Goal: Communication & Community: Answer question/provide support

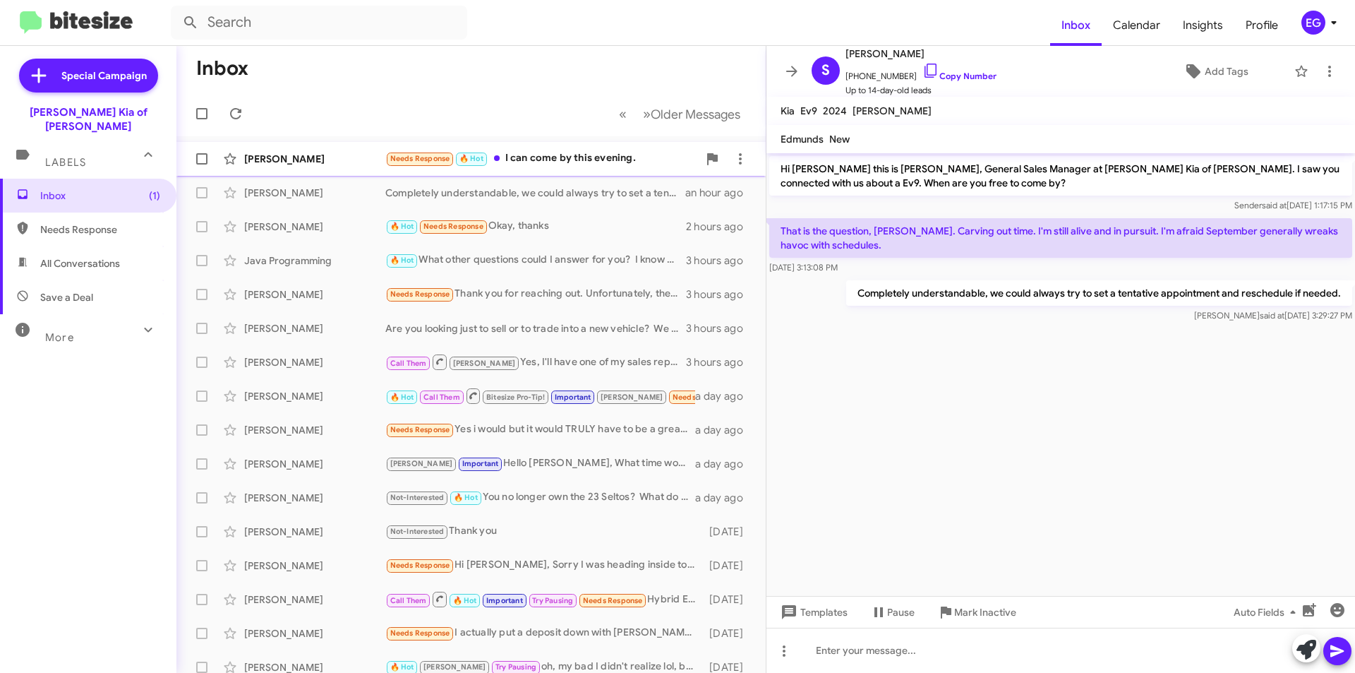
click at [607, 159] on div "Needs Response 🔥 Hot I can come by this evening." at bounding box center [541, 158] width 313 height 16
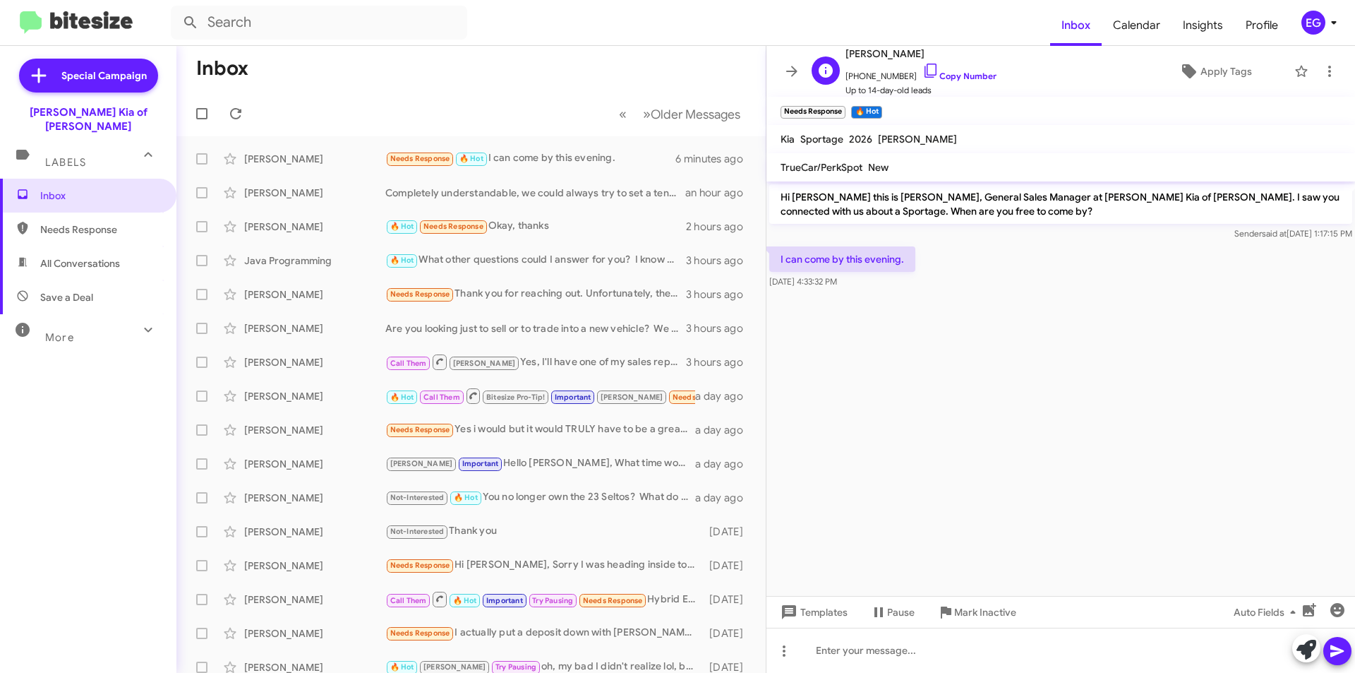
click at [972, 70] on span "+14846381907 Copy Number" at bounding box center [920, 72] width 151 height 21
click at [969, 75] on link "Copy Number" at bounding box center [959, 76] width 74 height 11
click at [869, 657] on div at bounding box center [1060, 649] width 589 height 45
click at [1335, 646] on icon at bounding box center [1337, 650] width 17 height 17
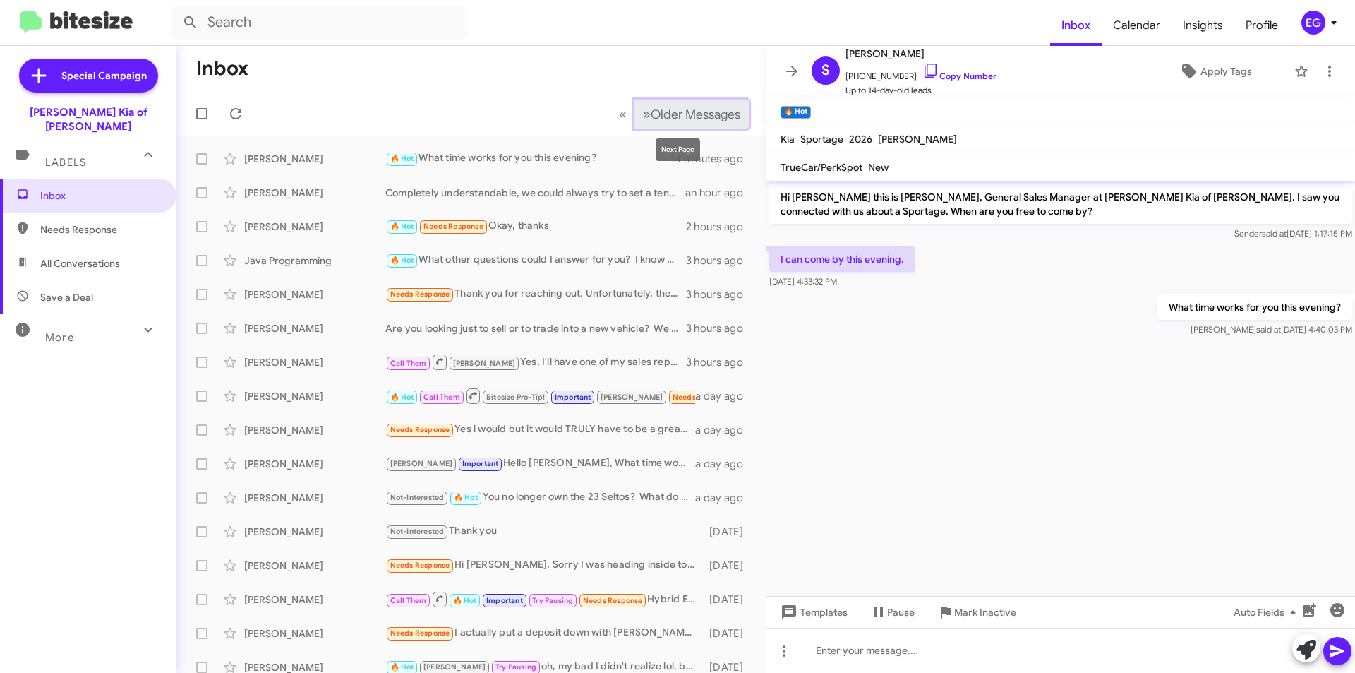
click at [651, 109] on span "Older Messages" at bounding box center [696, 115] width 90 height 16
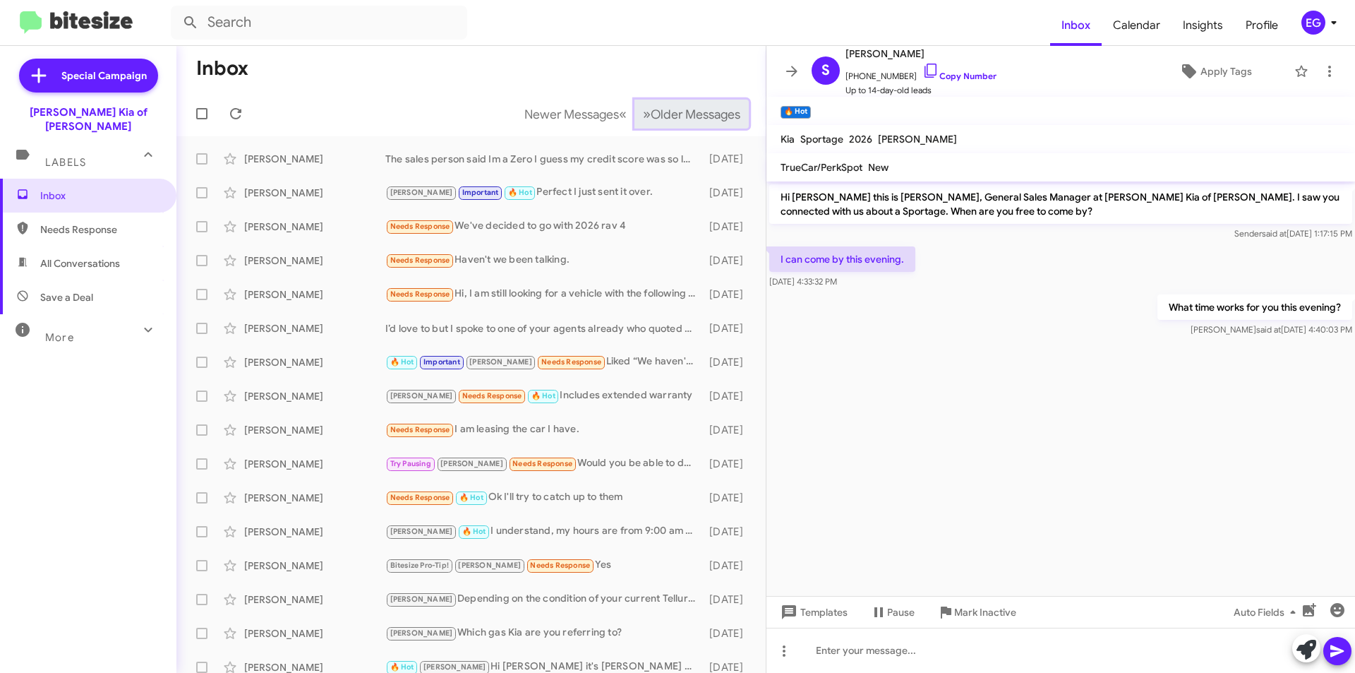
click at [651, 110] on span "Older Messages" at bounding box center [696, 115] width 90 height 16
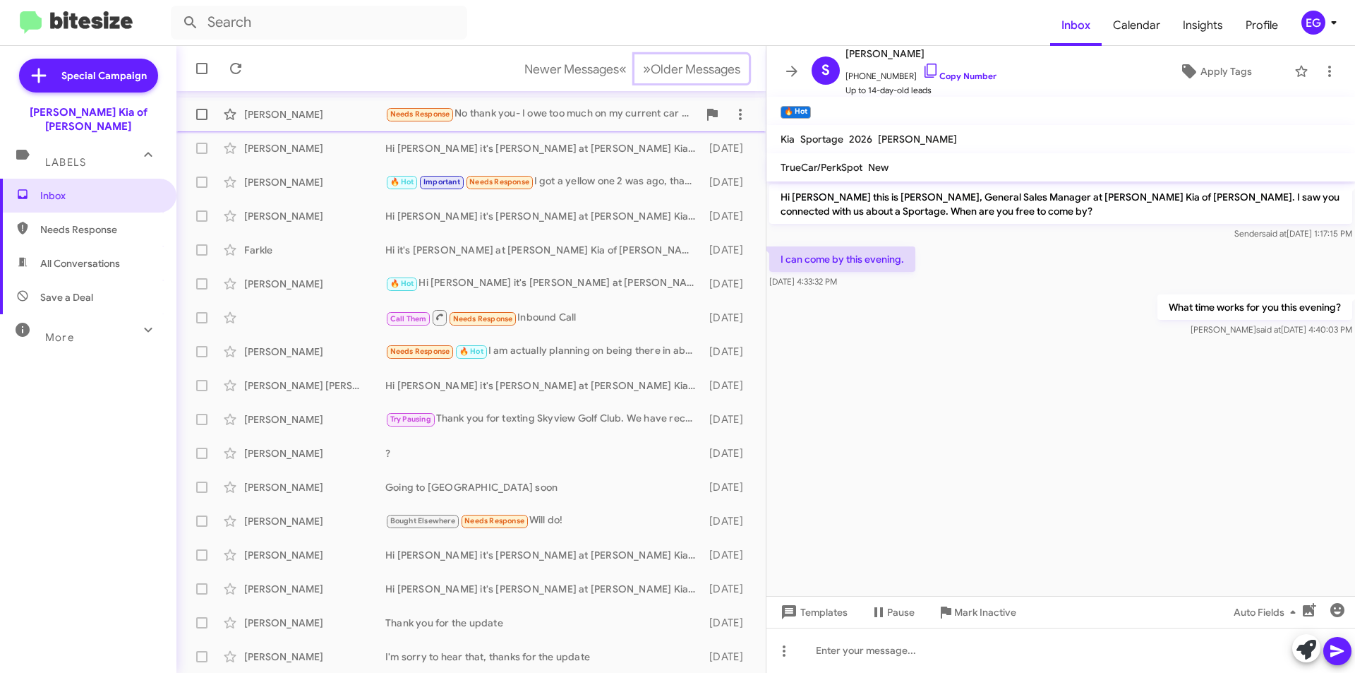
scroll to position [147, 0]
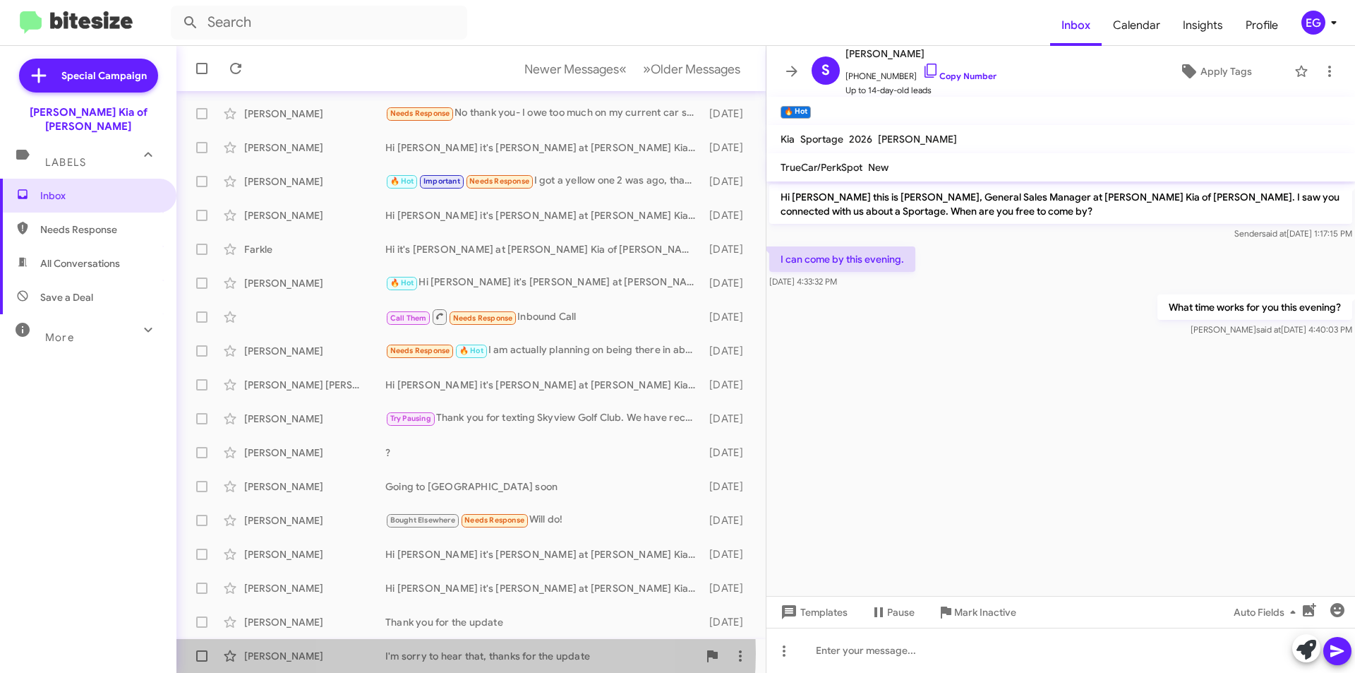
click at [446, 653] on div "I'm sorry to hear that, thanks for the update" at bounding box center [541, 656] width 313 height 14
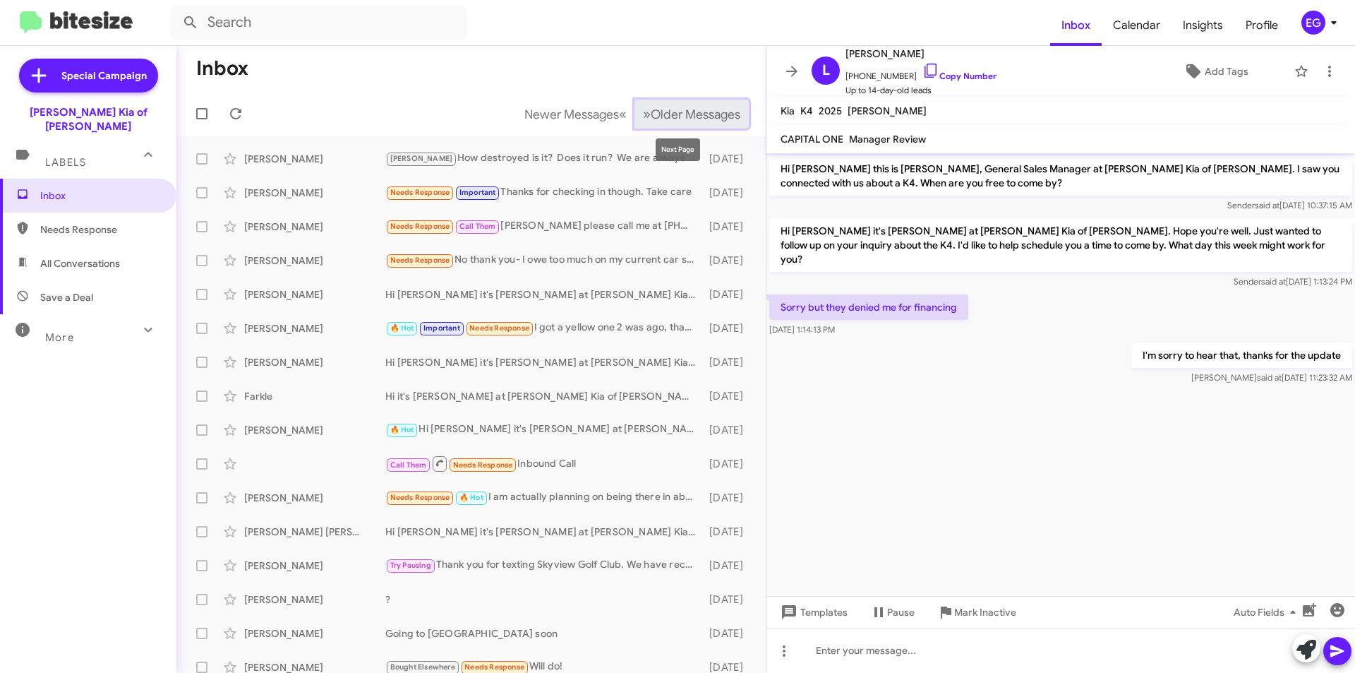
click at [643, 111] on span "»" at bounding box center [647, 114] width 8 height 18
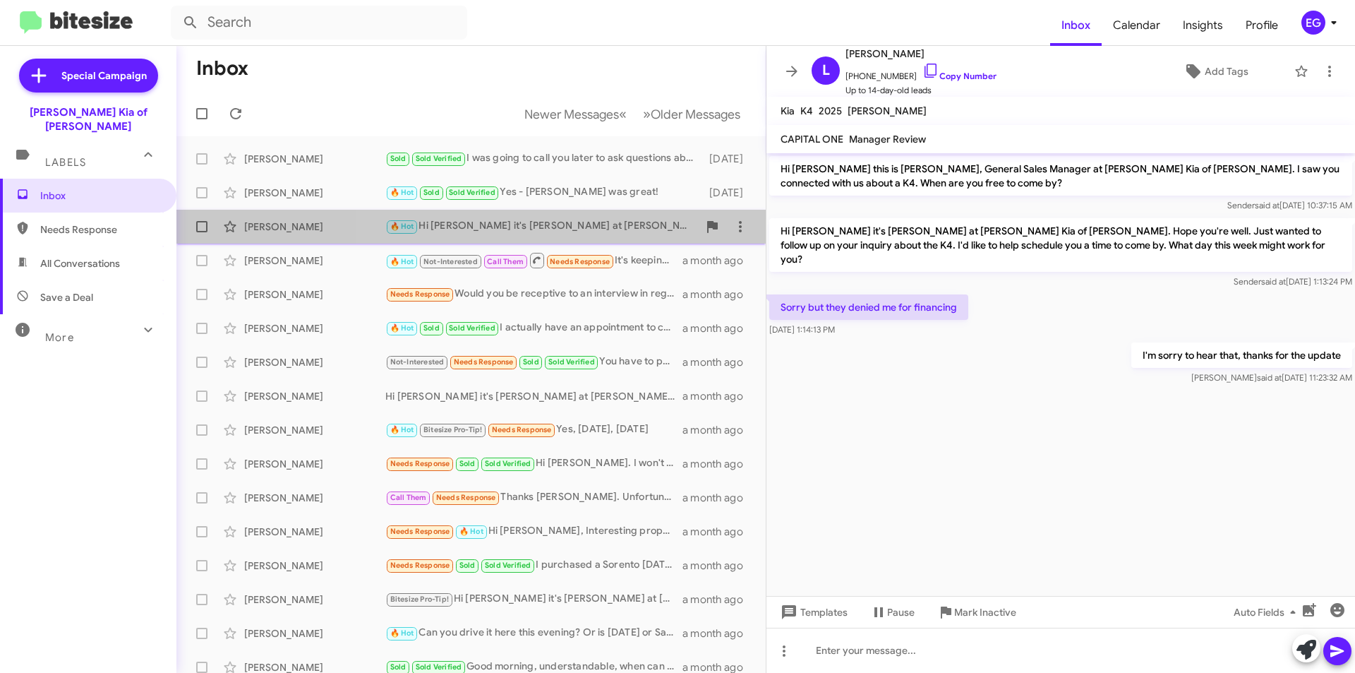
click at [574, 222] on div "🔥 Hot Hi Brian it's Stephen Graziano at Nielsen Kia of Newton just touching bas…" at bounding box center [541, 226] width 313 height 16
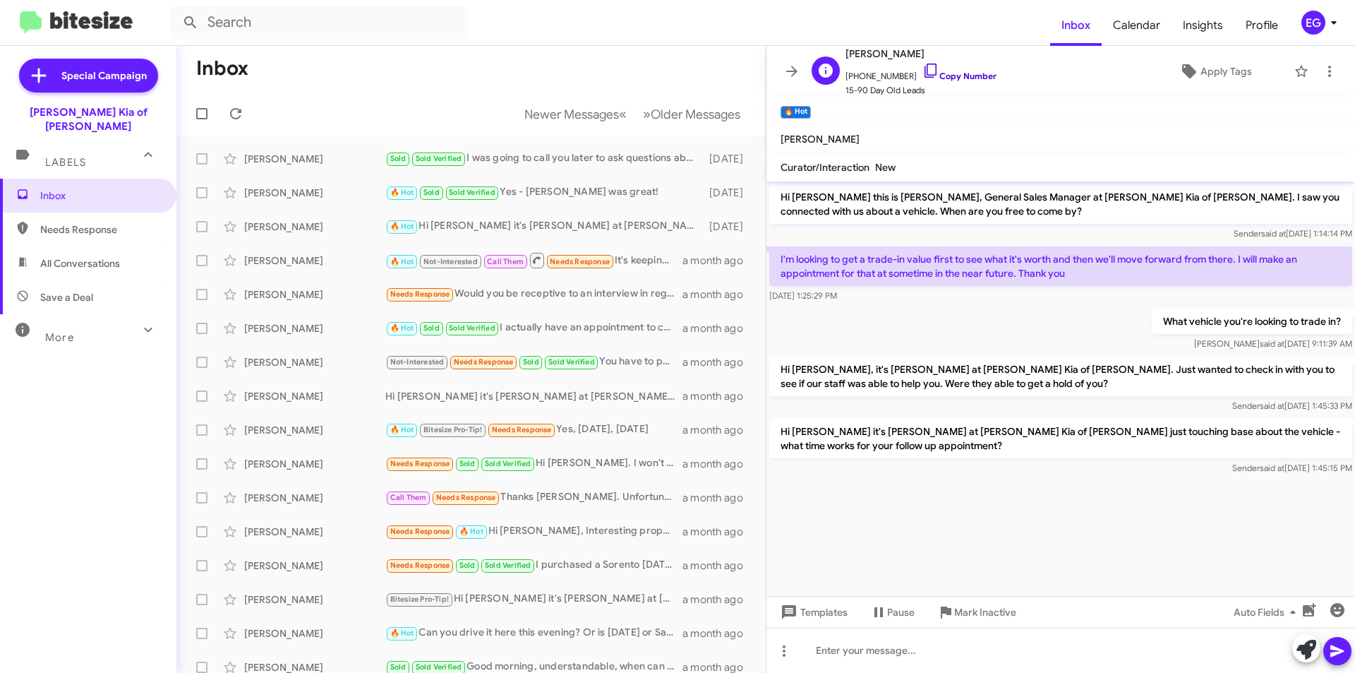
click at [946, 73] on link "Copy Number" at bounding box center [959, 76] width 74 height 11
click at [669, 114] on span "Older Messages" at bounding box center [696, 115] width 90 height 16
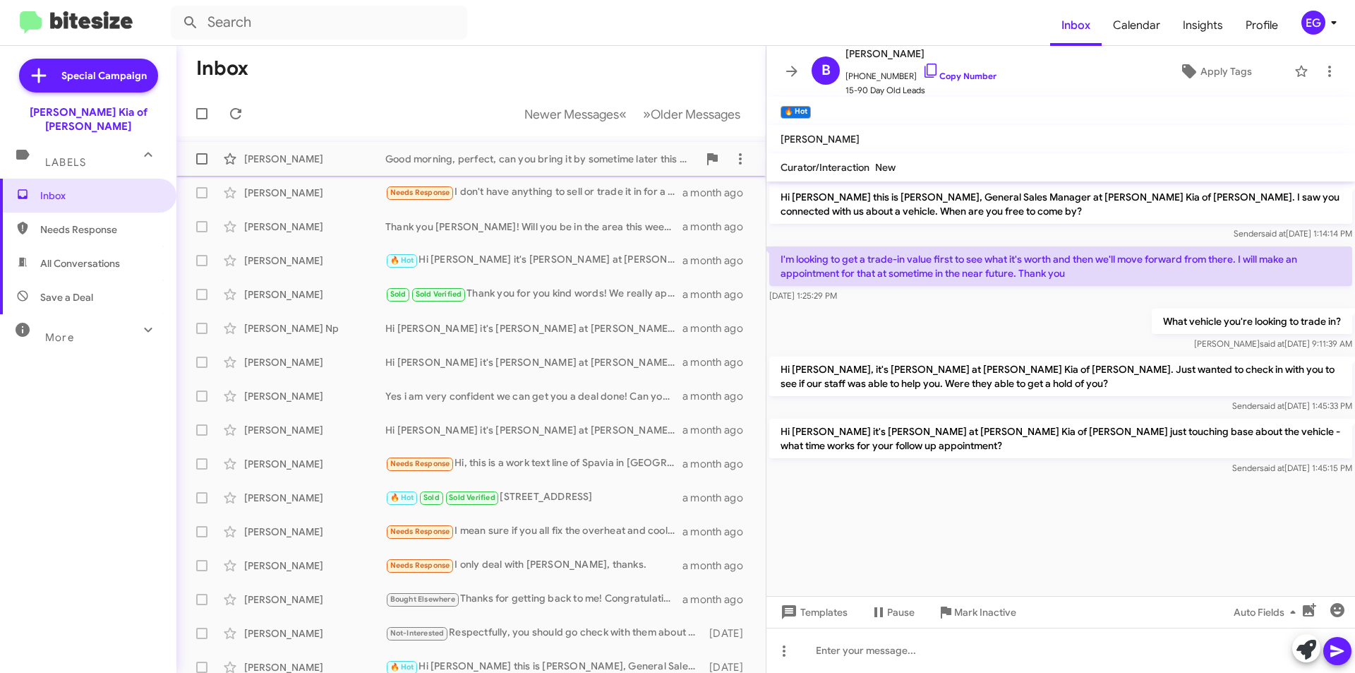
click at [555, 162] on div "Good morning, perfect, can you bring it by sometime later this afternoon? Or is…" at bounding box center [541, 159] width 313 height 14
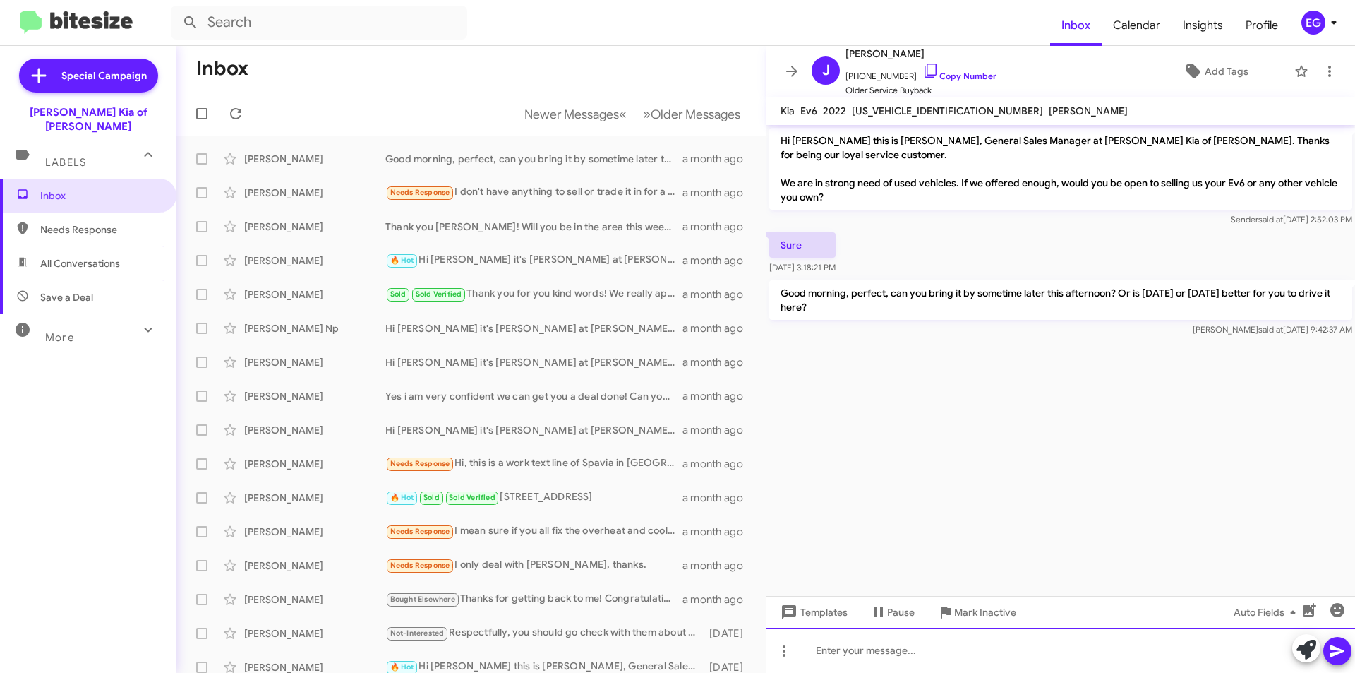
click at [862, 668] on div at bounding box center [1060, 649] width 589 height 45
click at [946, 79] on link "Copy Number" at bounding box center [959, 76] width 74 height 11
click at [1110, 647] on div "Hello Joseph, Are you still open to selling your EV6?" at bounding box center [1060, 649] width 589 height 45
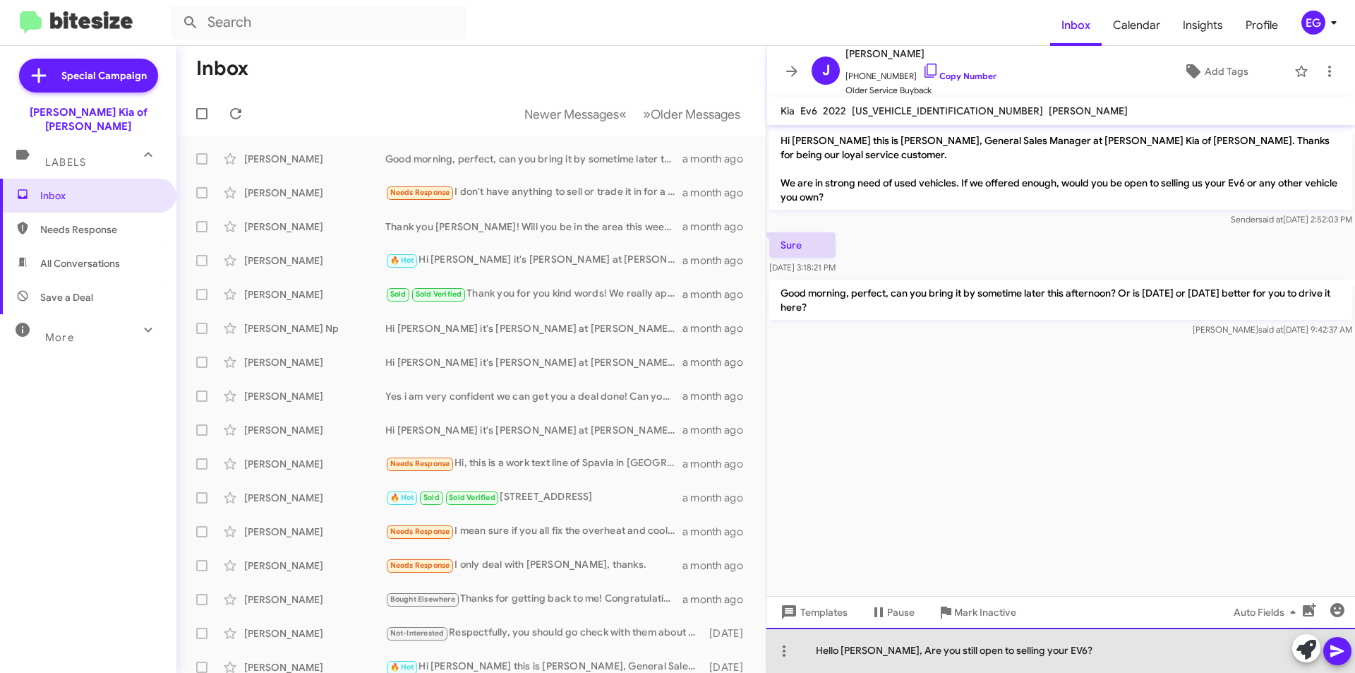
click at [1110, 647] on div "Hello Joseph, Are you still open to selling your EV6?" at bounding box center [1060, 649] width 589 height 45
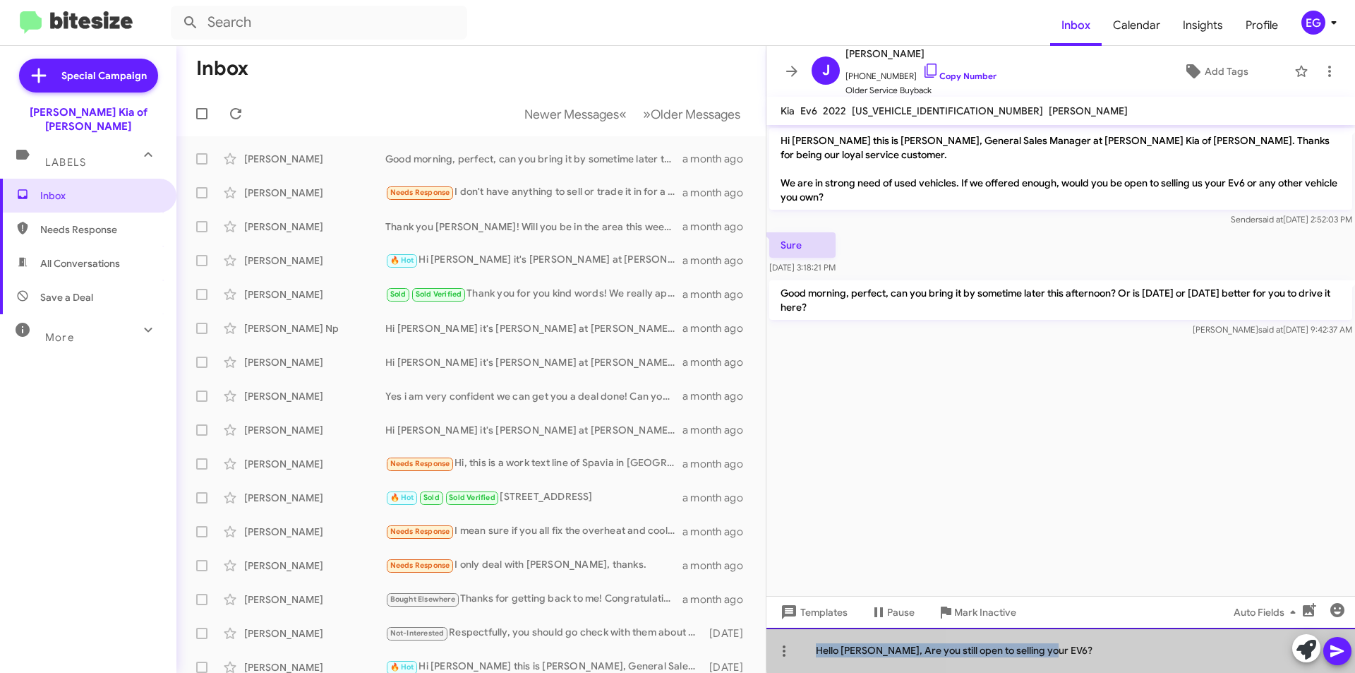
click at [1110, 647] on div "Hello Joseph, Are you still open to selling your EV6?" at bounding box center [1060, 649] width 589 height 45
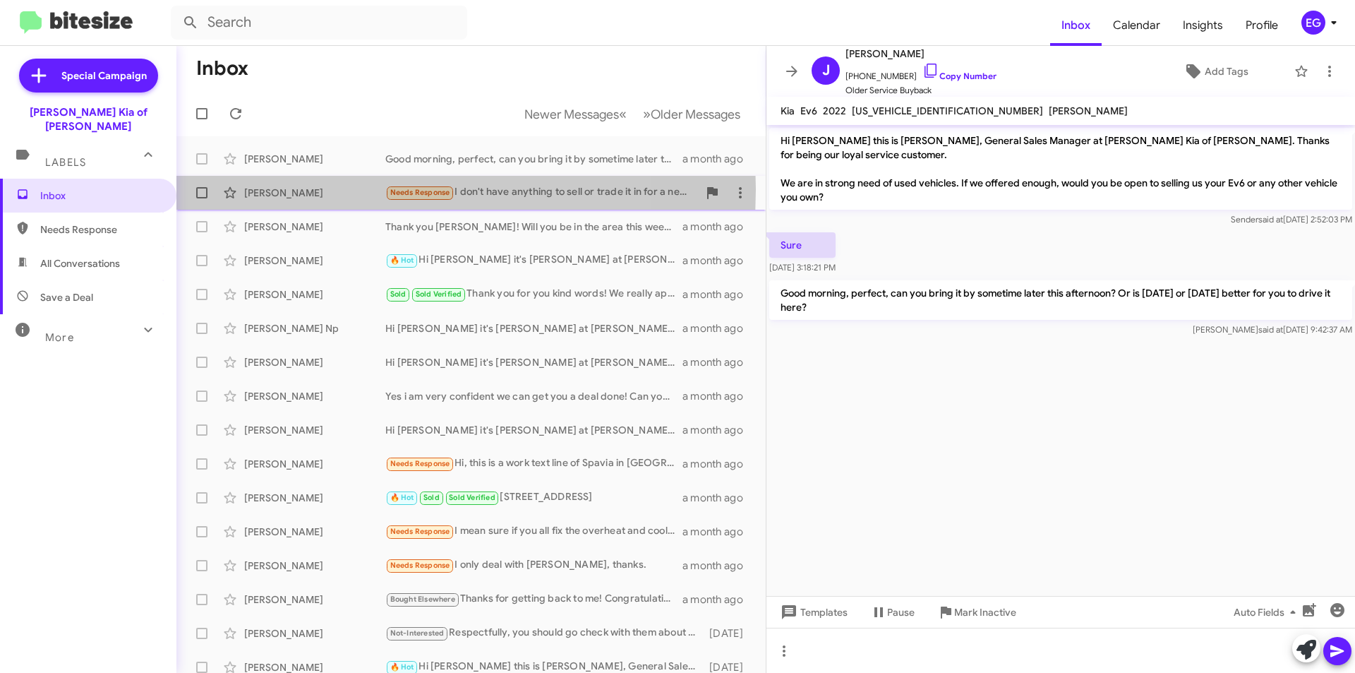
click at [344, 189] on div "Ferenc Laszloczky" at bounding box center [314, 193] width 141 height 14
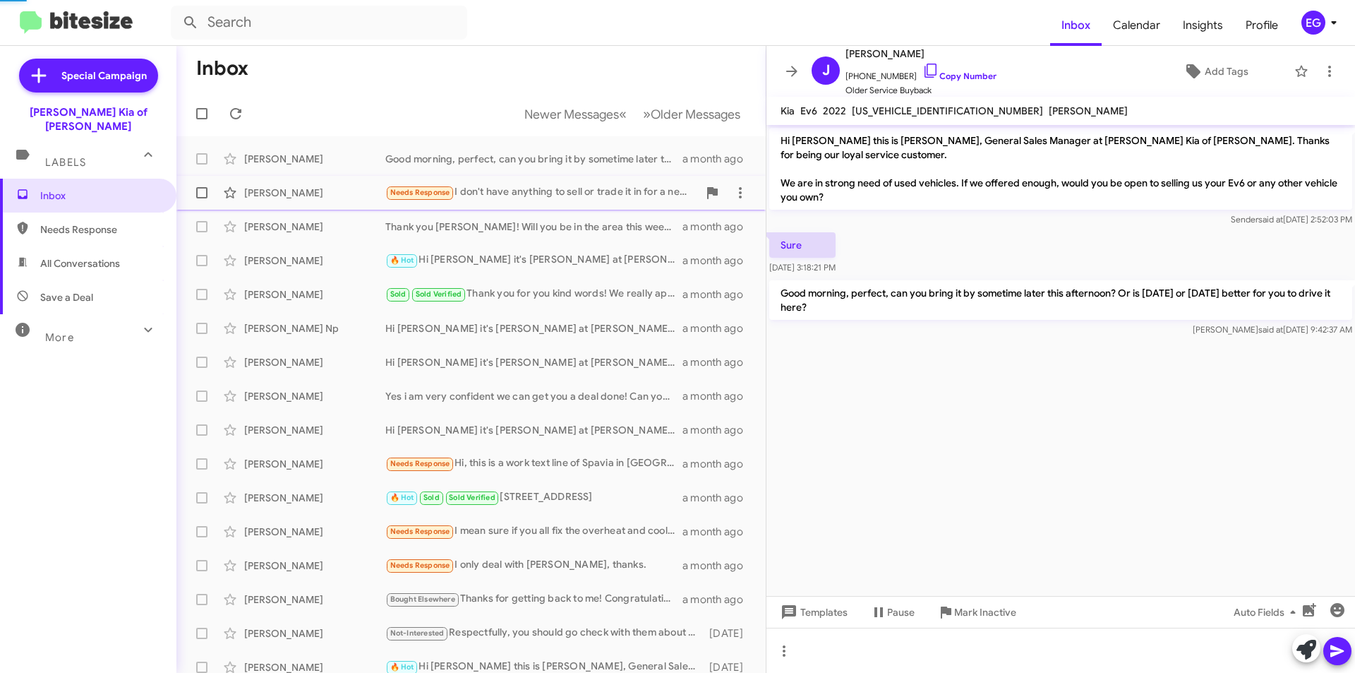
scroll to position [210, 0]
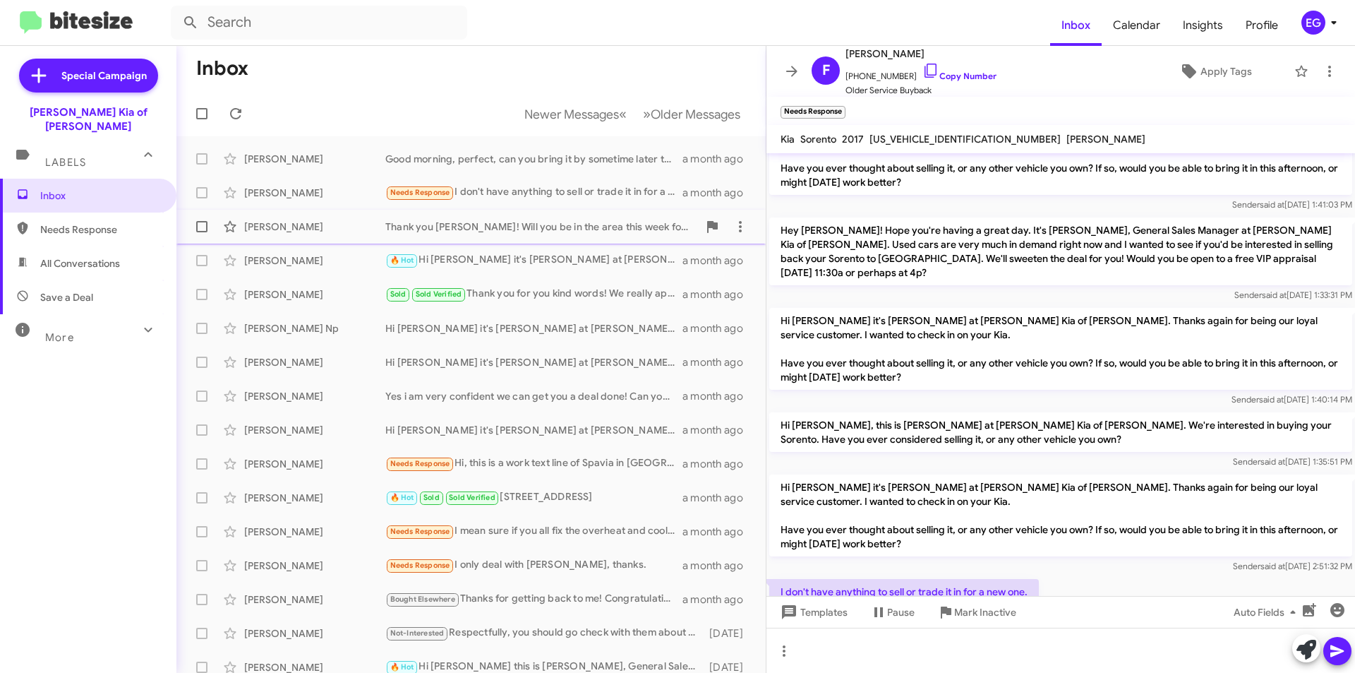
click at [356, 216] on div "Maureen Mcgowan Thank you Maureen! Will you be in the area this week for a quic…" at bounding box center [471, 226] width 567 height 28
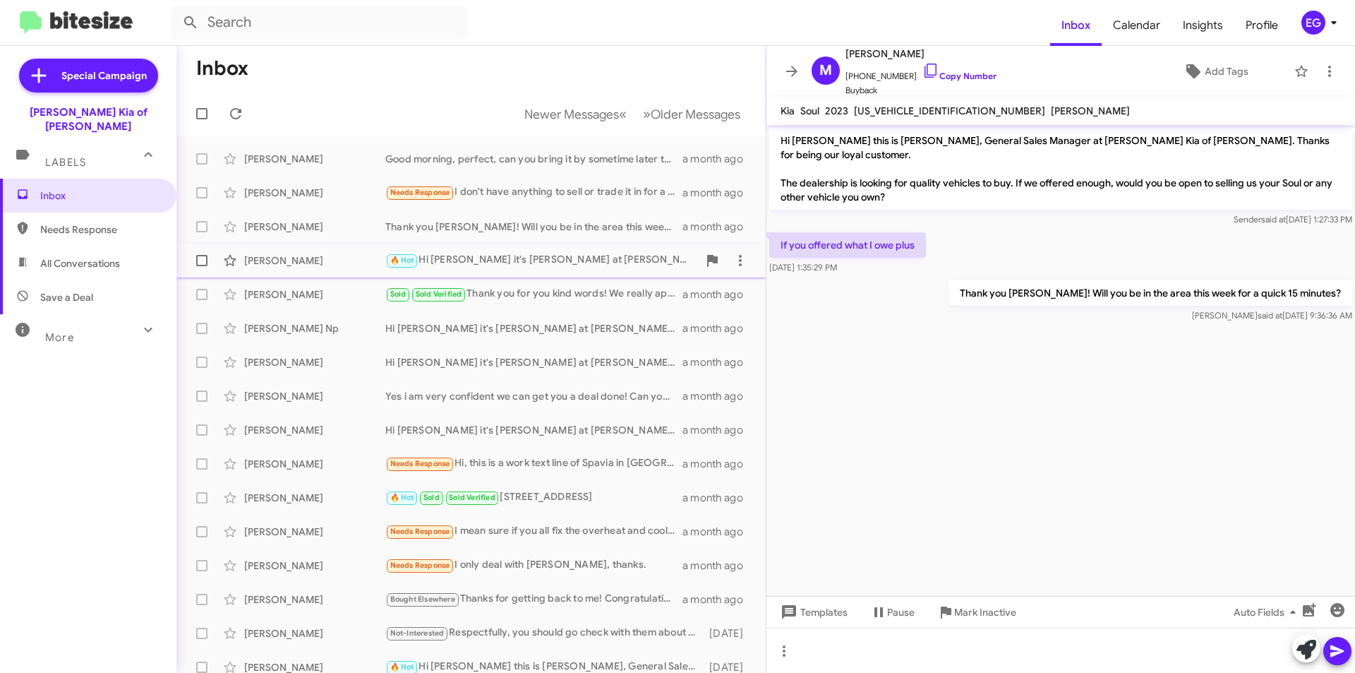
click at [347, 255] on div "Tricia Smith" at bounding box center [314, 260] width 141 height 14
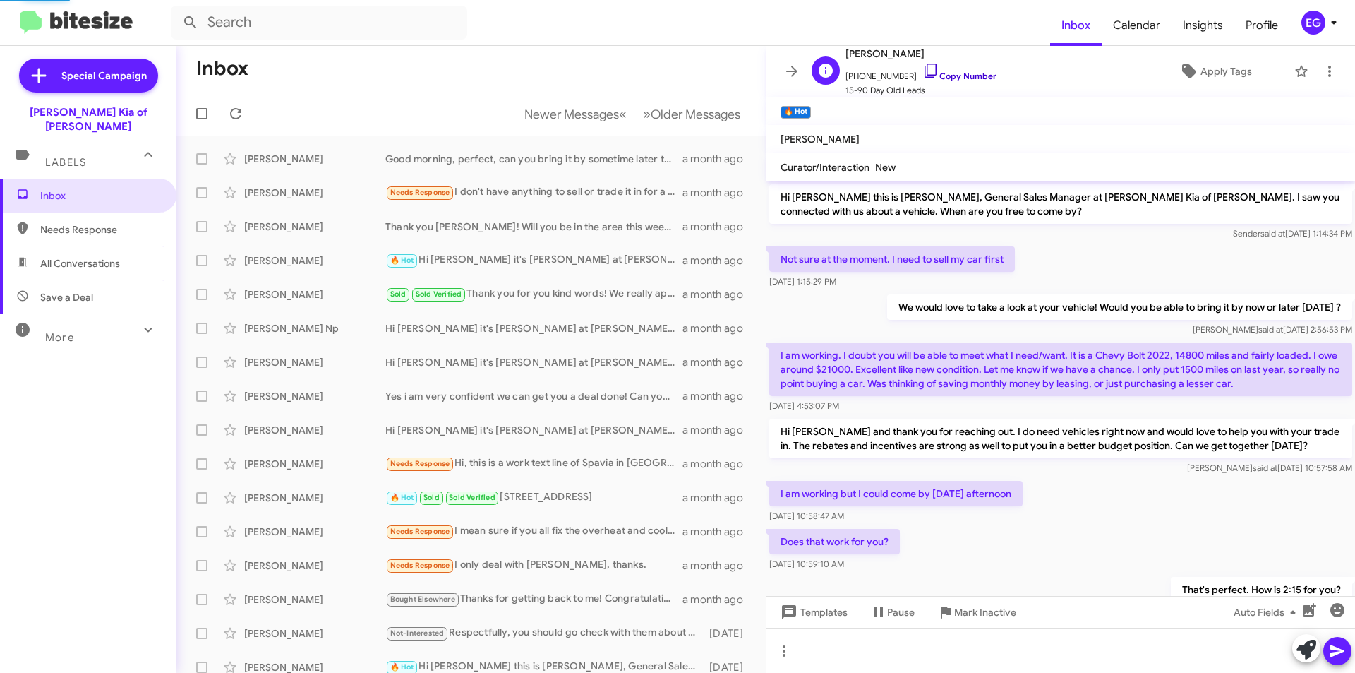
click at [944, 74] on link "Copy Number" at bounding box center [959, 76] width 74 height 11
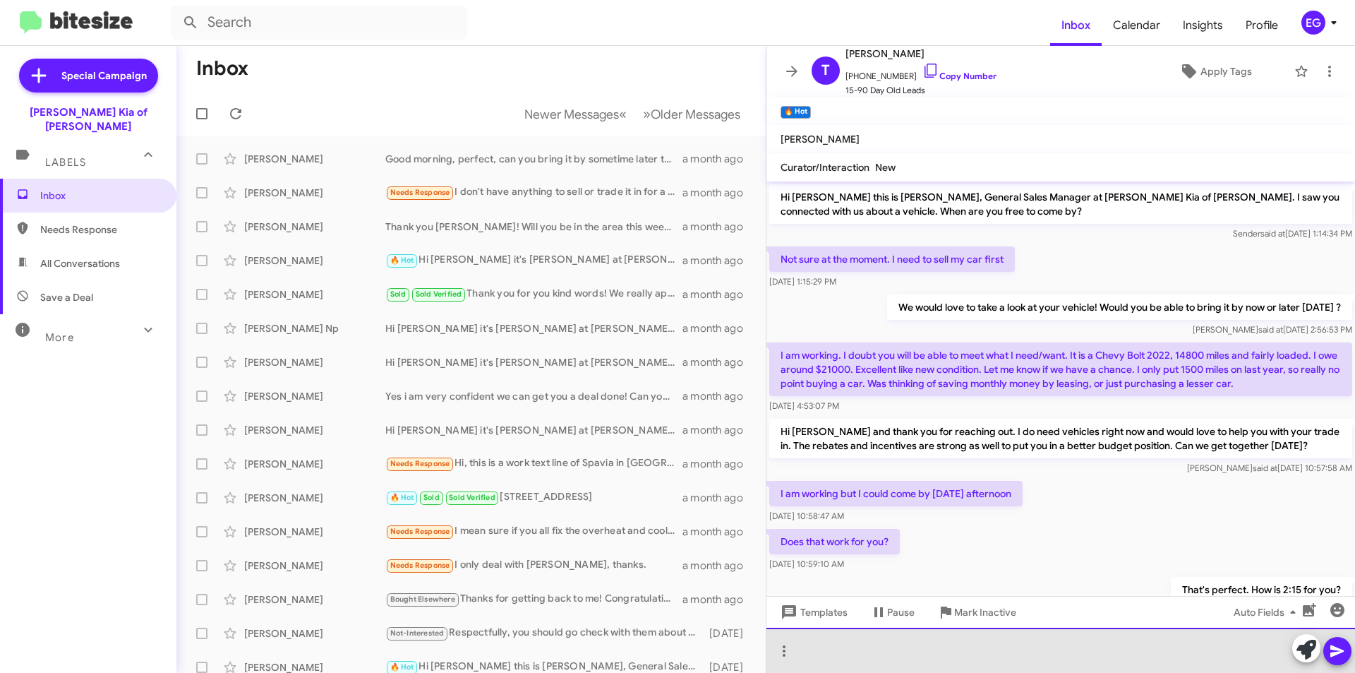
click at [901, 641] on div at bounding box center [1060, 649] width 589 height 45
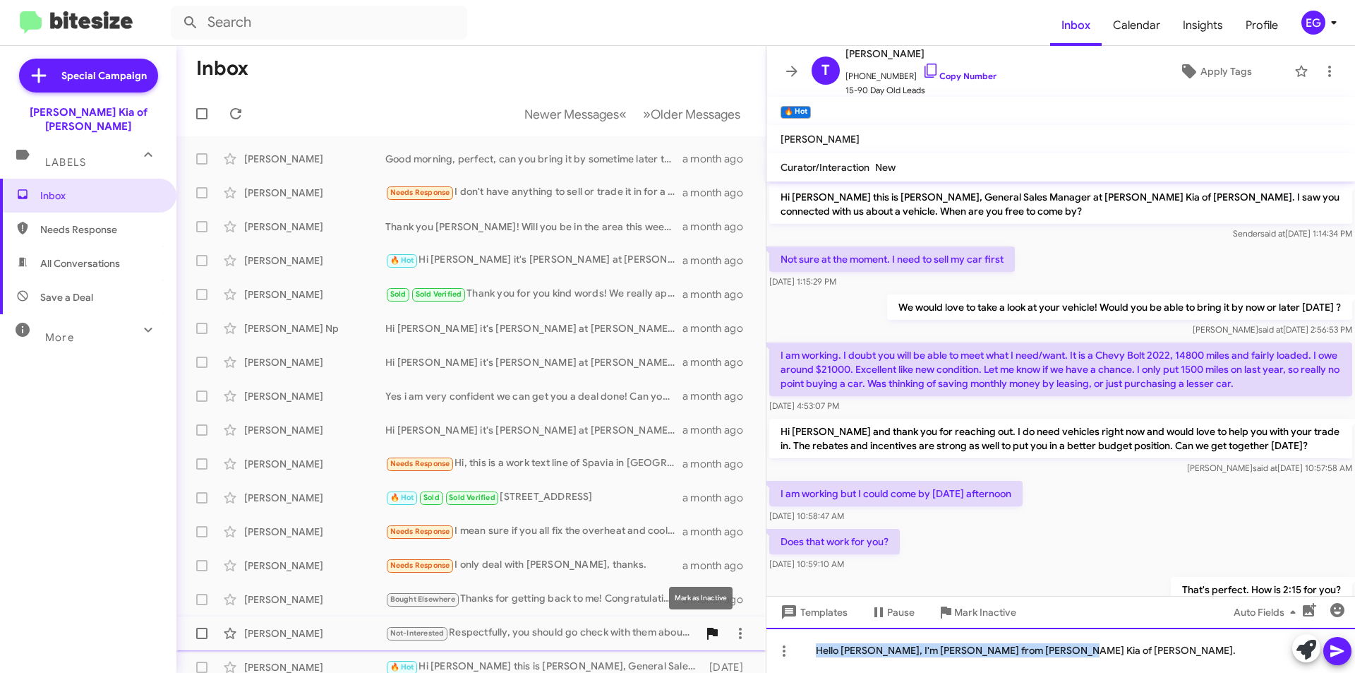
drag, startPoint x: 1106, startPoint y: 656, endPoint x: 706, endPoint y: 620, distance: 401.1
click at [706, 620] on div "Inbox Newer Messages « Previous » Next Older Messages Joseph Gawlik Good mornin…" at bounding box center [765, 359] width 1179 height 627
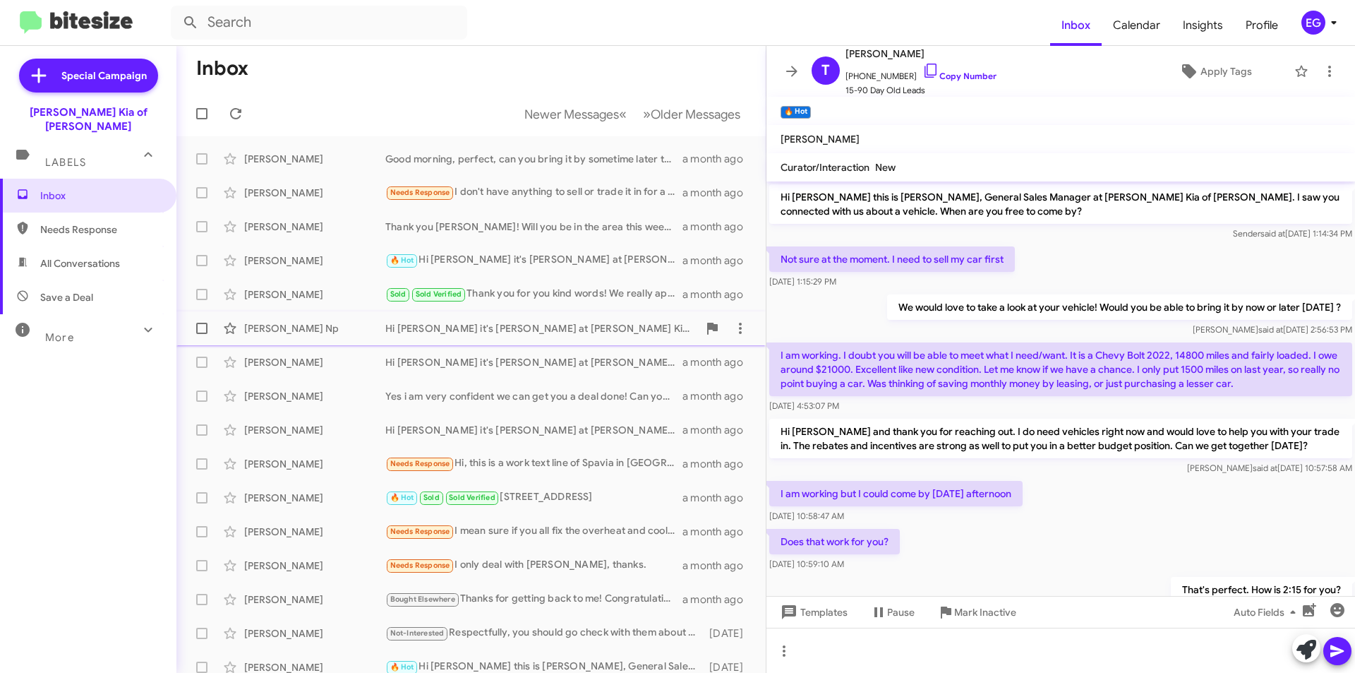
click at [528, 318] on div "Derik Np Hi Derik it's Stephen Graziano at Nielsen Kia of Newton just touching …" at bounding box center [471, 328] width 567 height 28
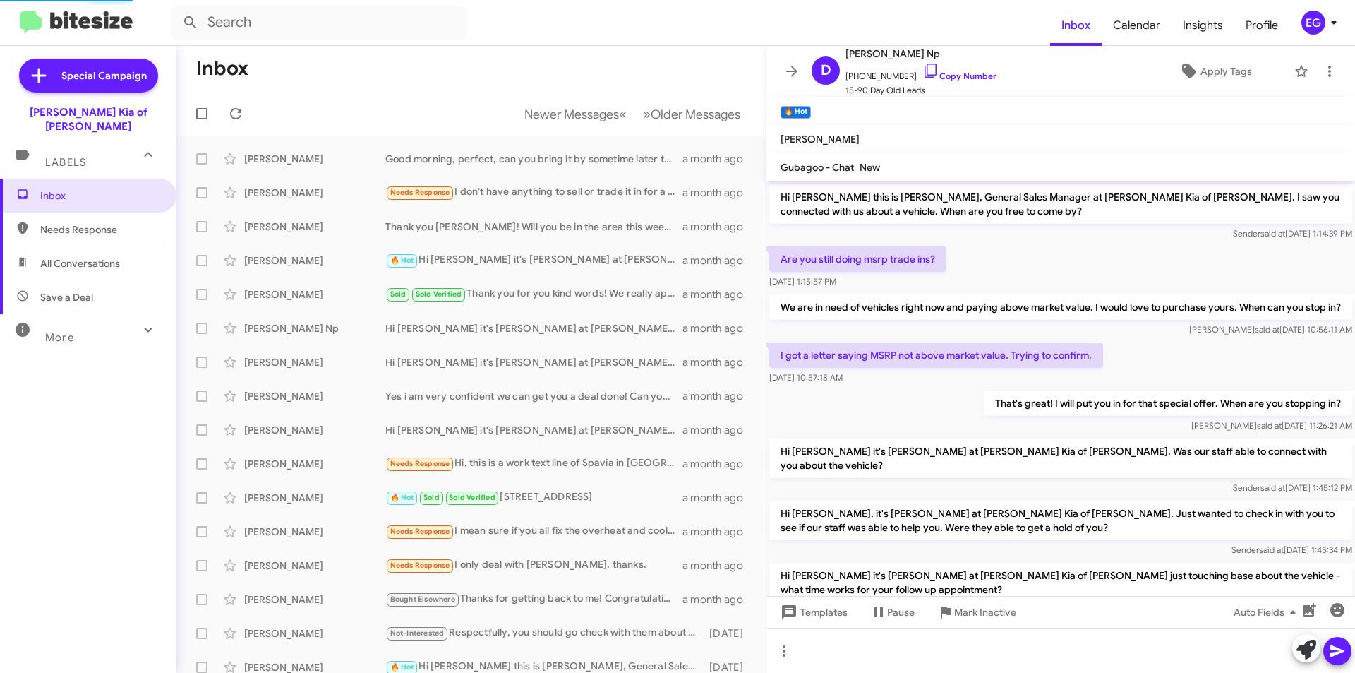
scroll to position [26, 0]
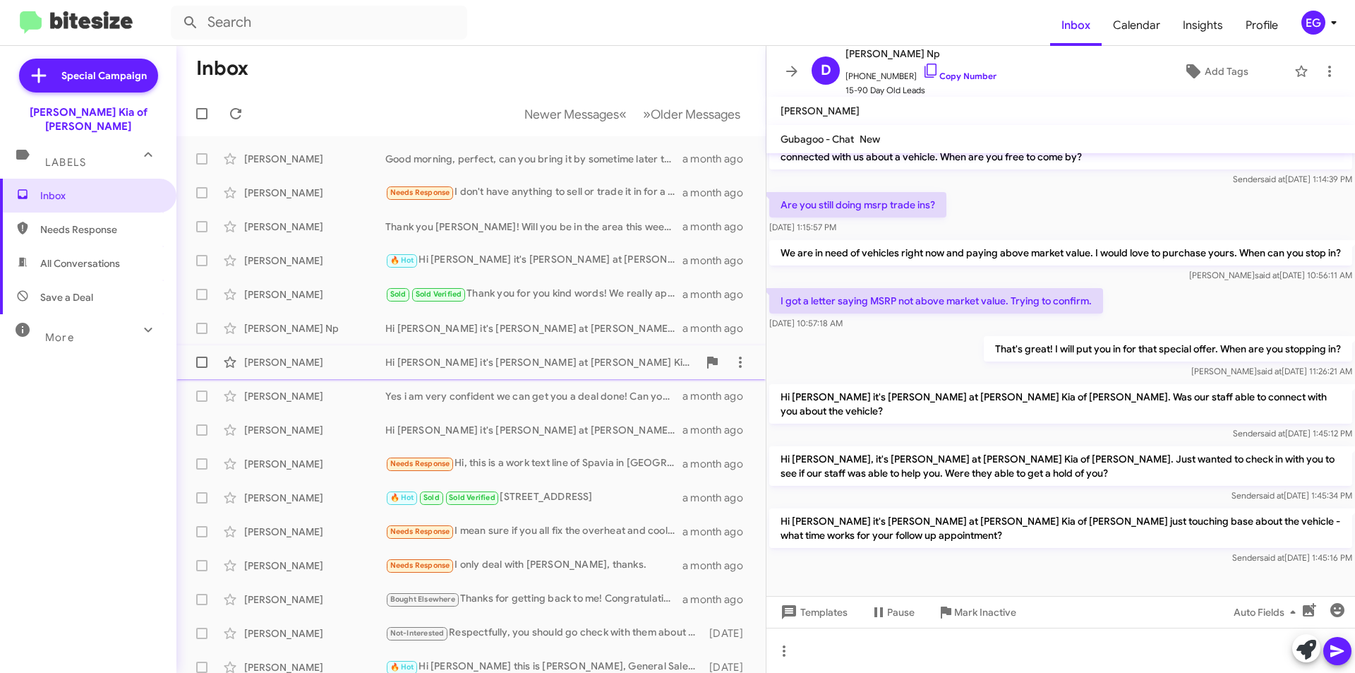
click at [477, 365] on div "Hi Anthony it's Stephen Graziano at Nielsen Kia of Newton. I thought you might …" at bounding box center [541, 362] width 313 height 14
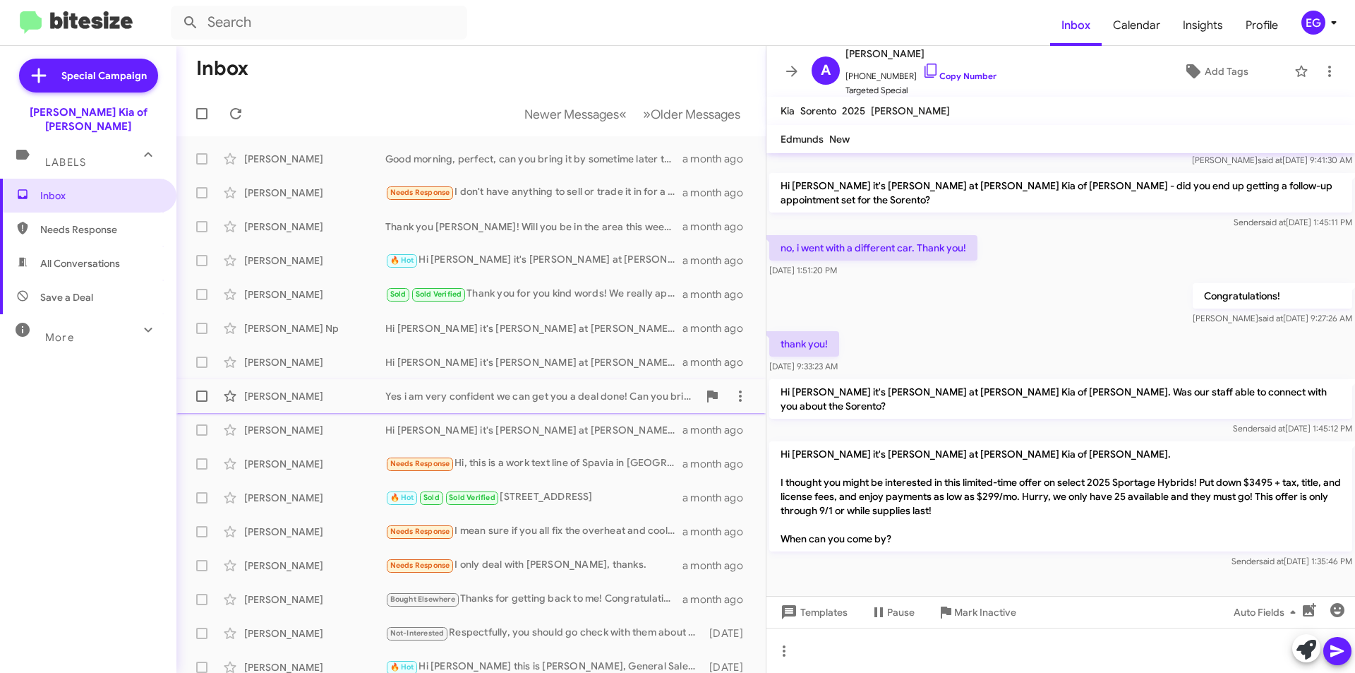
click at [469, 381] on span "Samantha Wolff Yes i am very confident we can get you a deal done! Can you brin…" at bounding box center [470, 396] width 589 height 34
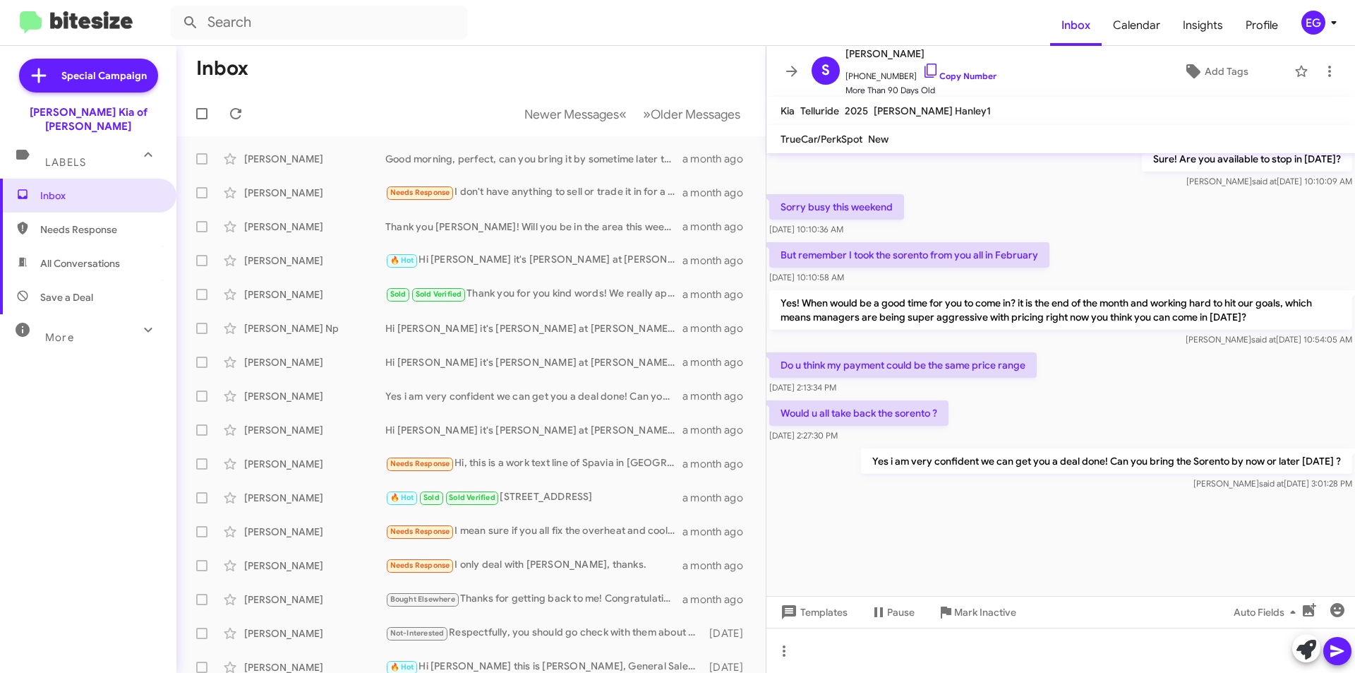
scroll to position [1800, 0]
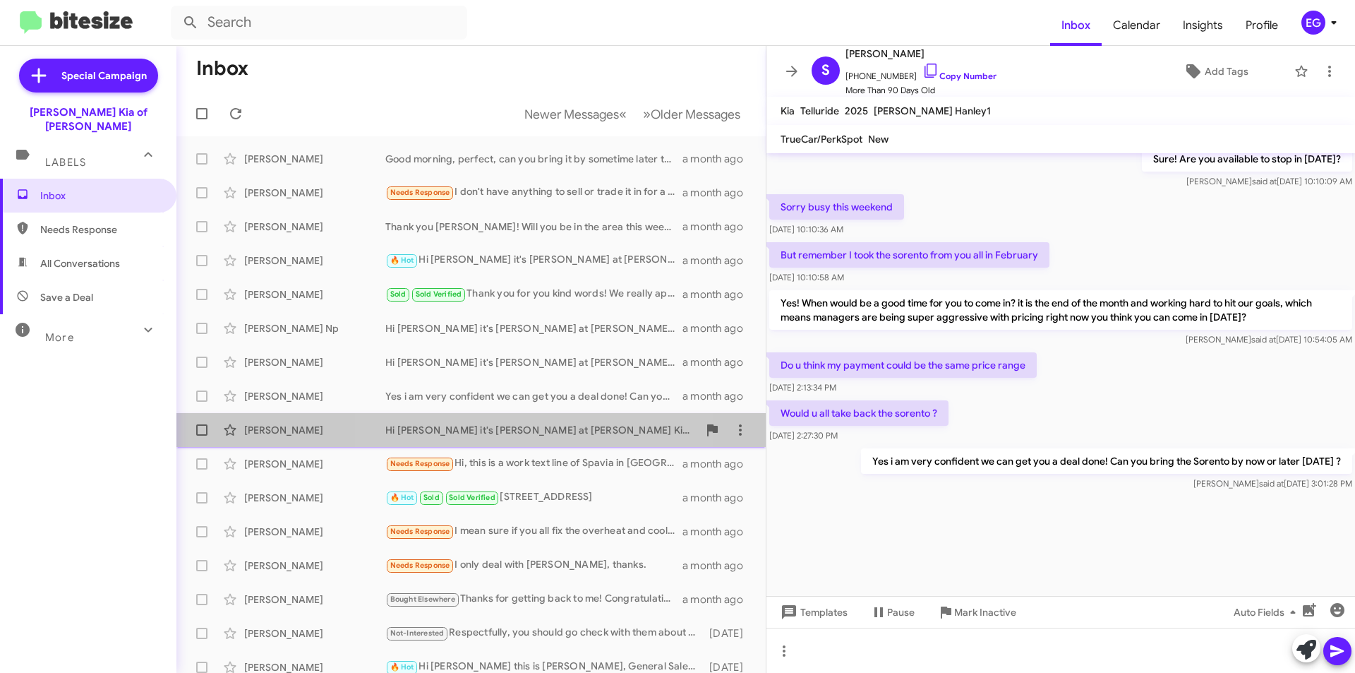
click at [495, 420] on div "Robert Lenonard Hi Robert it's Stephen Graziano at Nielsen Kia of Newton just t…" at bounding box center [471, 430] width 567 height 28
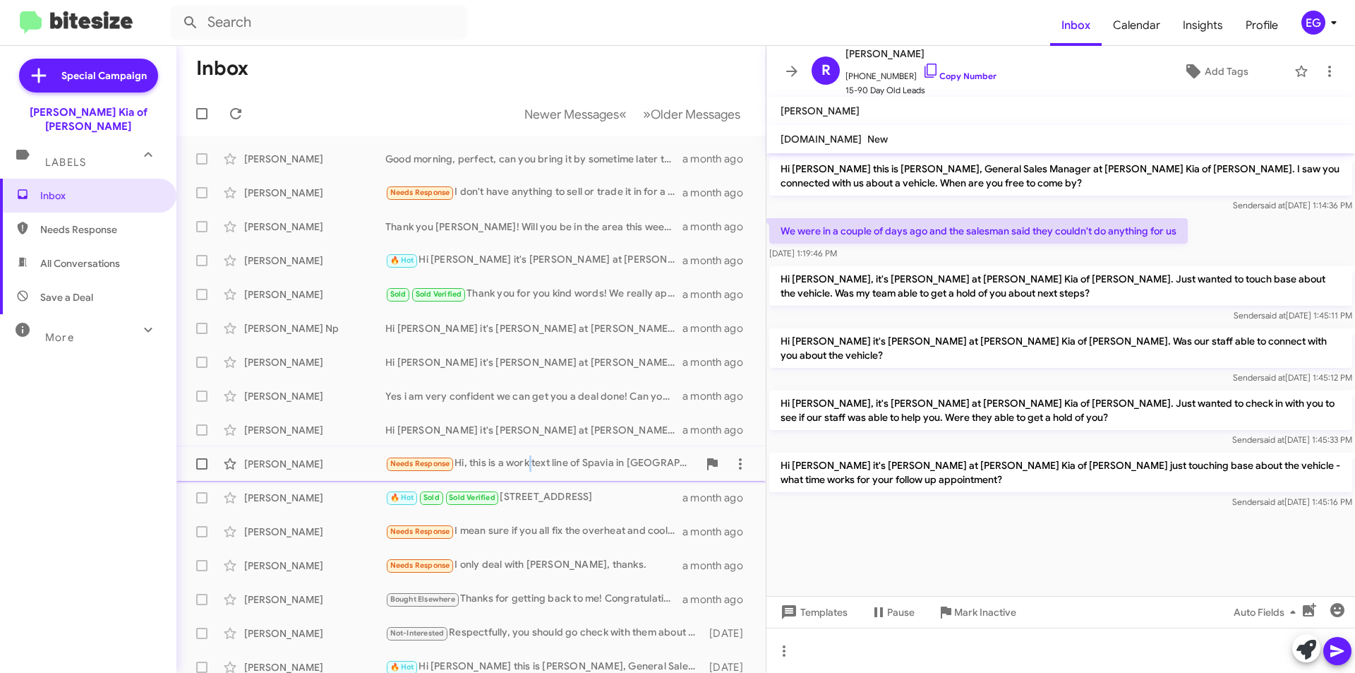
click at [531, 468] on div "Needs Response Hi, this is a work text line of Spavia in Sparta! This is not Wa…" at bounding box center [541, 463] width 313 height 16
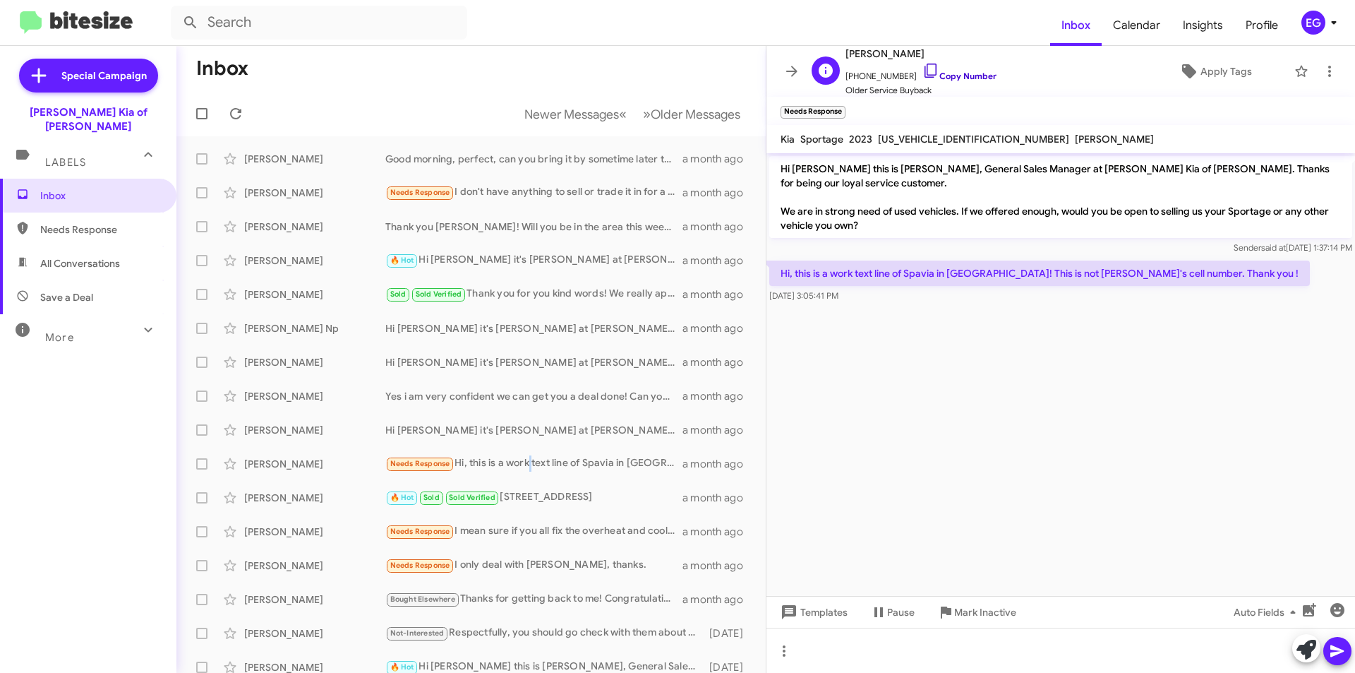
click at [958, 71] on link "Copy Number" at bounding box center [959, 76] width 74 height 11
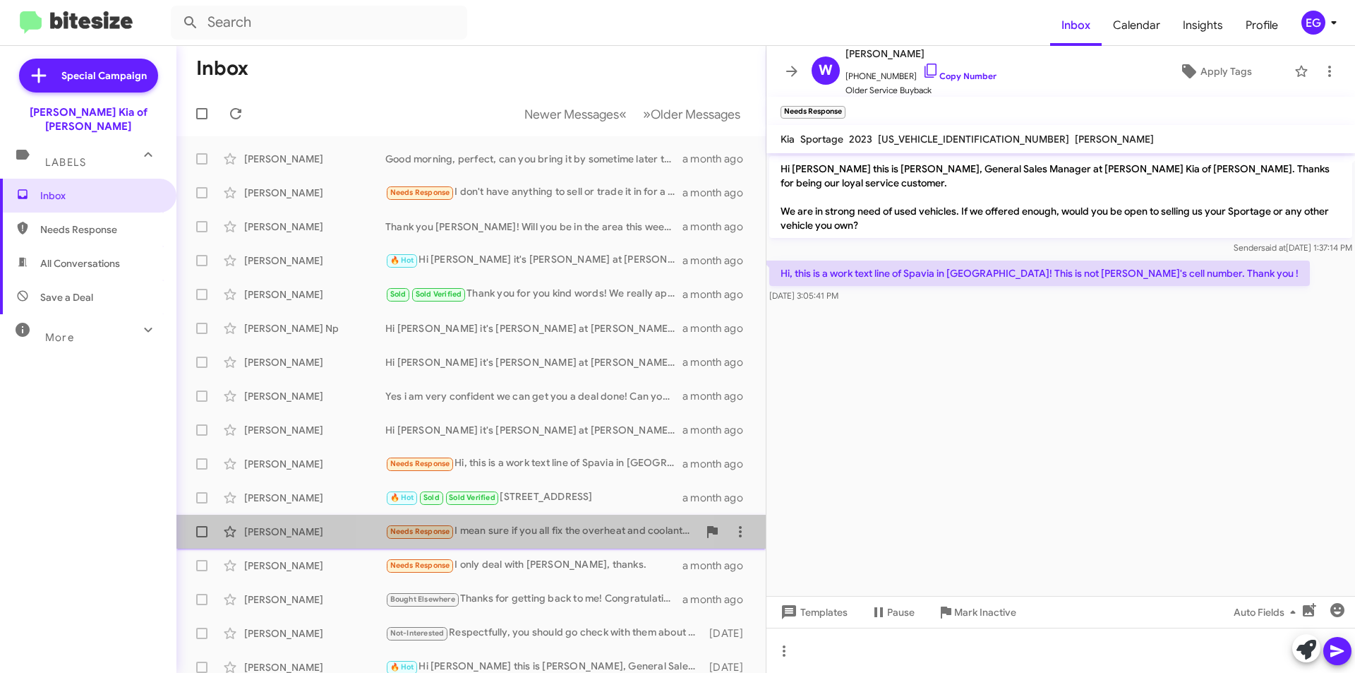
click at [546, 526] on div "Needs Response I mean sure if you all fix the overheat and coolant leak issue t…" at bounding box center [541, 531] width 313 height 16
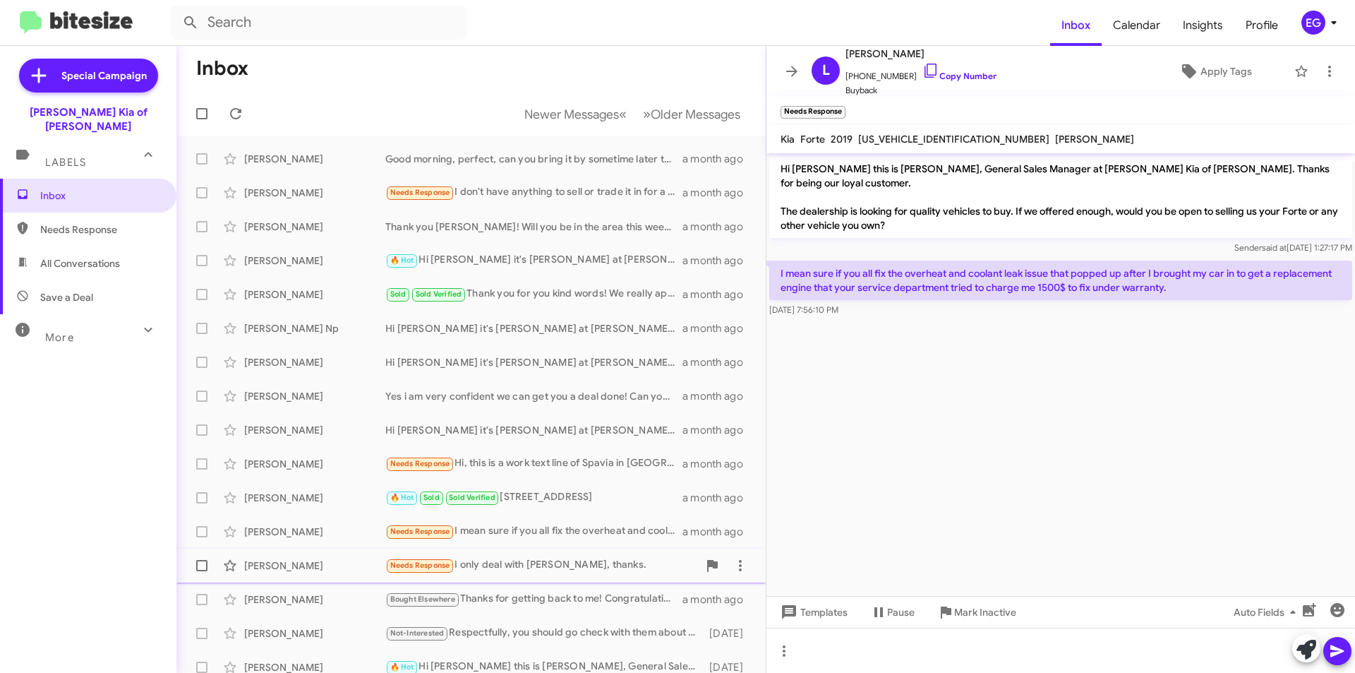
click at [536, 556] on div "Joseph Sanducci Needs Response I only deal with Zach Caruso, thanks. a month ago" at bounding box center [471, 565] width 567 height 28
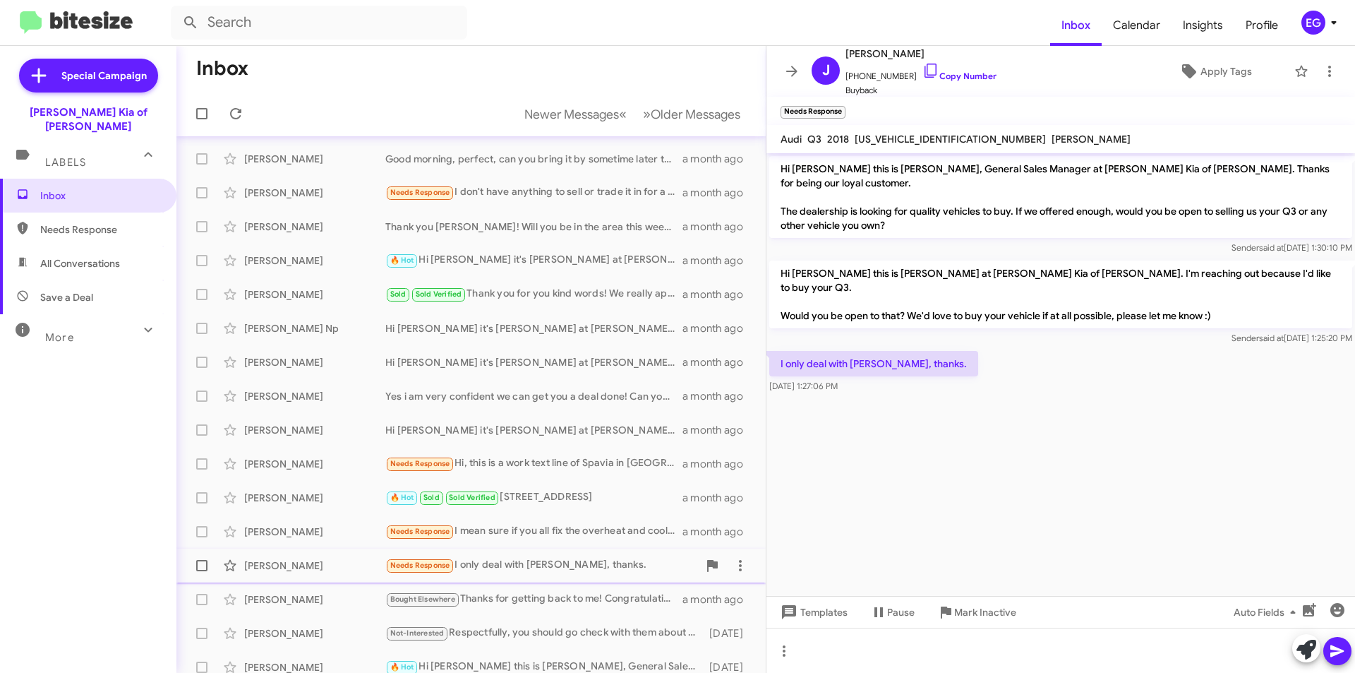
scroll to position [71, 0]
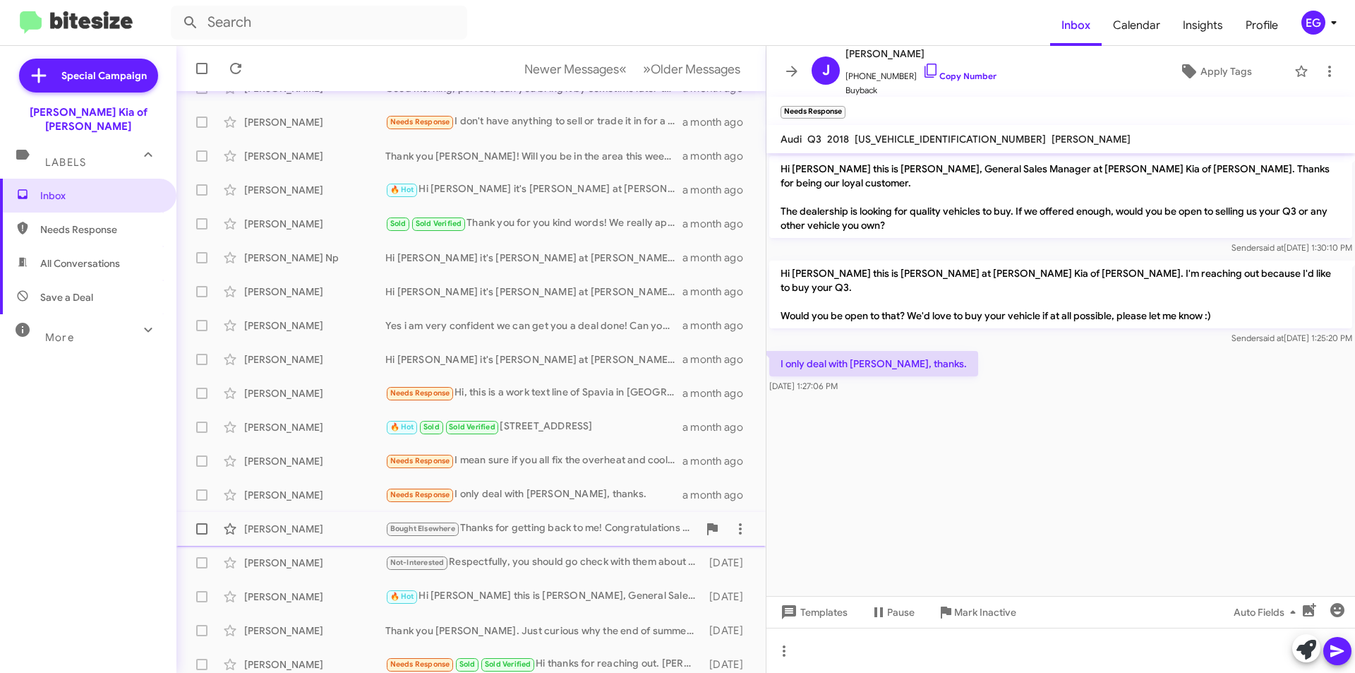
click at [529, 537] on div "Kaitlyn Hill Bought Elsewhere Thanks for getting back to me! Congratulations on…" at bounding box center [471, 528] width 567 height 28
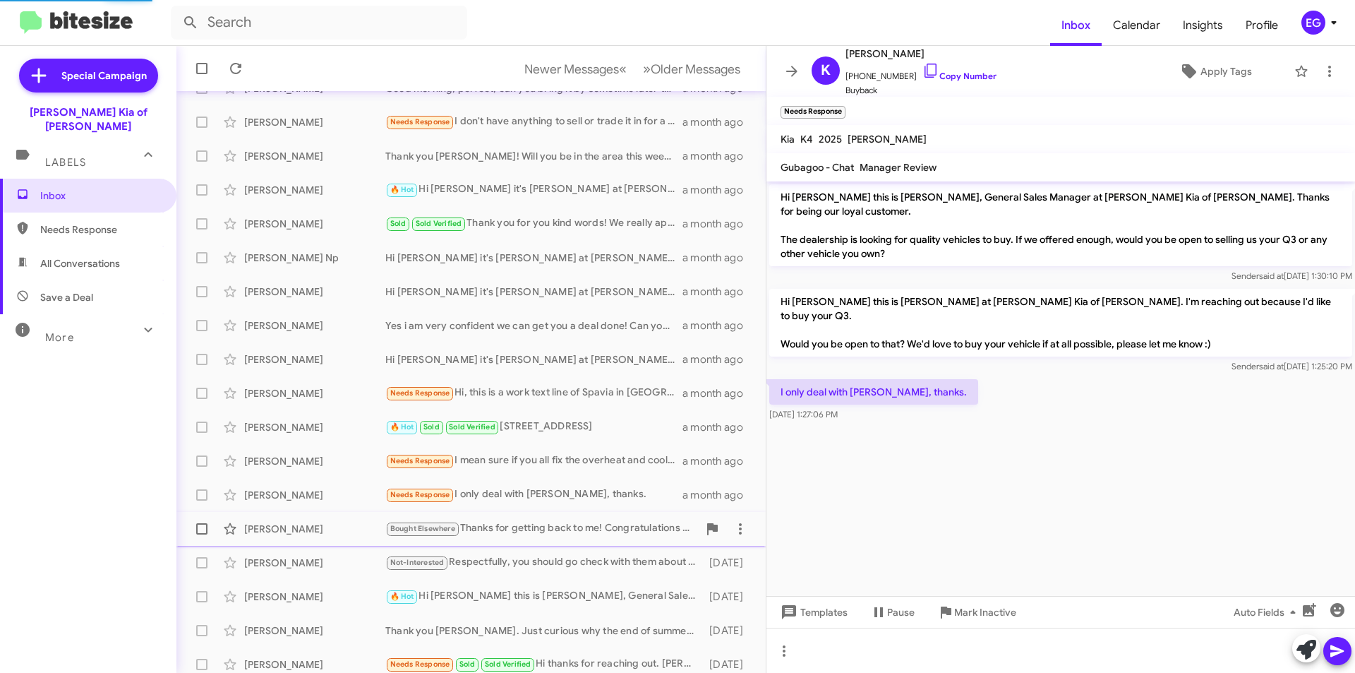
scroll to position [662, 0]
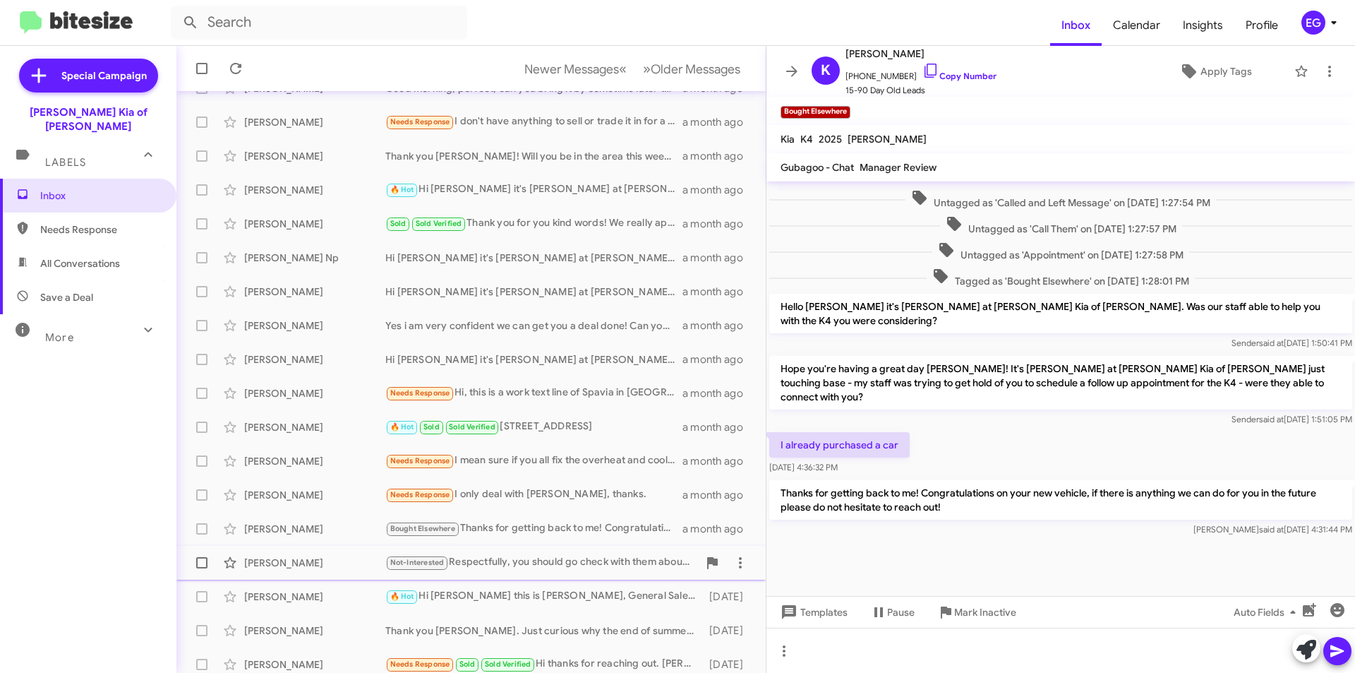
click at [533, 564] on div "Not-Interested Respectfully, you should go check with them about what our famil…" at bounding box center [541, 562] width 313 height 16
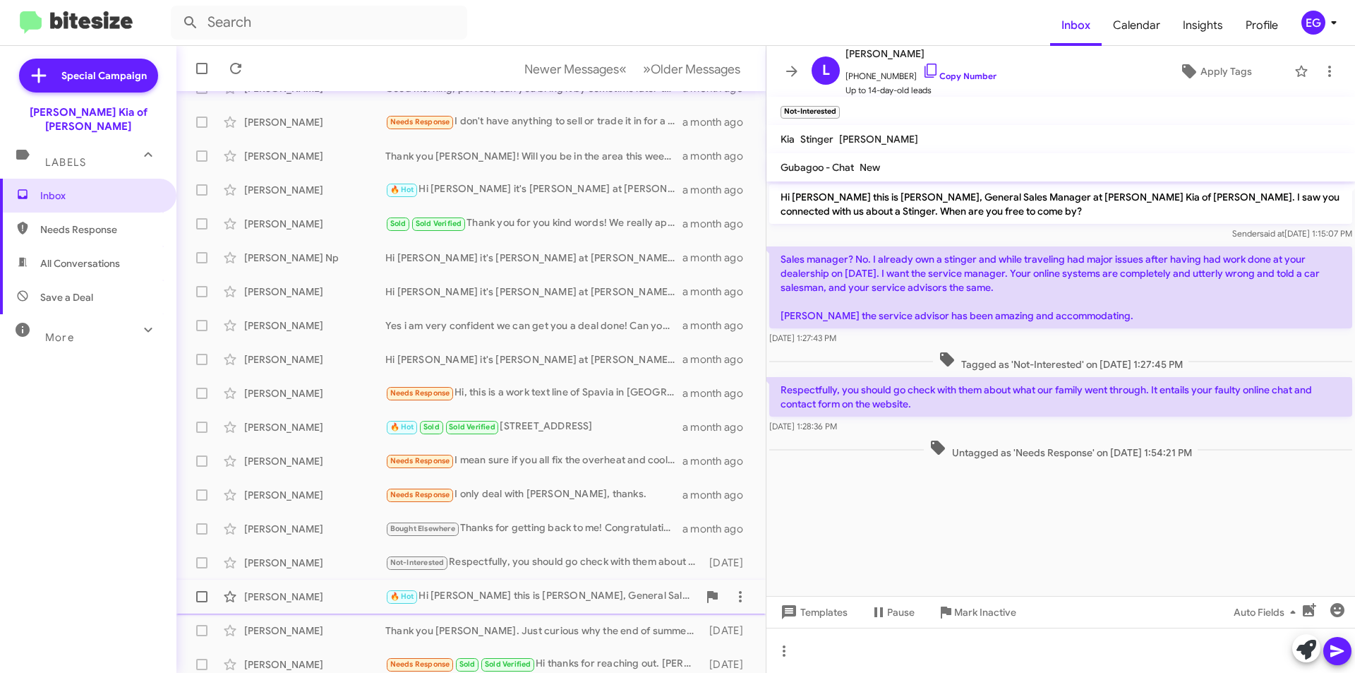
click at [297, 589] on div "Henry Ellison" at bounding box center [314, 596] width 141 height 14
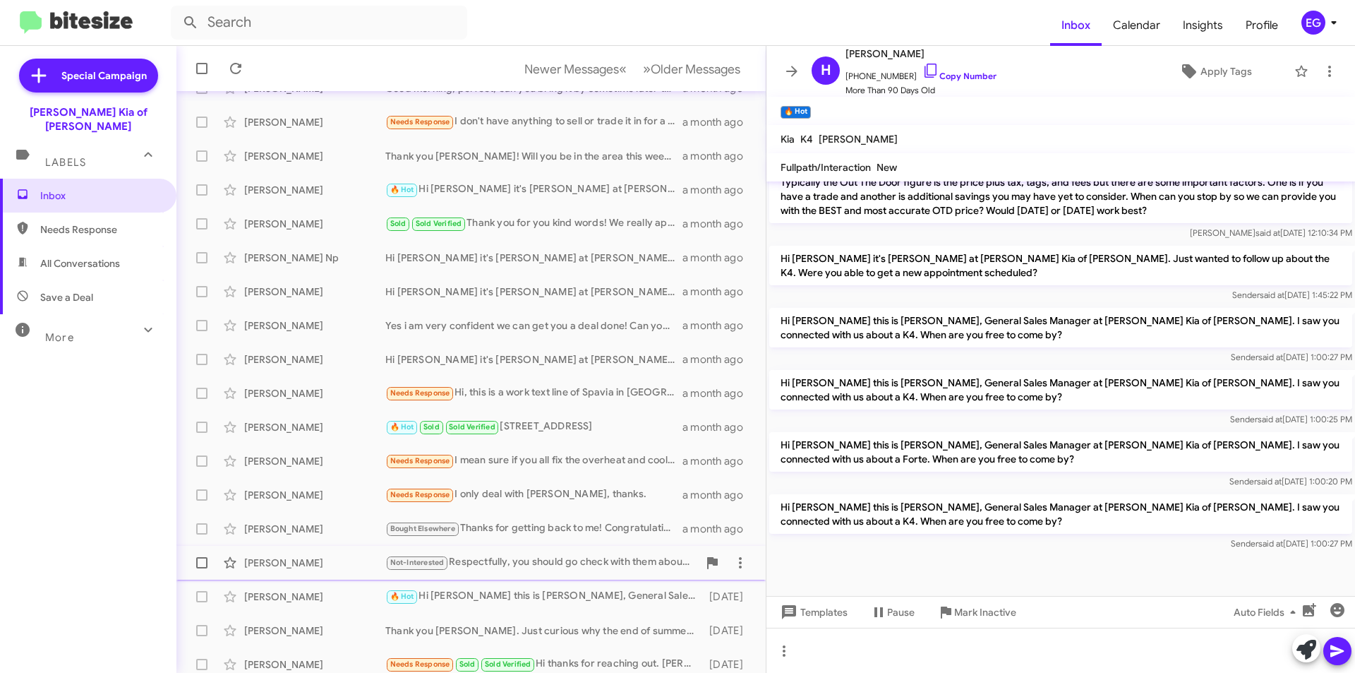
scroll to position [141, 0]
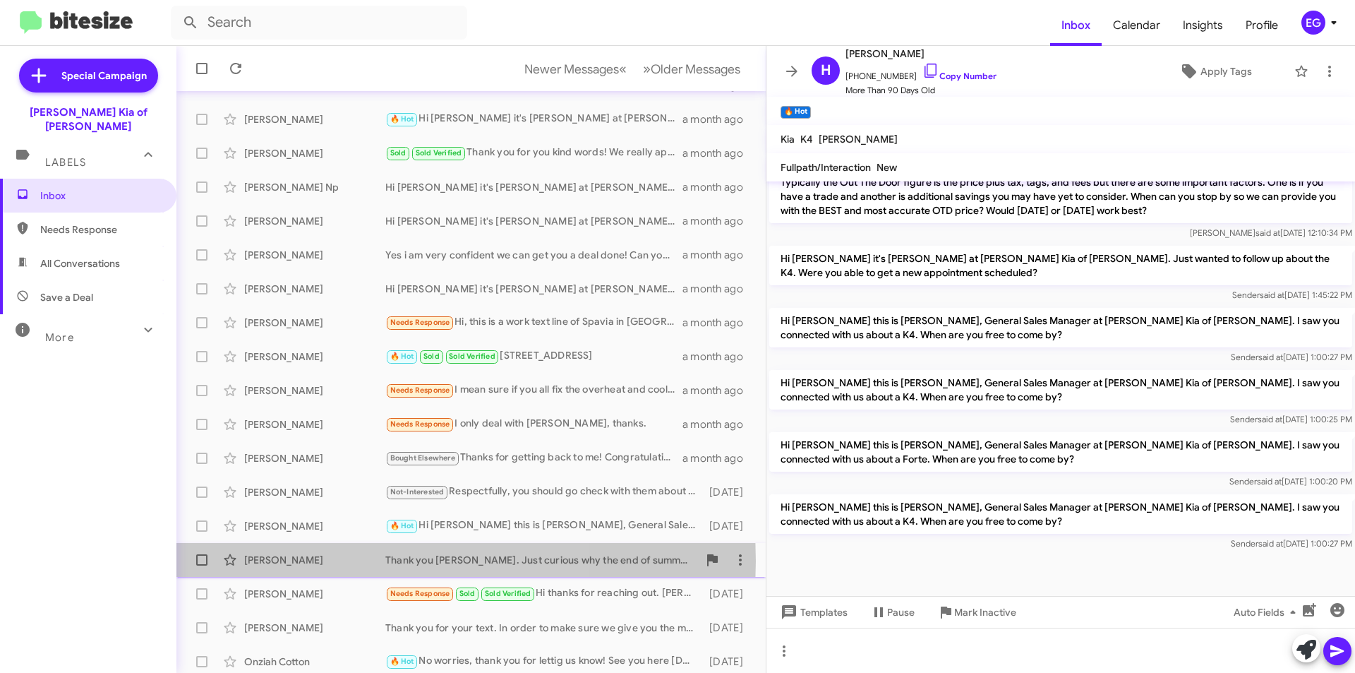
click at [313, 560] on div "[PERSON_NAME]" at bounding box center [314, 560] width 141 height 14
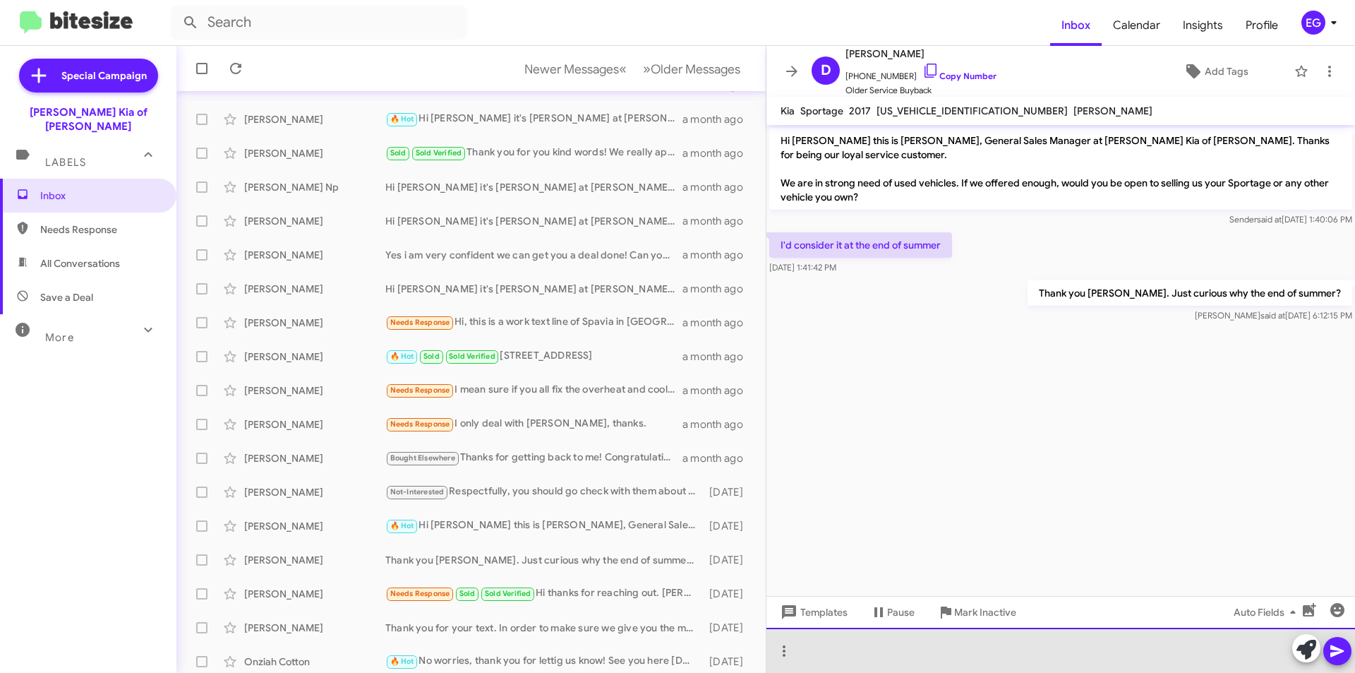
click at [825, 637] on div at bounding box center [1060, 649] width 589 height 45
click at [923, 651] on div "Hey Denise, Summer is coming to a close." at bounding box center [1060, 649] width 589 height 45
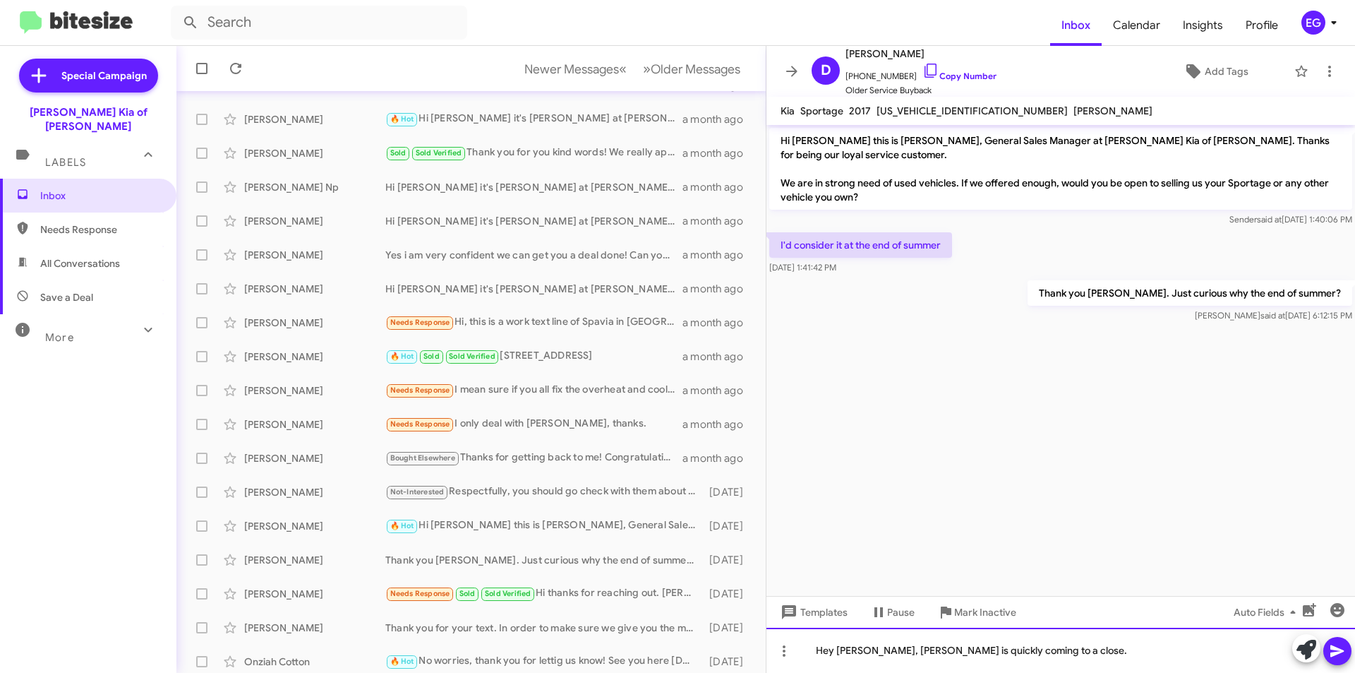
click at [1112, 652] on div "Hey Denise, Summer is quickly coming to a close." at bounding box center [1060, 649] width 589 height 45
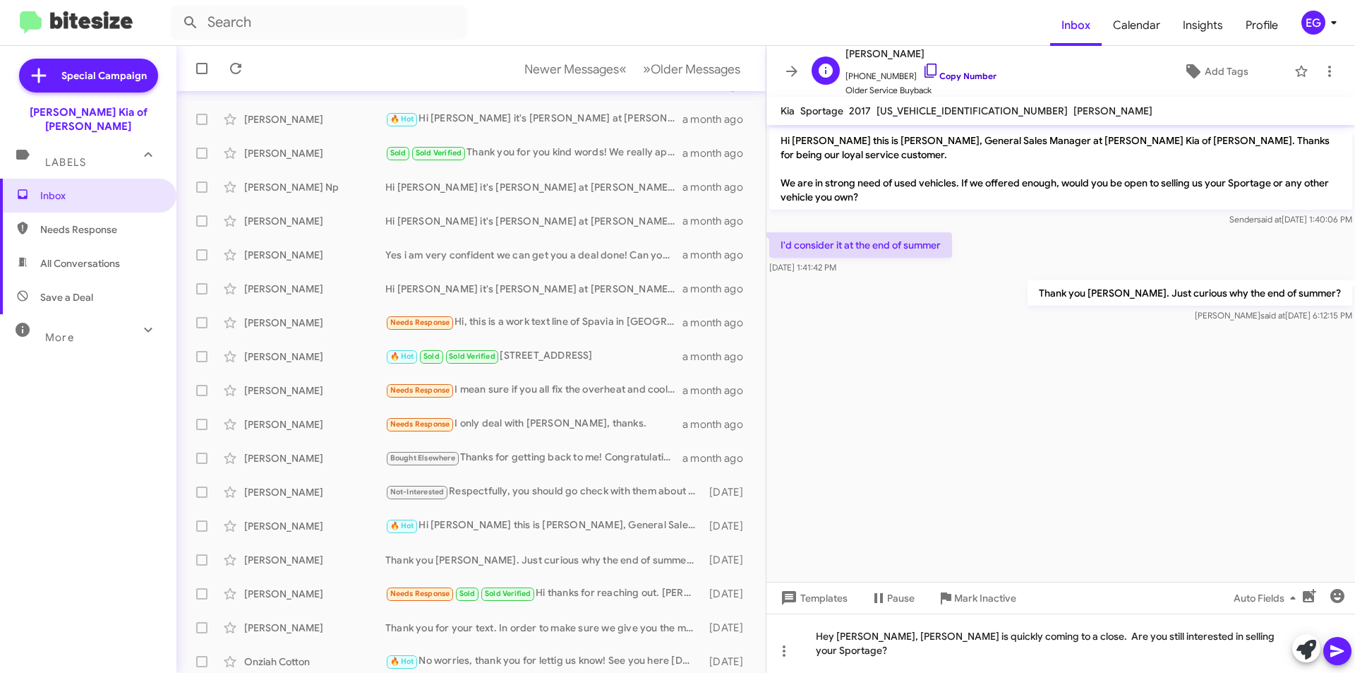
click at [937, 77] on link "Copy Number" at bounding box center [959, 76] width 74 height 11
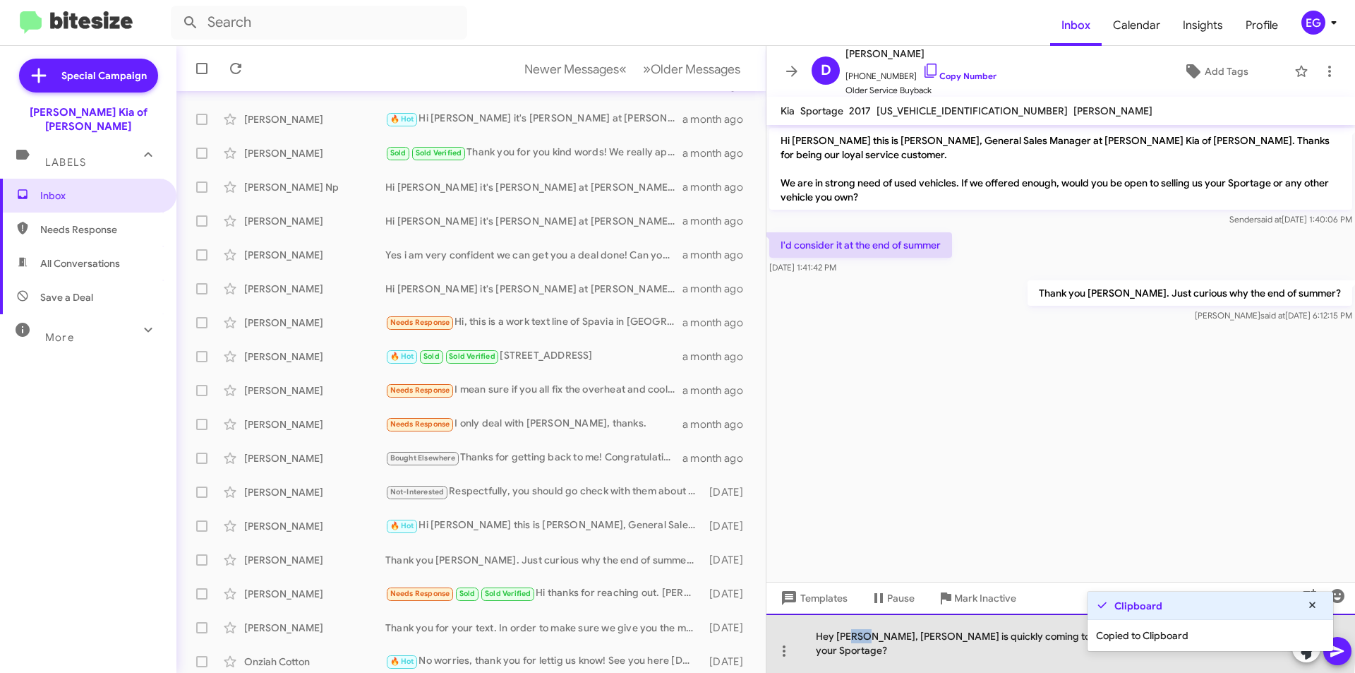
click at [856, 651] on div "Hey Denise, Summer is quickly coming to a close. Are you still interested in se…" at bounding box center [1060, 642] width 589 height 59
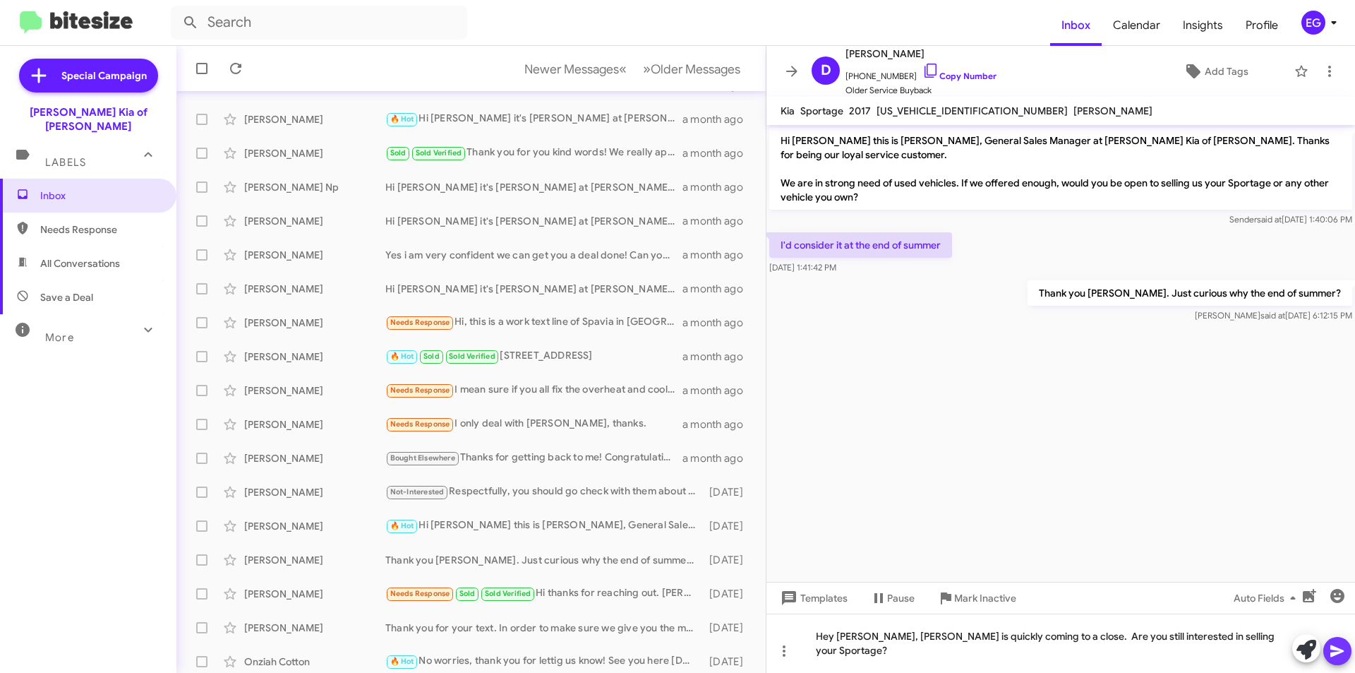
click at [1344, 642] on span at bounding box center [1337, 651] width 17 height 28
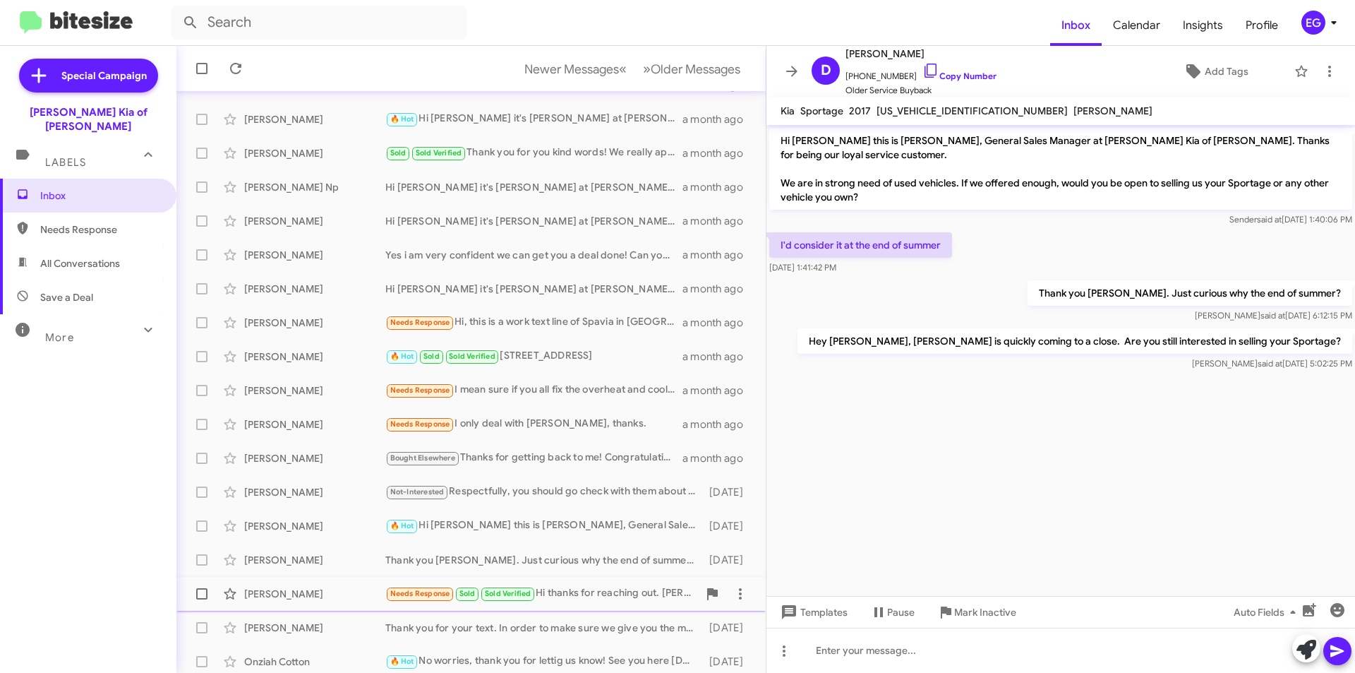
click at [300, 593] on div "Kerry Stoner" at bounding box center [314, 593] width 141 height 14
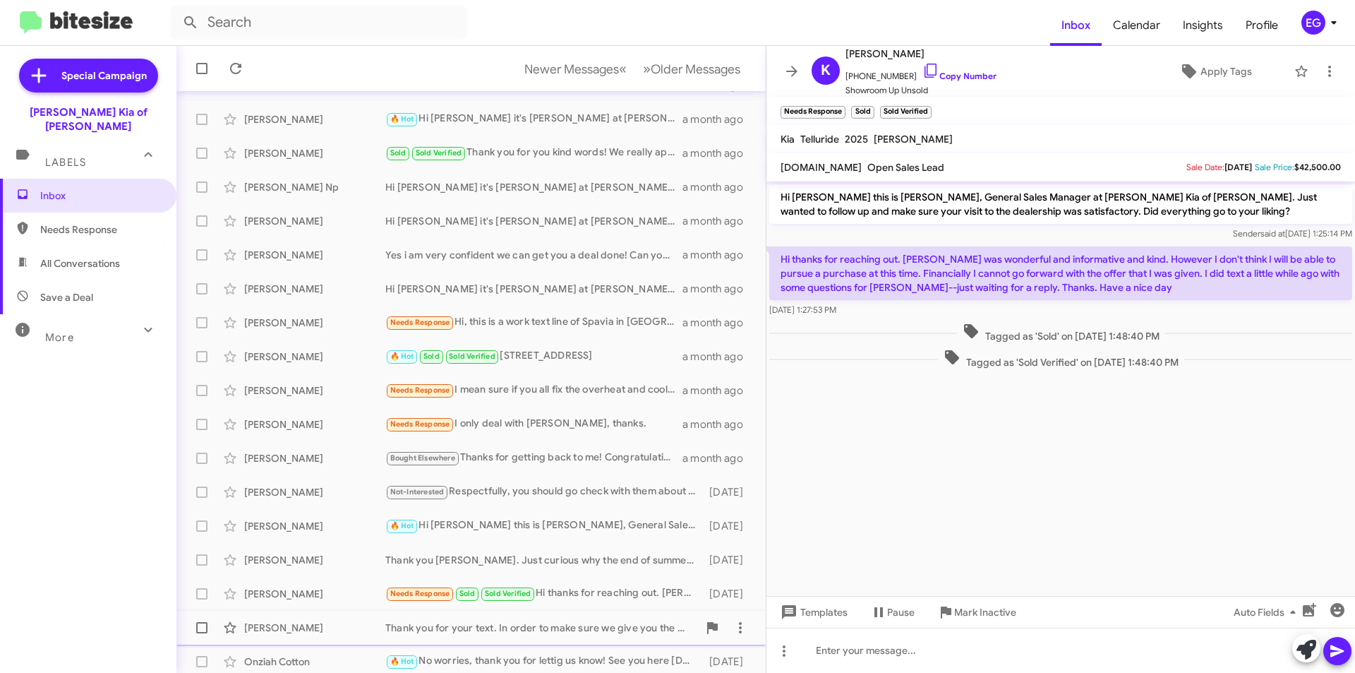
click at [303, 621] on div "Sarahjane Roveccio" at bounding box center [314, 627] width 141 height 14
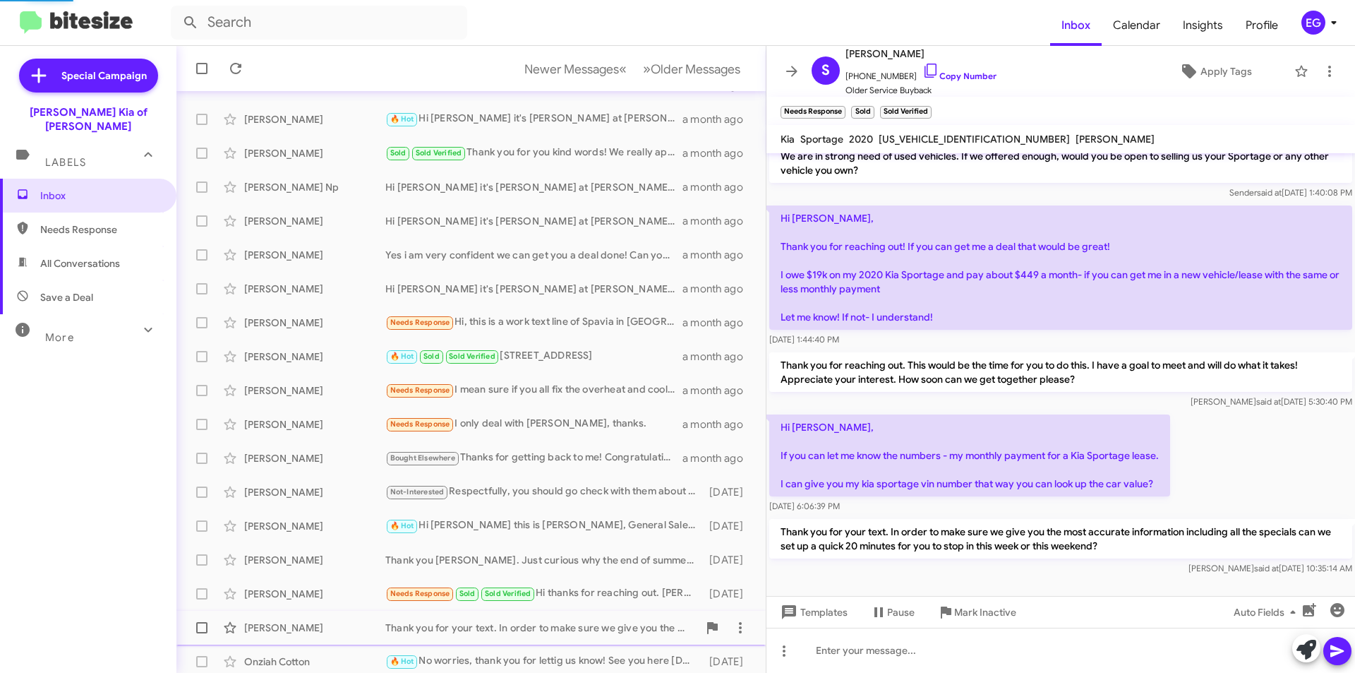
scroll to position [27, 0]
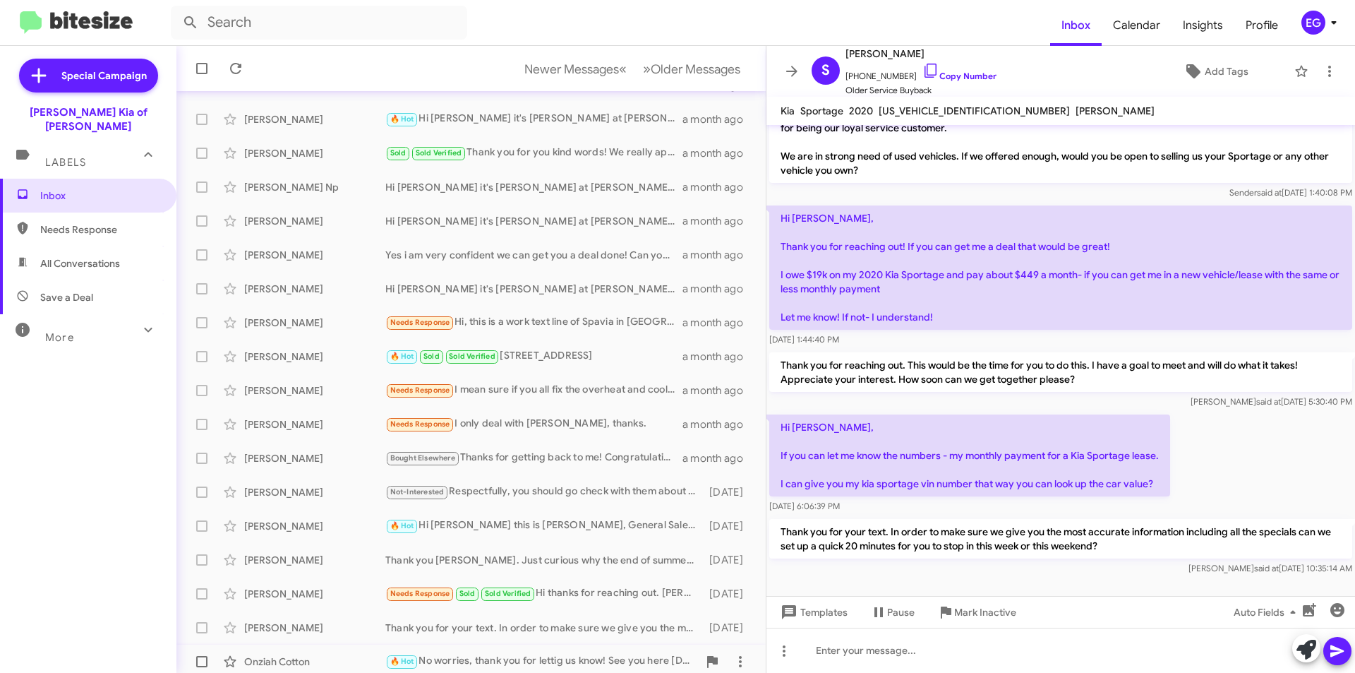
click at [512, 659] on div "🔥 Hot No worries, thank you for lettig us know! See you here on Saturday" at bounding box center [541, 661] width 313 height 16
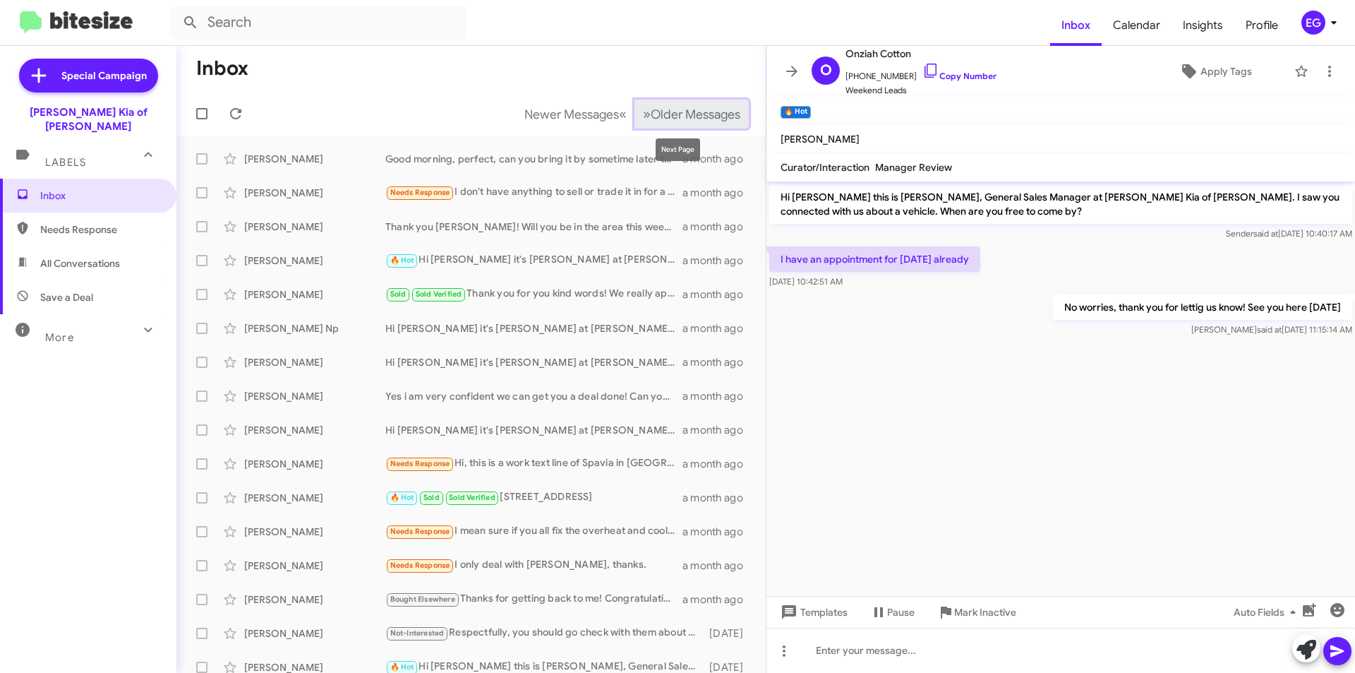
click at [651, 117] on span "Older Messages" at bounding box center [696, 115] width 90 height 16
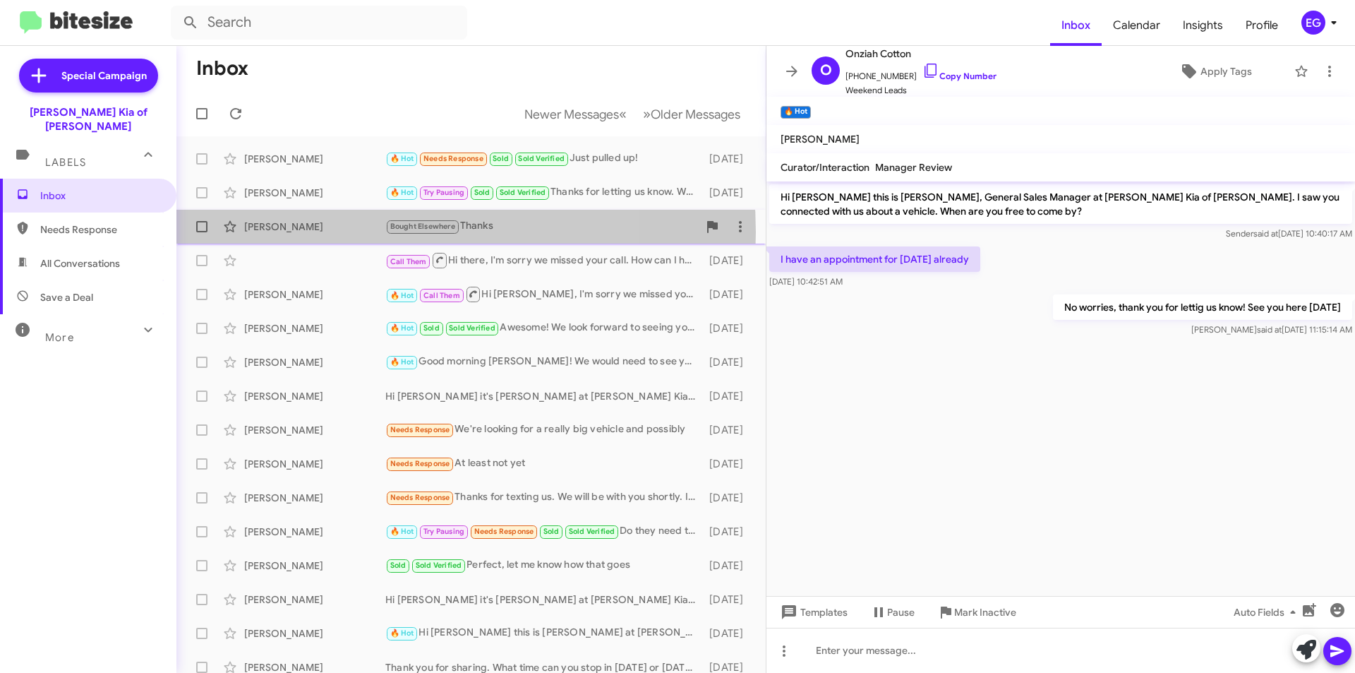
click at [339, 232] on div "Dennis Murphy" at bounding box center [314, 226] width 141 height 14
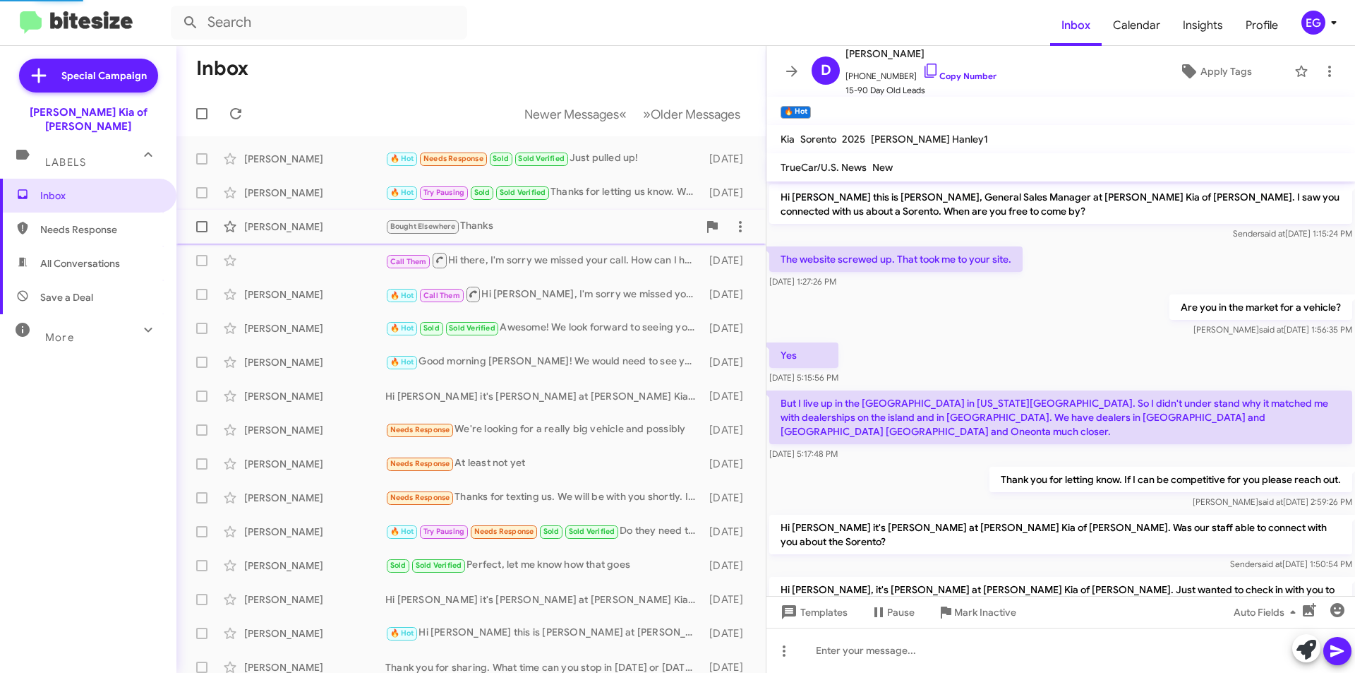
scroll to position [488, 0]
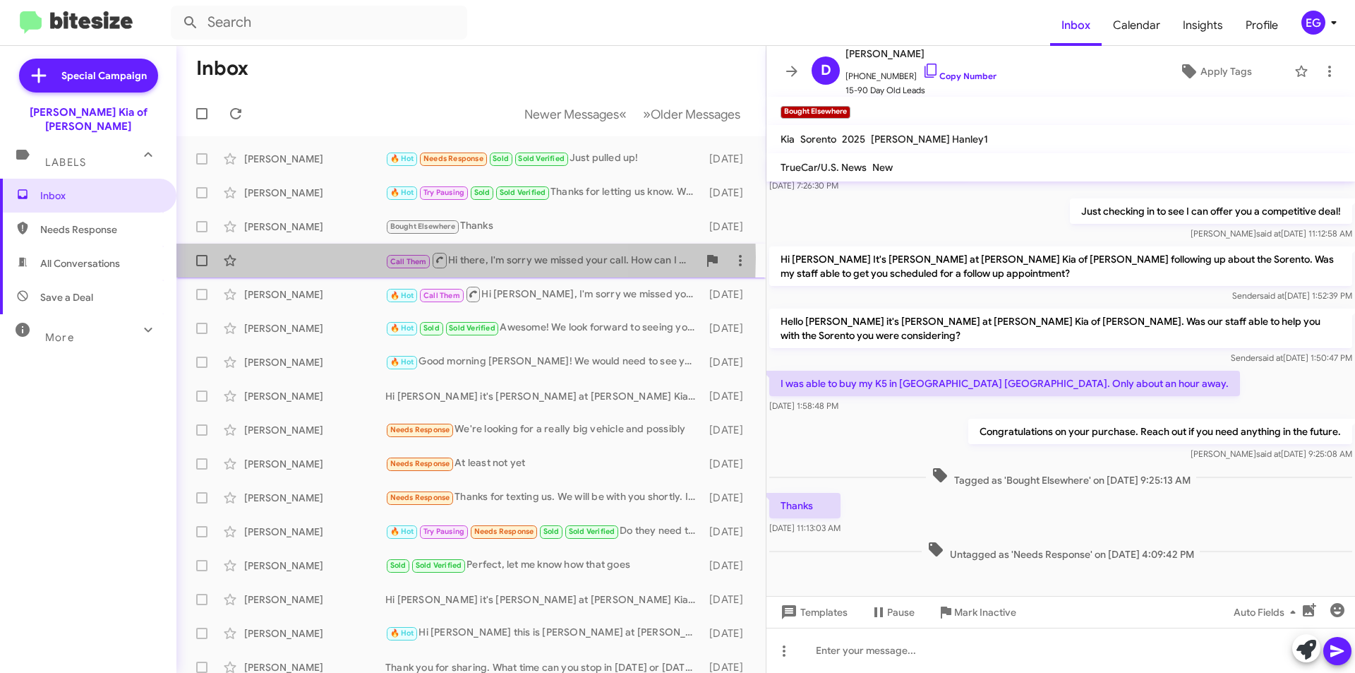
click at [333, 257] on div "Call Them Hi there, I'm sorry we missed your call. How can I help? 2 months ago" at bounding box center [471, 260] width 567 height 28
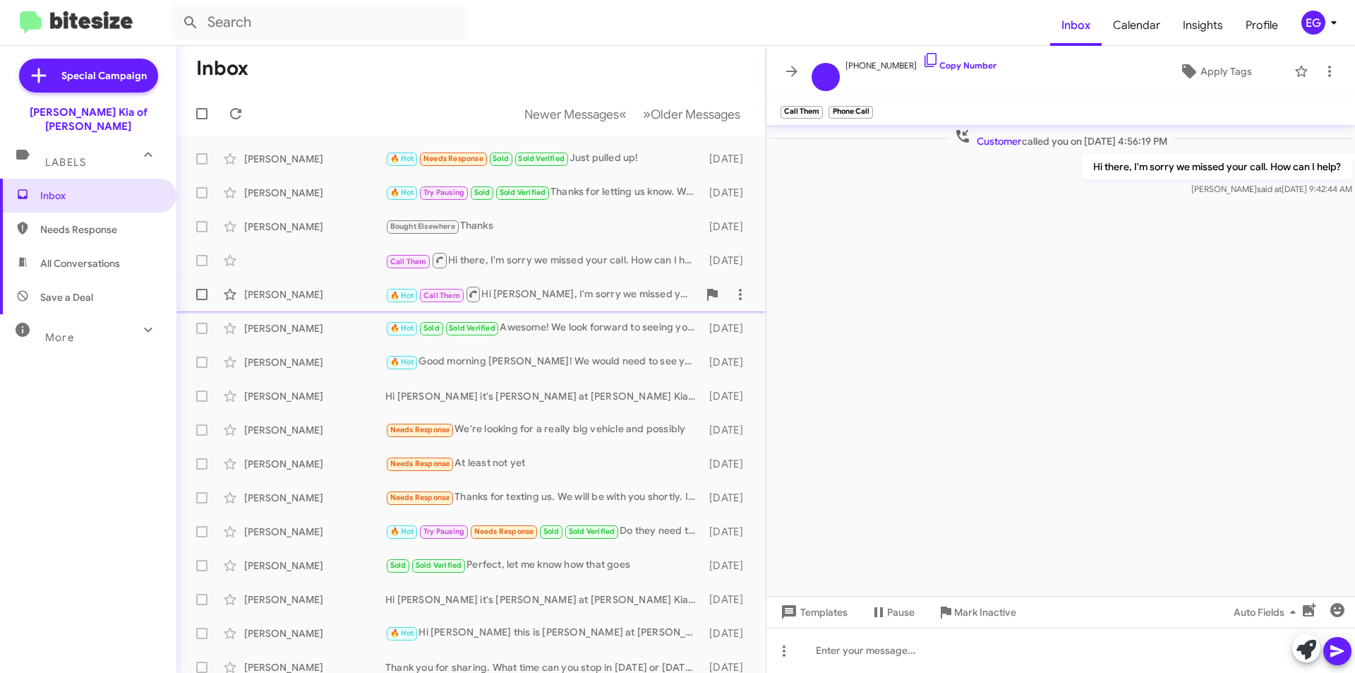
click at [328, 282] on div "Johnny Sanfilippo 🔥 Hot Call Them Hi Johnny, I'm sorry we missed your call. How…" at bounding box center [471, 294] width 567 height 28
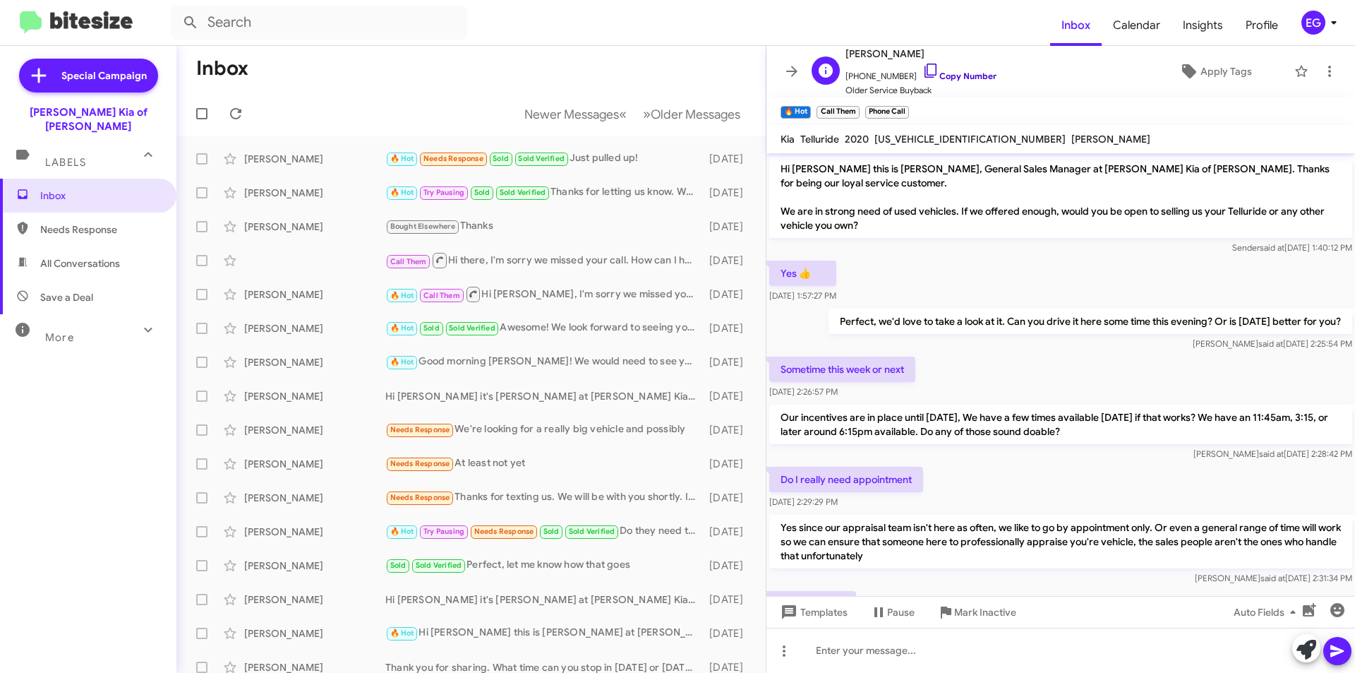
click at [945, 71] on link "Copy Number" at bounding box center [959, 76] width 74 height 11
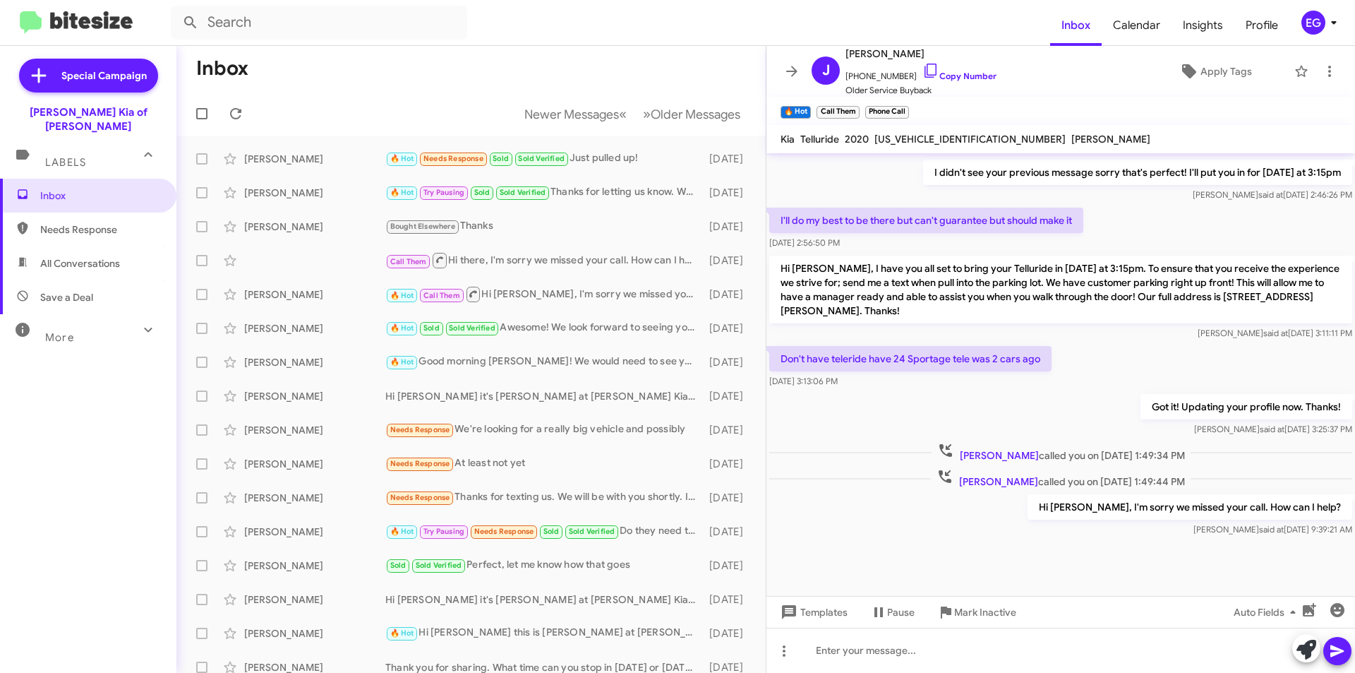
scroll to position [531, 0]
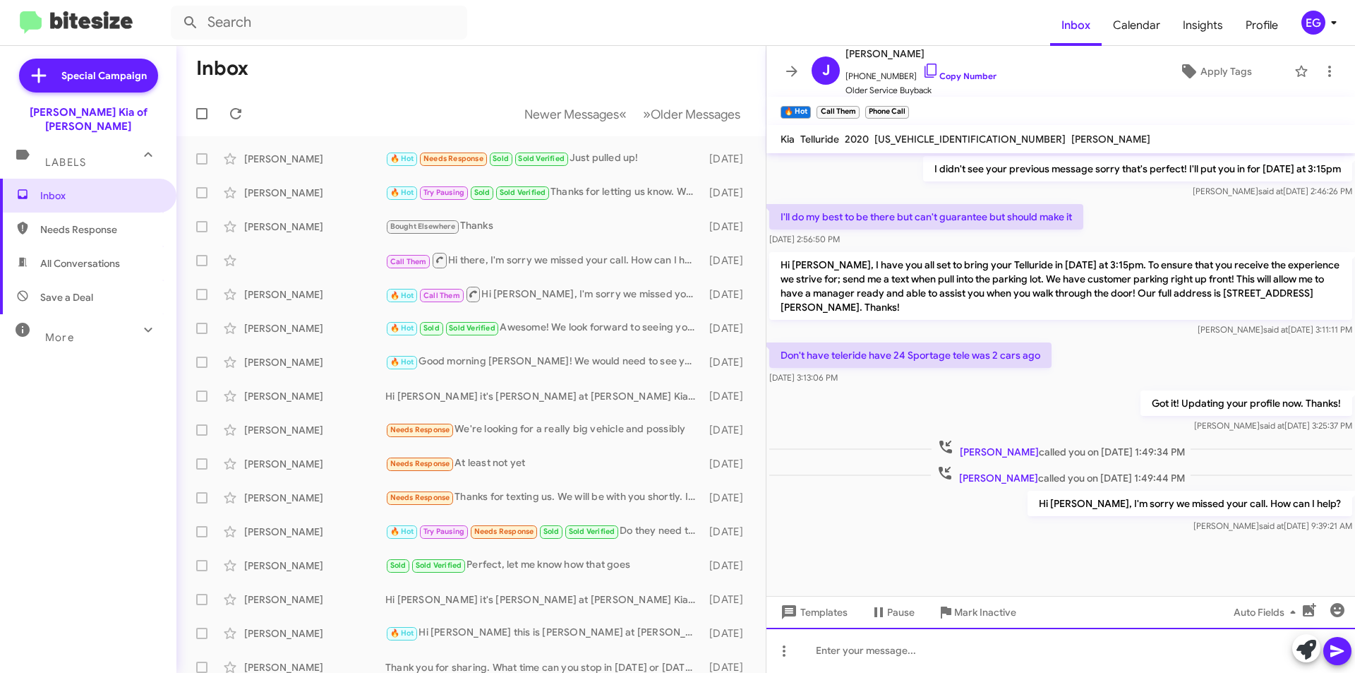
click at [871, 647] on div at bounding box center [1060, 649] width 589 height 45
click at [1341, 653] on icon at bounding box center [1337, 650] width 17 height 17
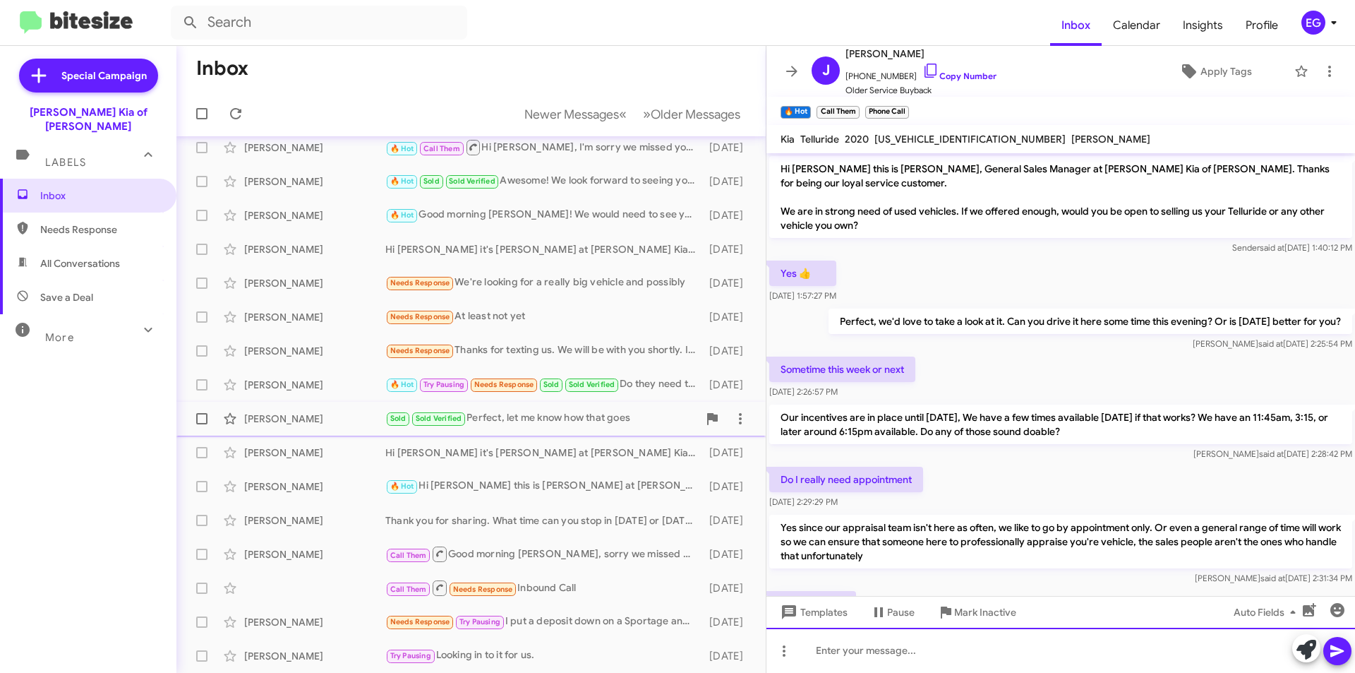
scroll to position [0, 0]
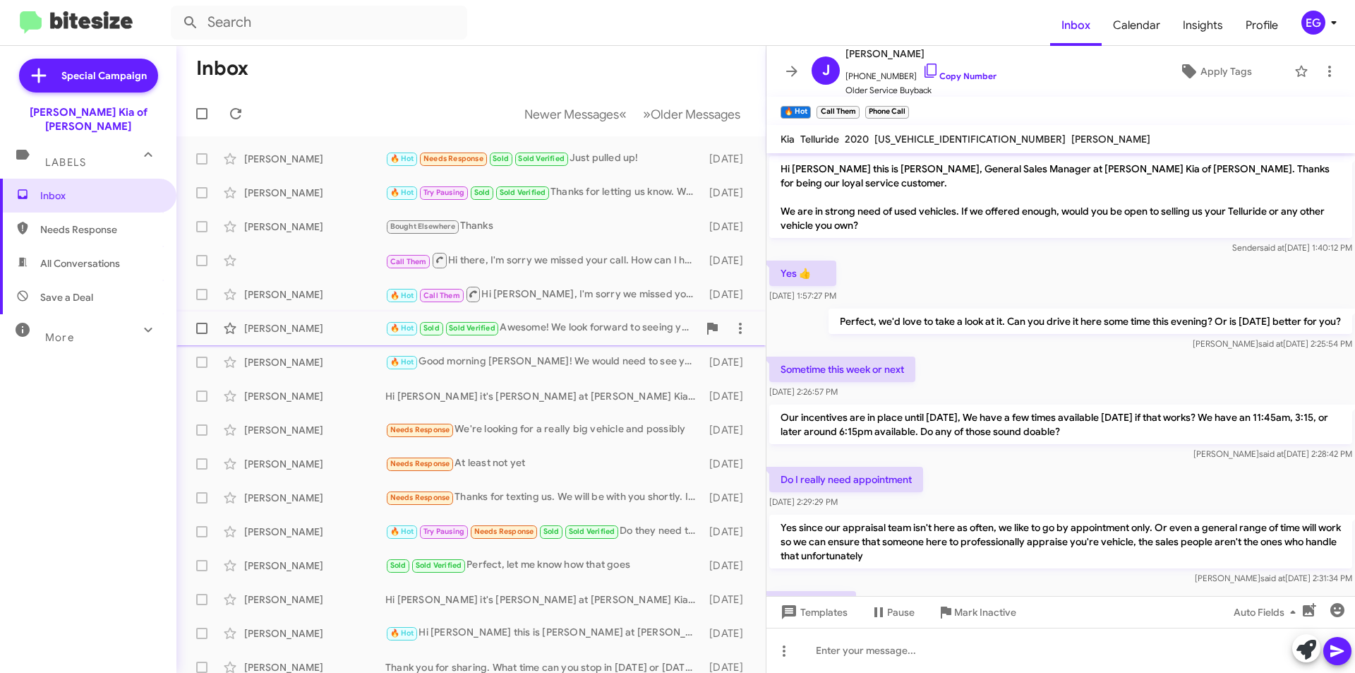
click at [294, 319] on div "Chun Hu 🔥 Hot Sold Sold Verified Awesome! We look forward to seeing you! 2 mont…" at bounding box center [471, 328] width 567 height 28
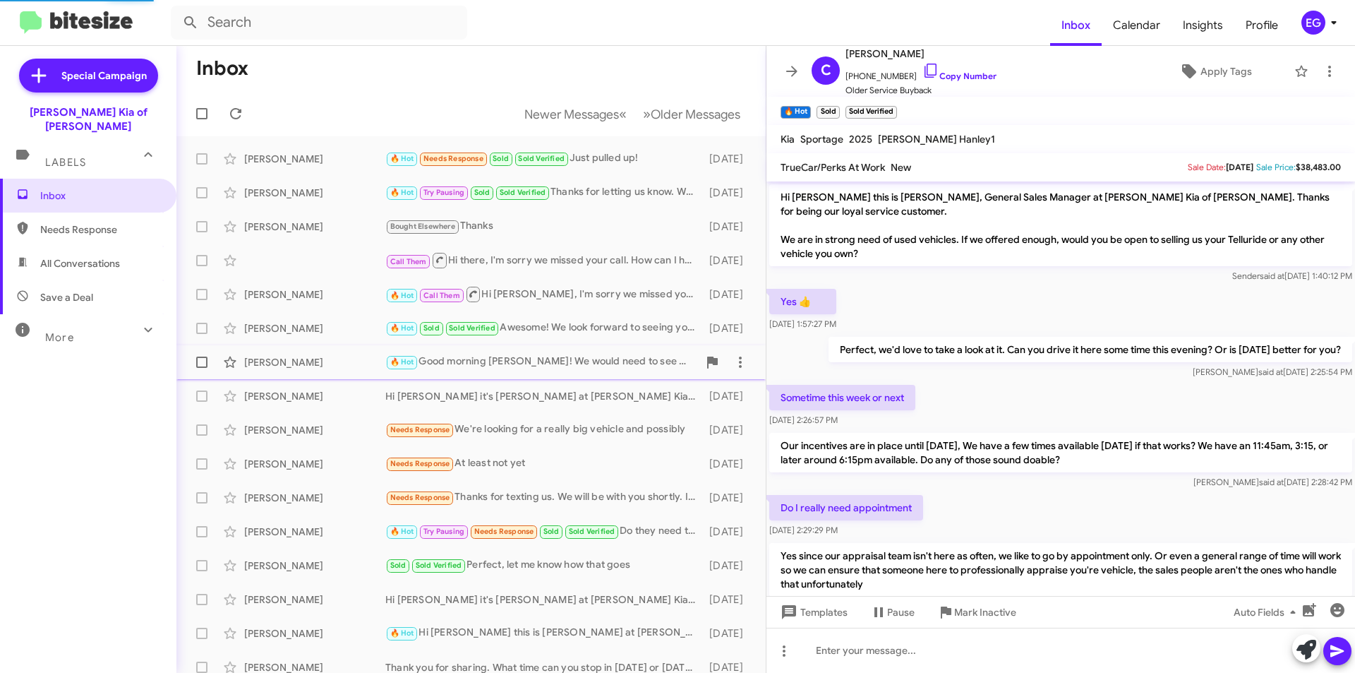
scroll to position [161, 0]
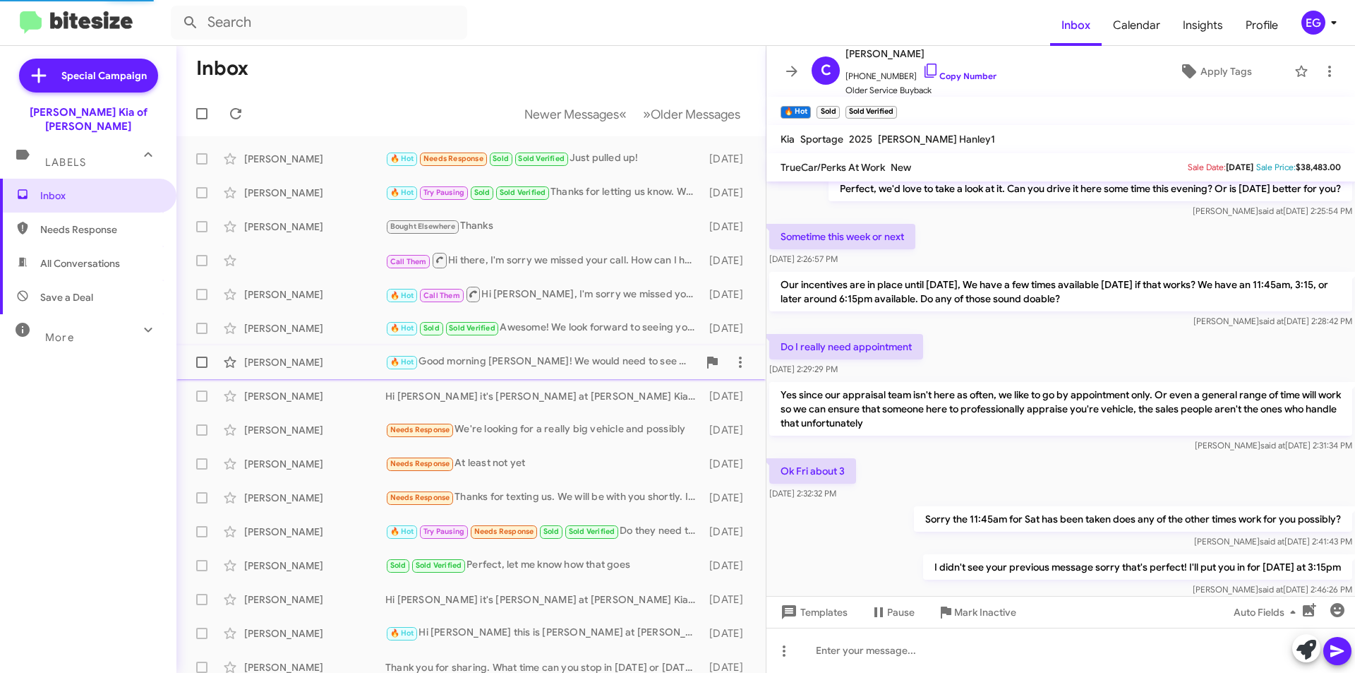
click at [283, 352] on div "Joshua Taylor 🔥 Hot Good morning Joshua! We would need to see your 2022 Kia Tel…" at bounding box center [471, 362] width 567 height 28
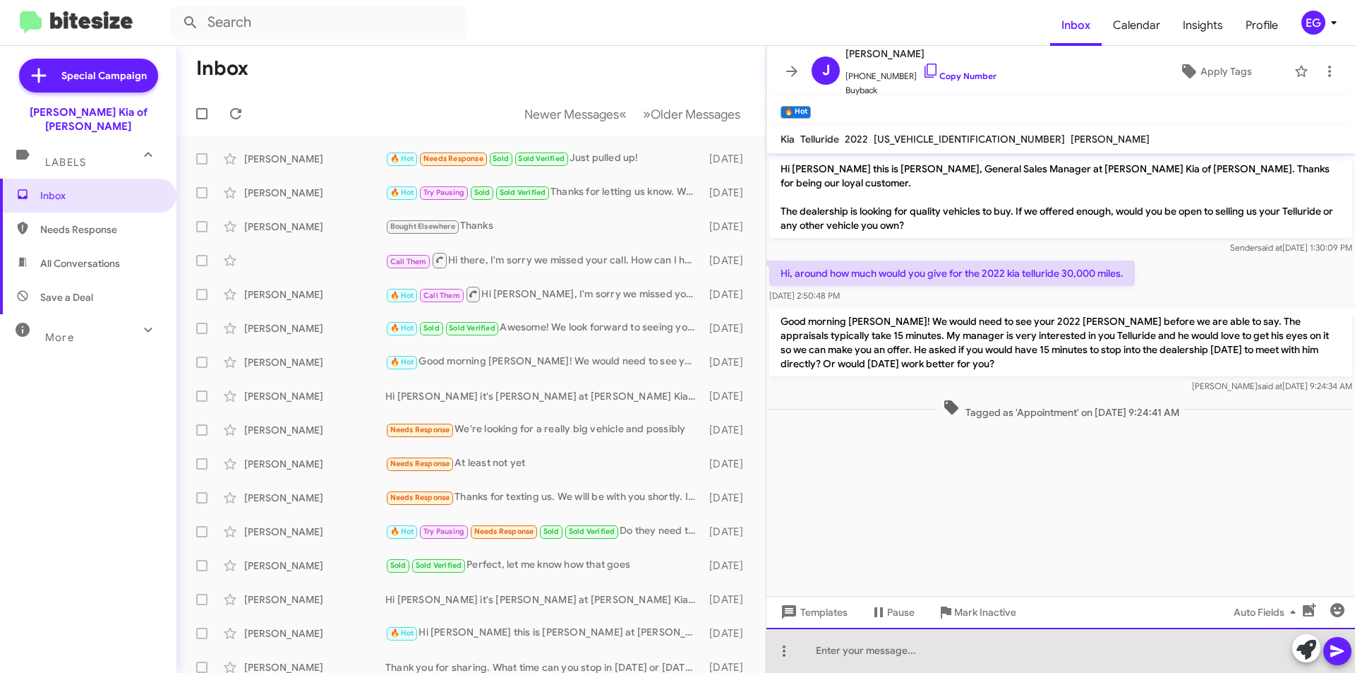
click at [860, 656] on div at bounding box center [1060, 649] width 589 height 45
click at [1024, 647] on div "Hello Joshua, Are you still looking to sell your Telluride?" at bounding box center [1060, 649] width 589 height 45
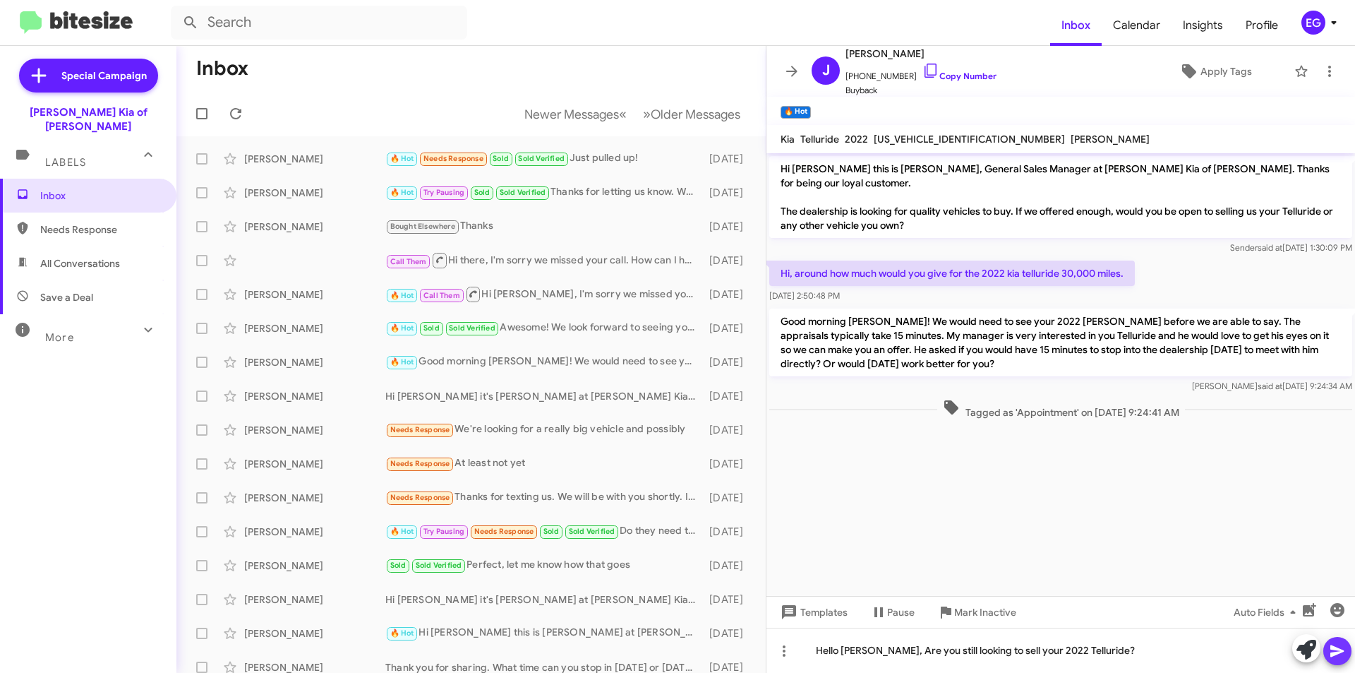
click at [1339, 650] on icon at bounding box center [1336, 651] width 13 height 12
click at [259, 402] on div "Wendy Westling" at bounding box center [314, 396] width 141 height 14
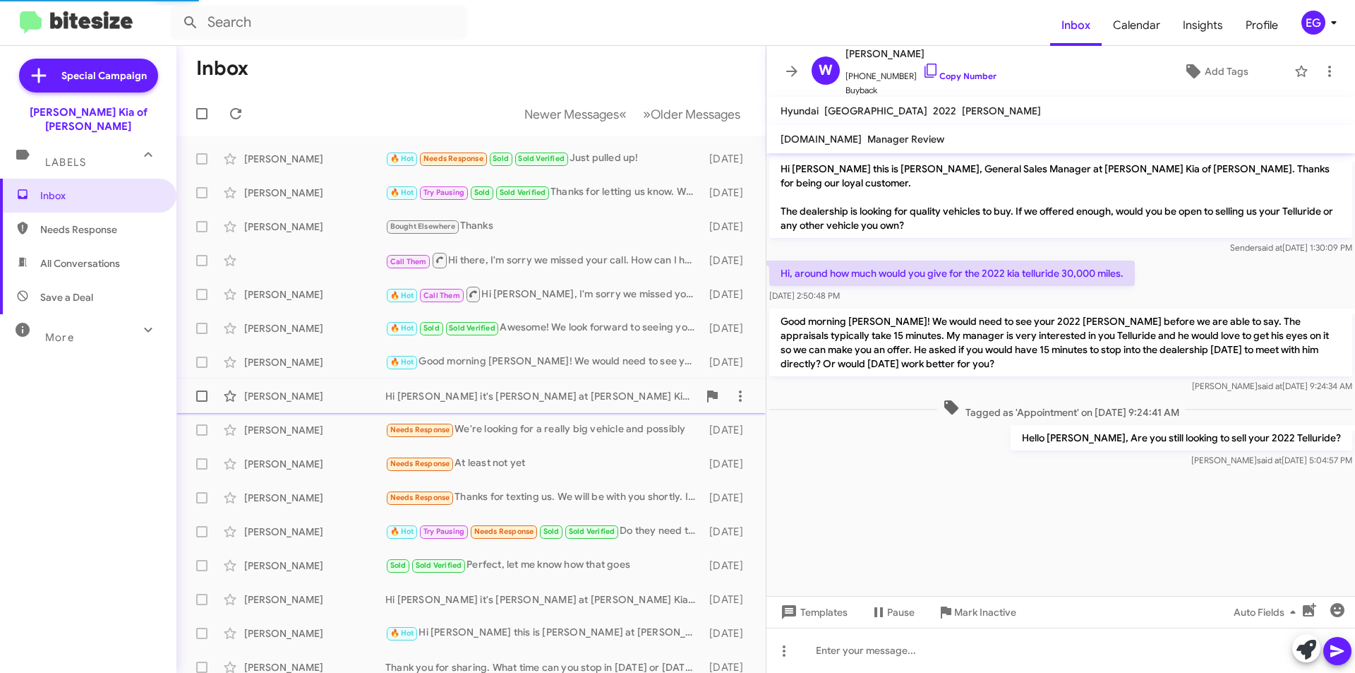
scroll to position [68, 0]
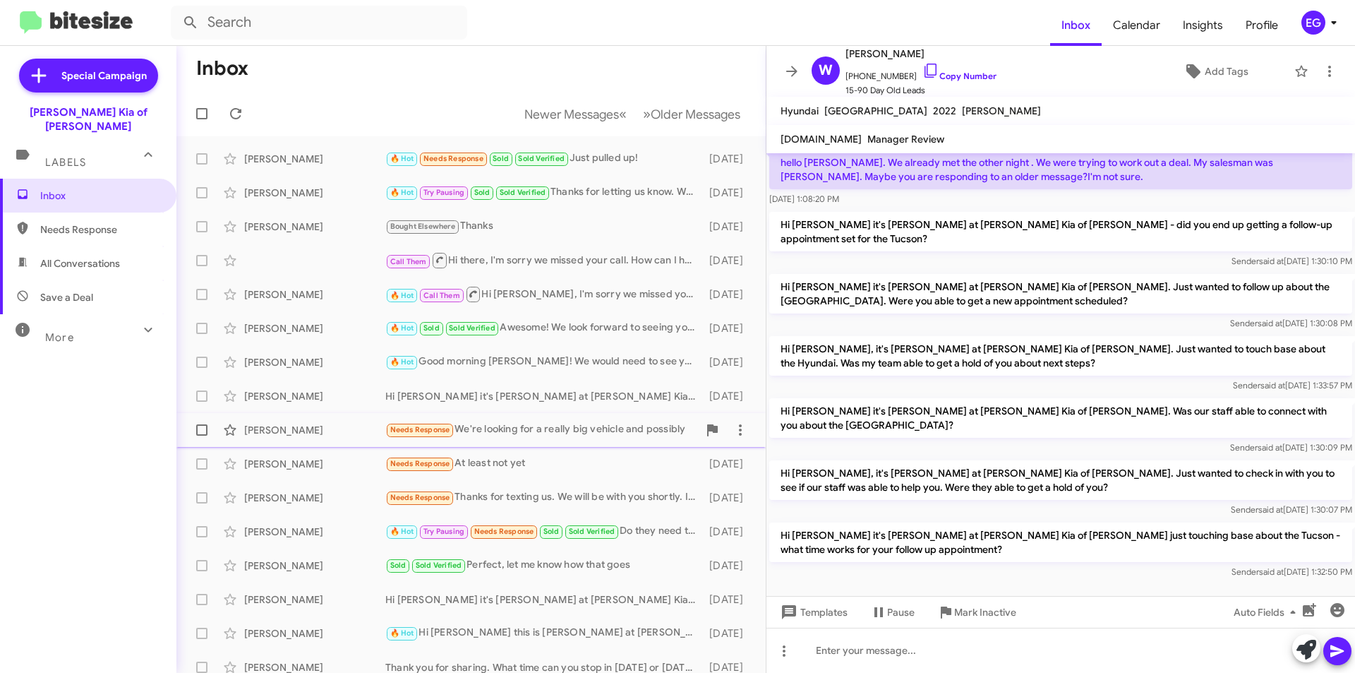
click at [263, 436] on div "[PERSON_NAME]" at bounding box center [314, 430] width 141 height 14
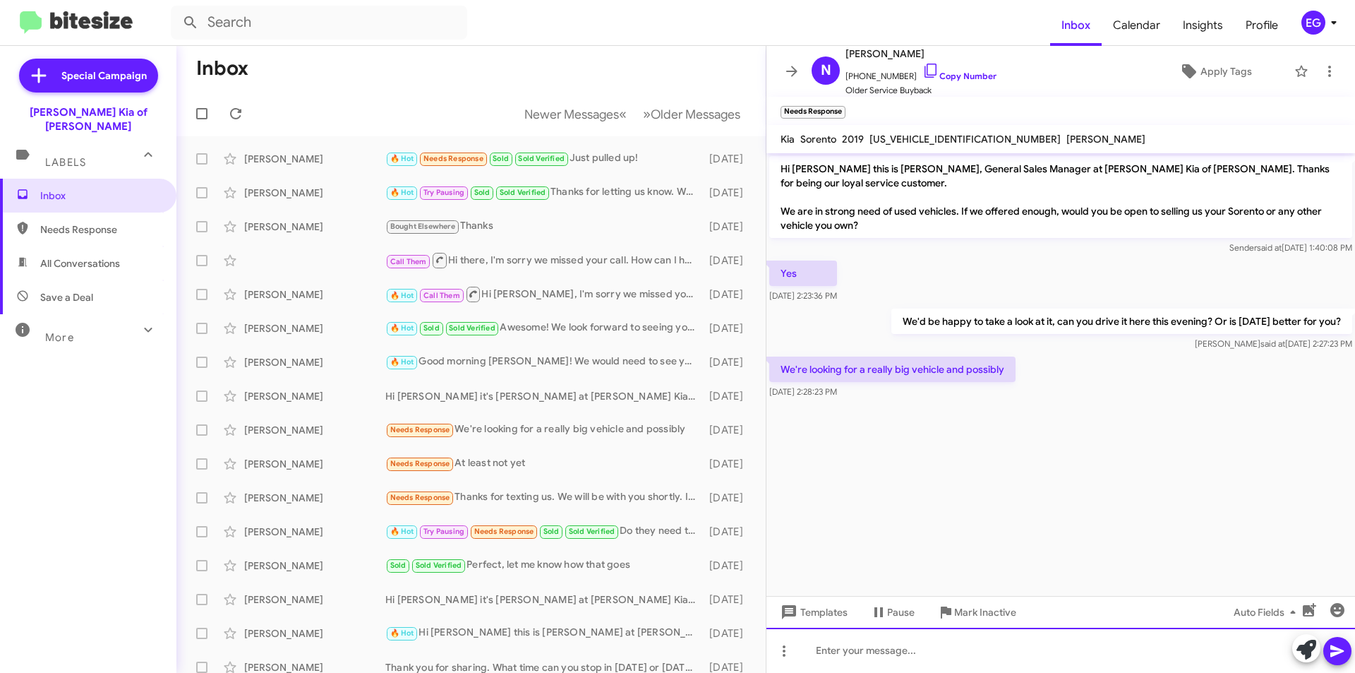
click at [872, 648] on div at bounding box center [1060, 649] width 589 height 45
click at [963, 78] on link "Copy Number" at bounding box center [959, 76] width 74 height 11
click at [1332, 646] on icon at bounding box center [1336, 651] width 13 height 12
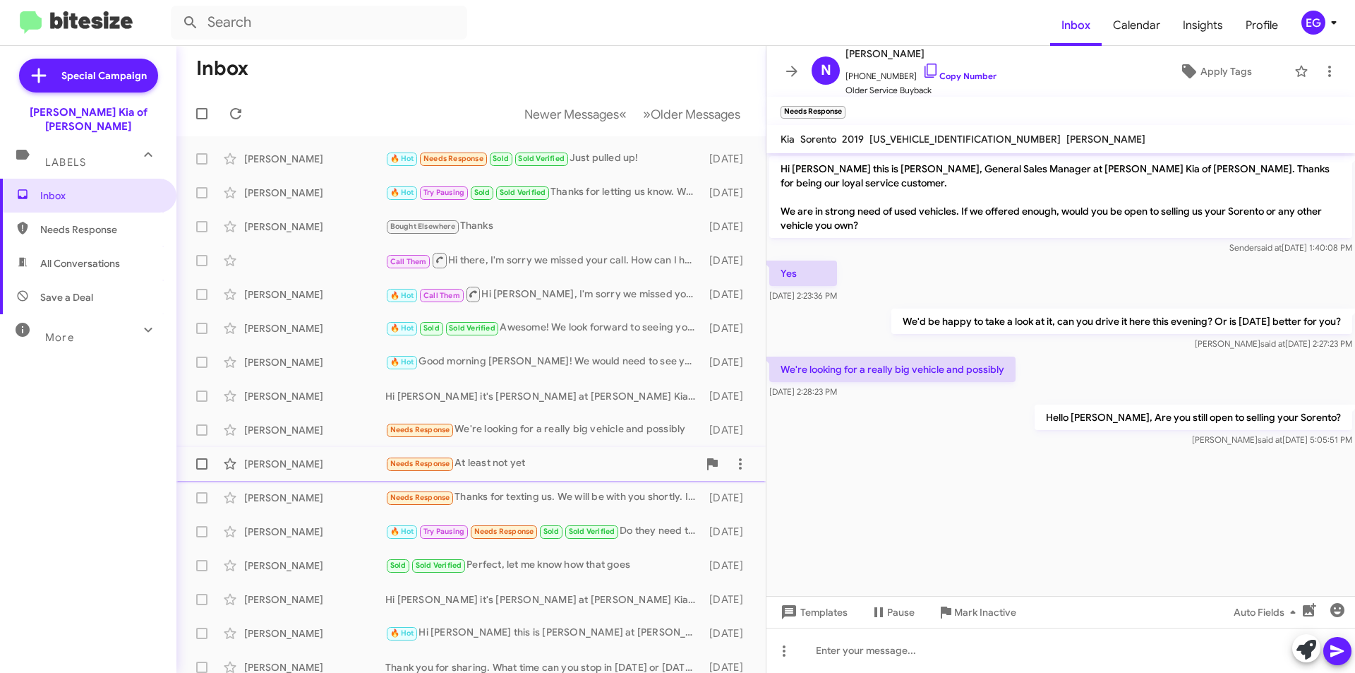
click at [310, 470] on div "Susan Cloutier" at bounding box center [314, 464] width 141 height 14
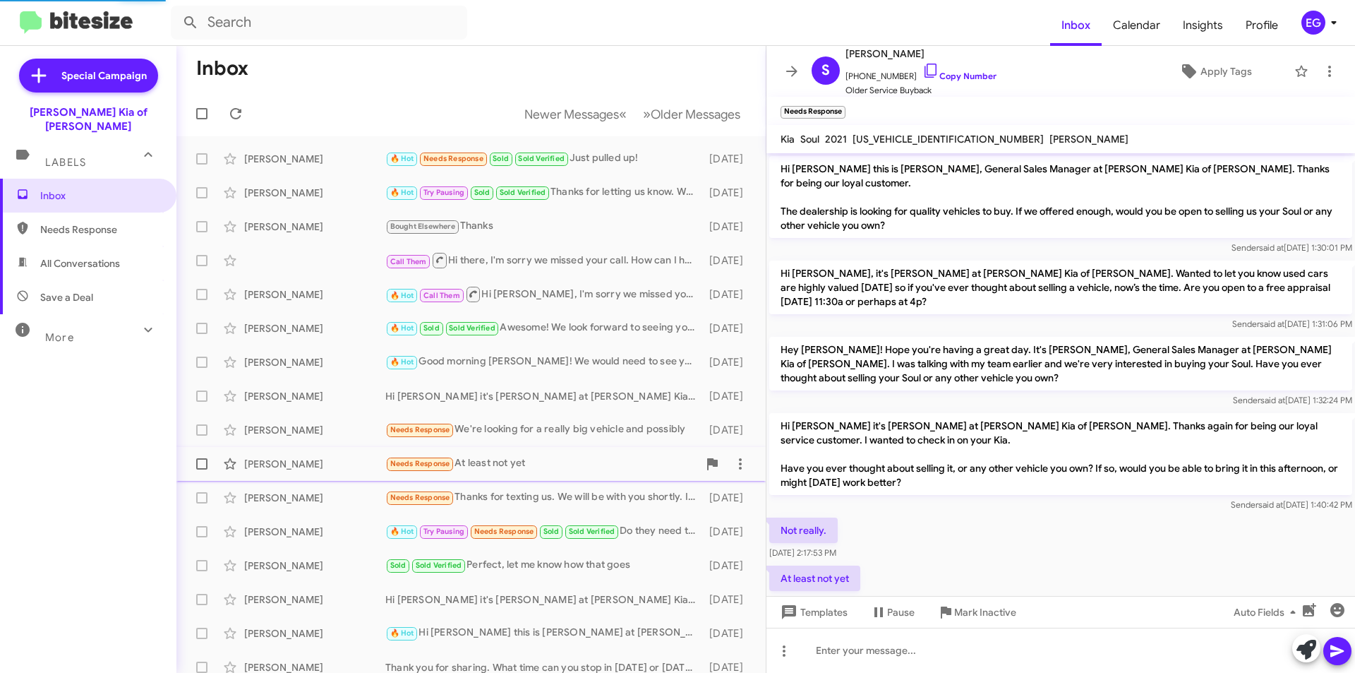
scroll to position [22, 0]
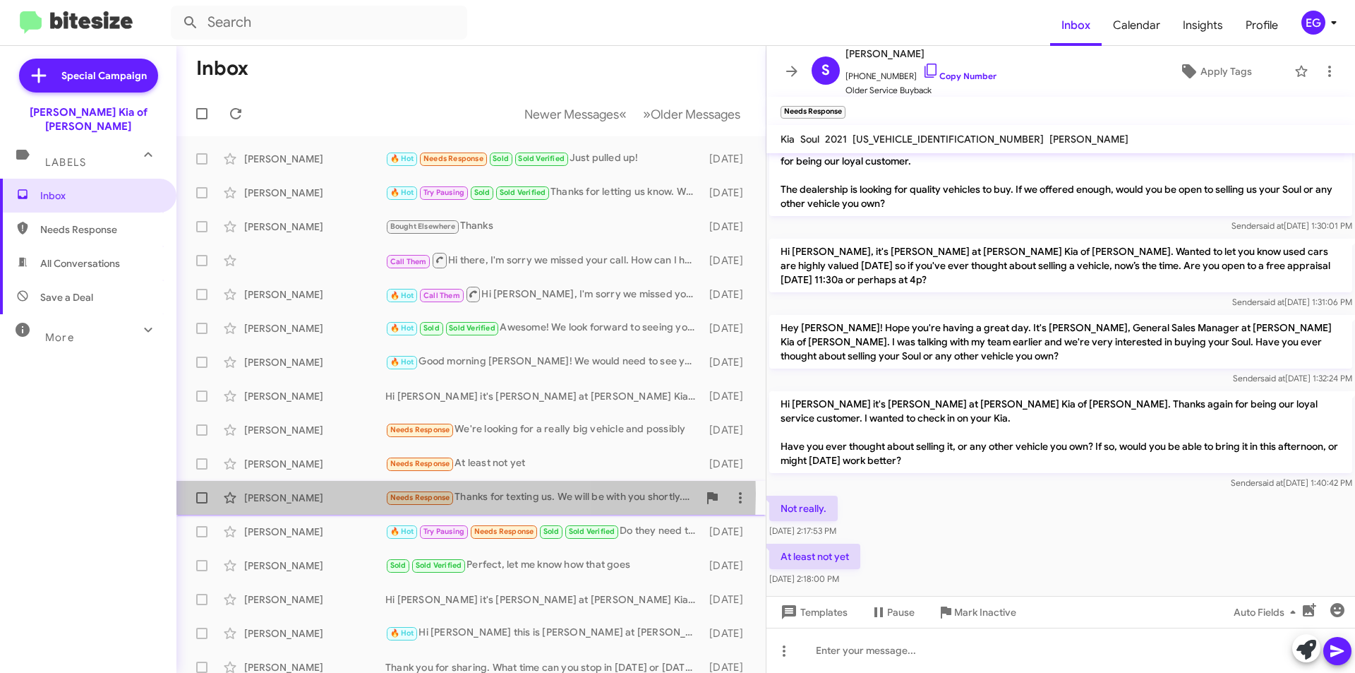
click at [315, 493] on div "Joanne Pfeifer" at bounding box center [314, 497] width 141 height 14
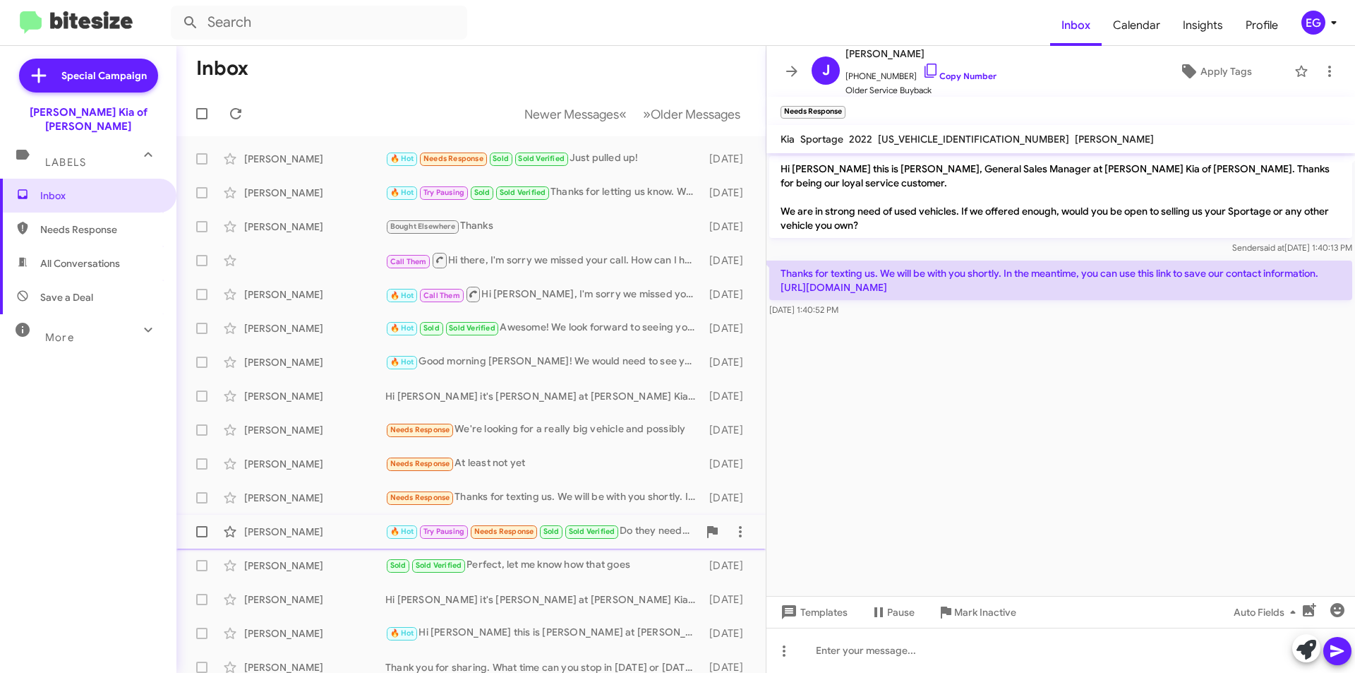
click at [325, 522] on div "Shelli Skeels 🔥 Hot Try Pausing Needs Response Sold Sold Verified Do they need …" at bounding box center [471, 531] width 567 height 28
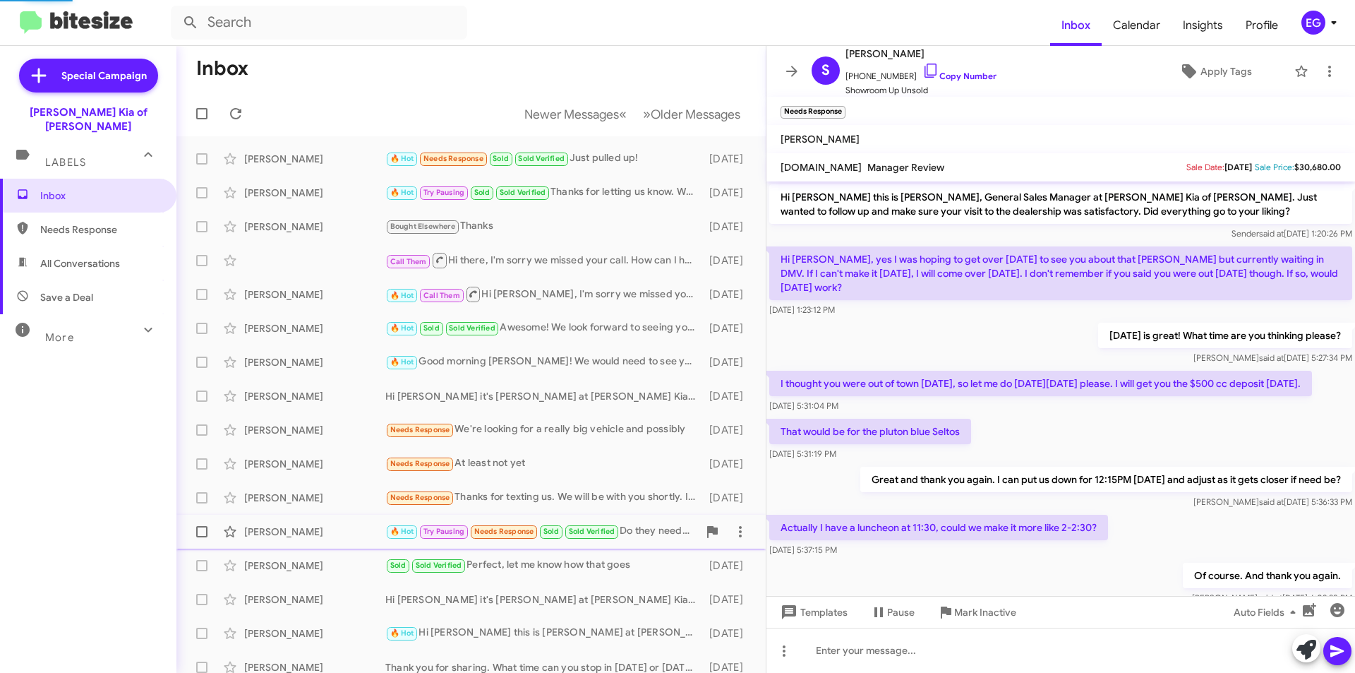
scroll to position [409, 0]
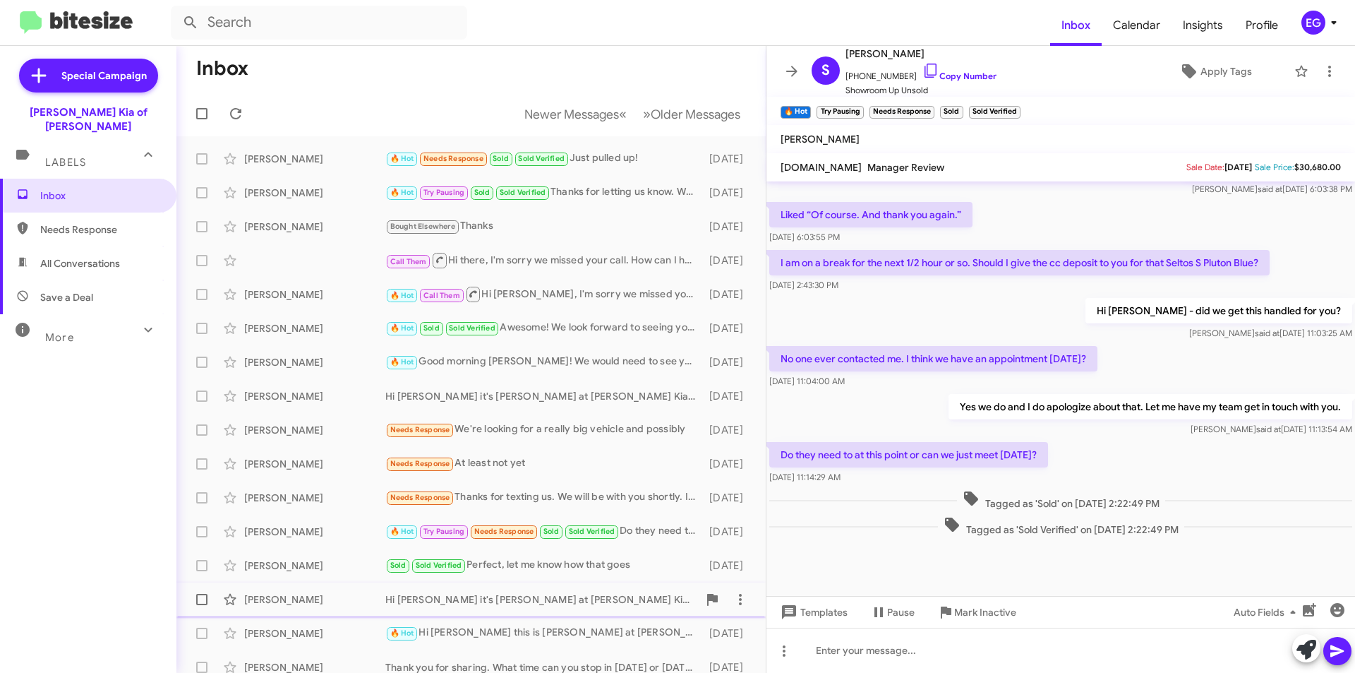
click at [344, 594] on div "Steven Goggins" at bounding box center [314, 599] width 141 height 14
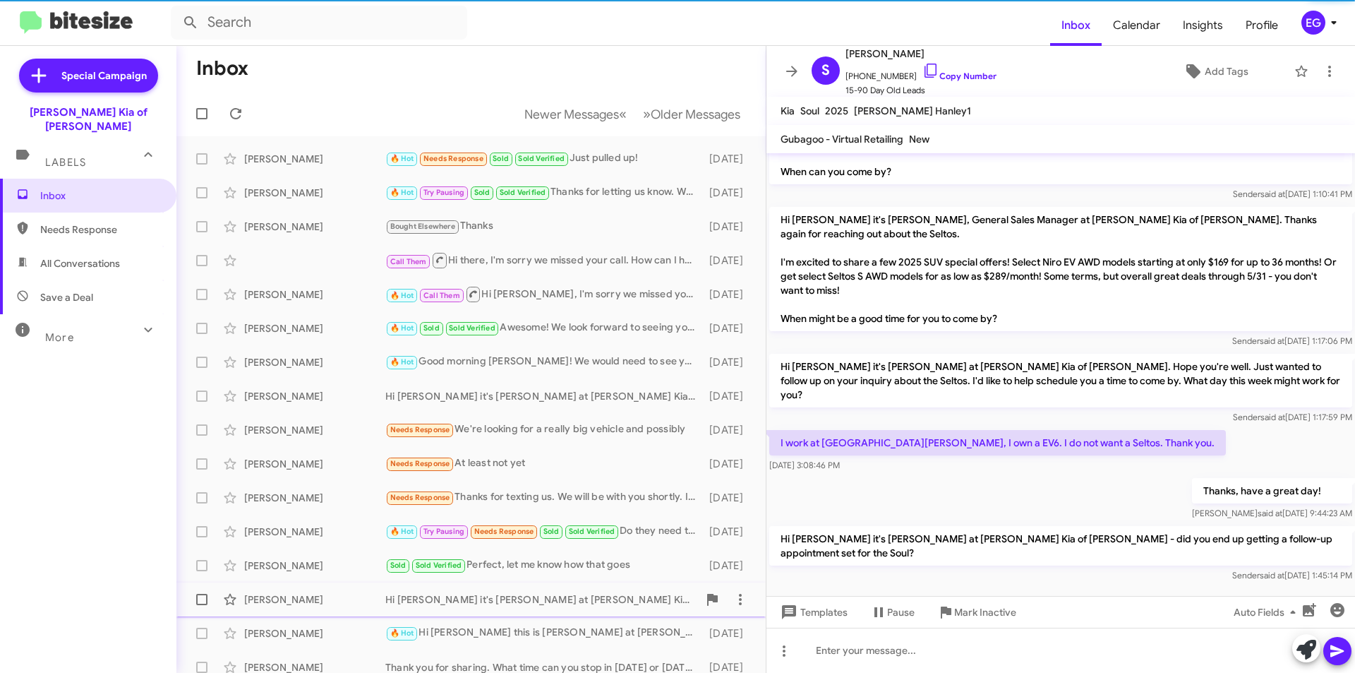
scroll to position [71, 0]
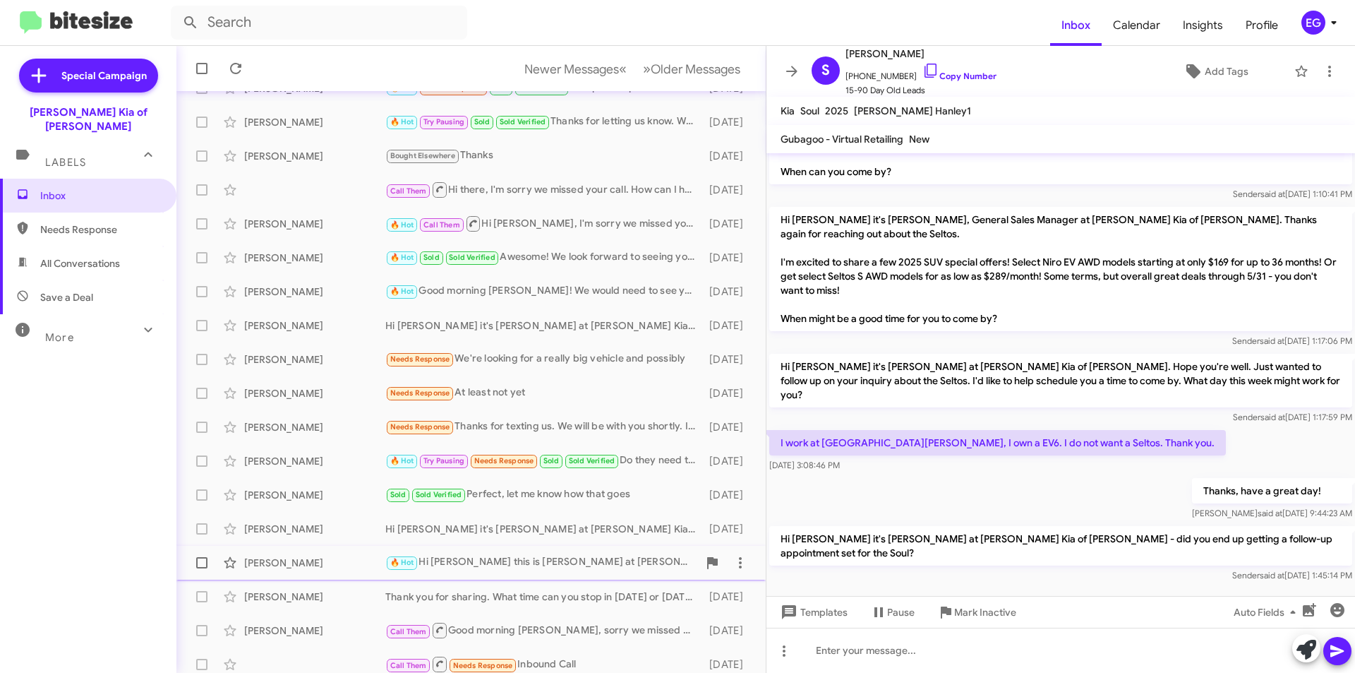
click at [333, 571] on div "Thomas Smarth 🔥 Hot Hi Thomas this is Stephen Graziano at Nielsen Kia of Newton…" at bounding box center [471, 562] width 567 height 28
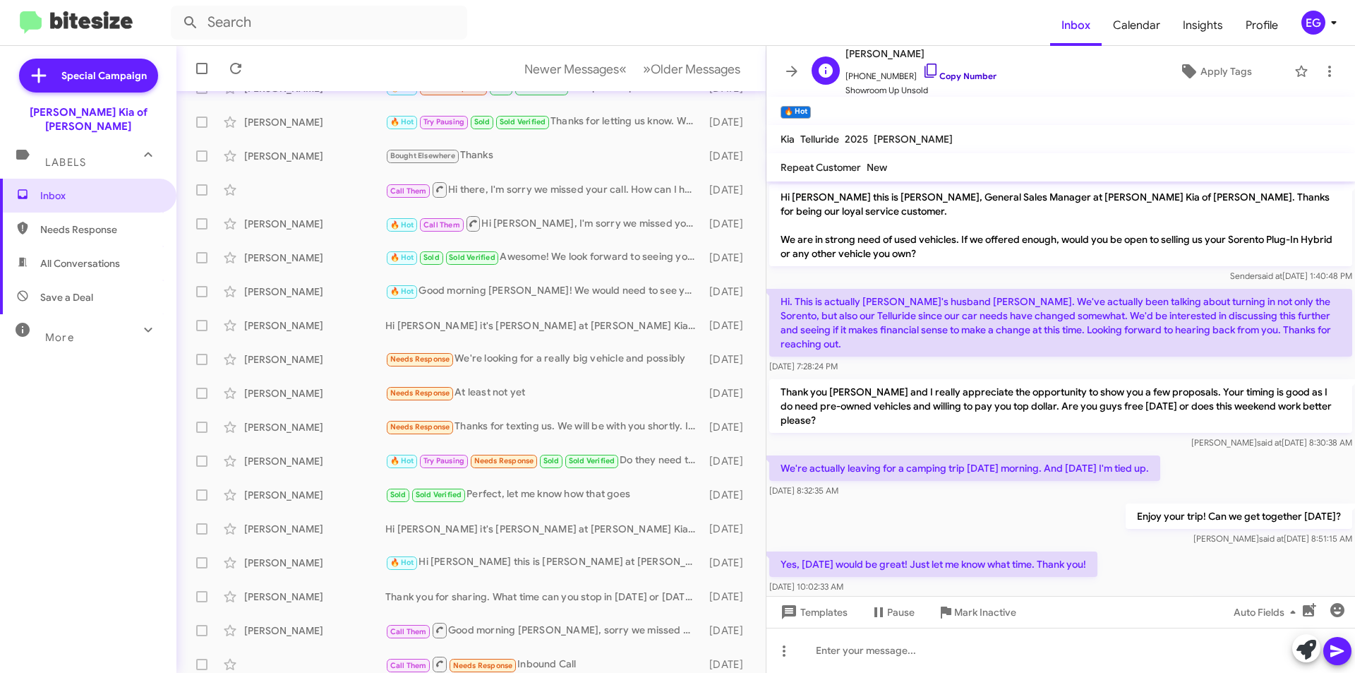
click at [937, 78] on link "Copy Number" at bounding box center [959, 76] width 74 height 11
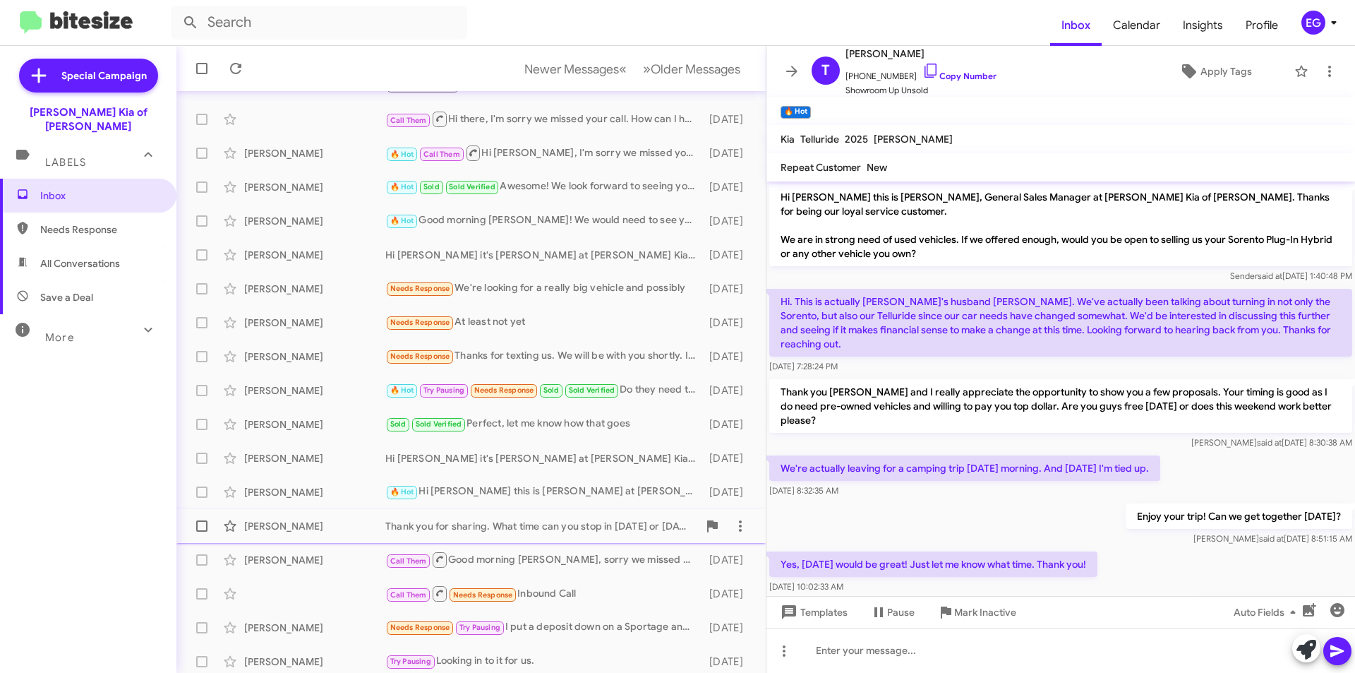
click at [321, 535] on div "Dallas Icaza Thank you for sharing. What time can you stop in today or tomorrow…" at bounding box center [471, 526] width 567 height 28
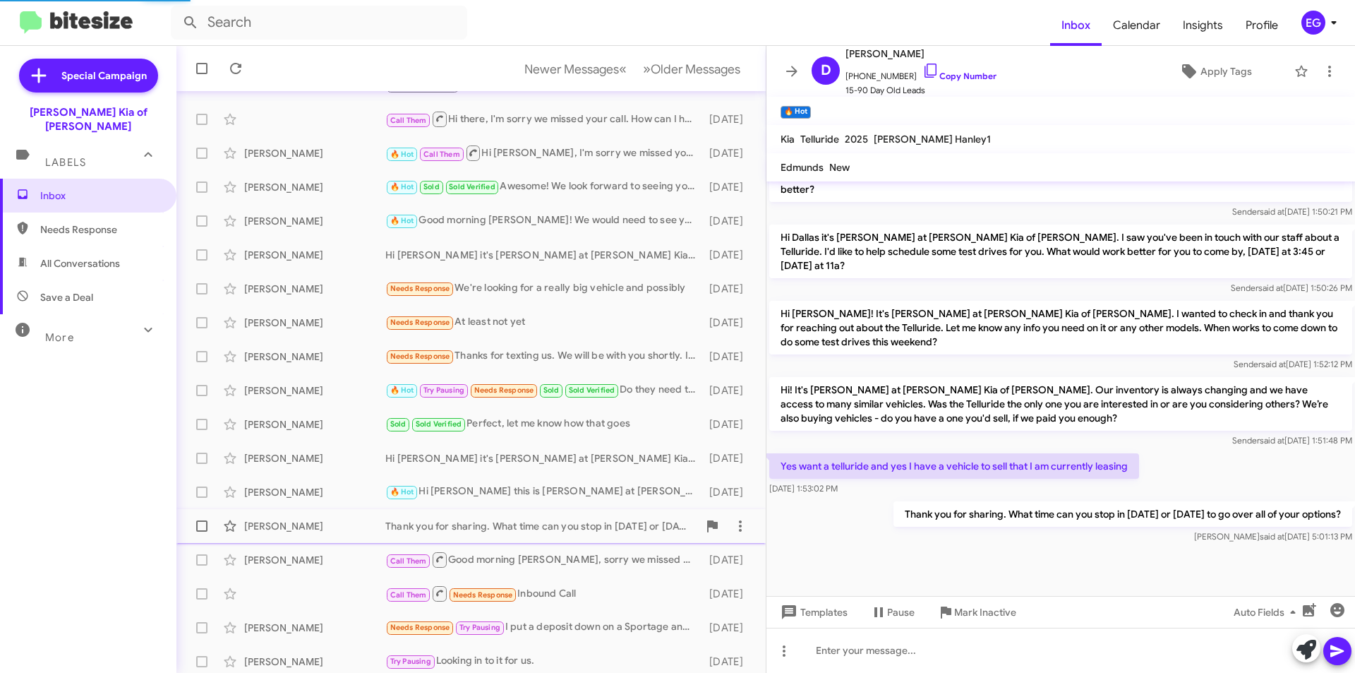
scroll to position [773, 0]
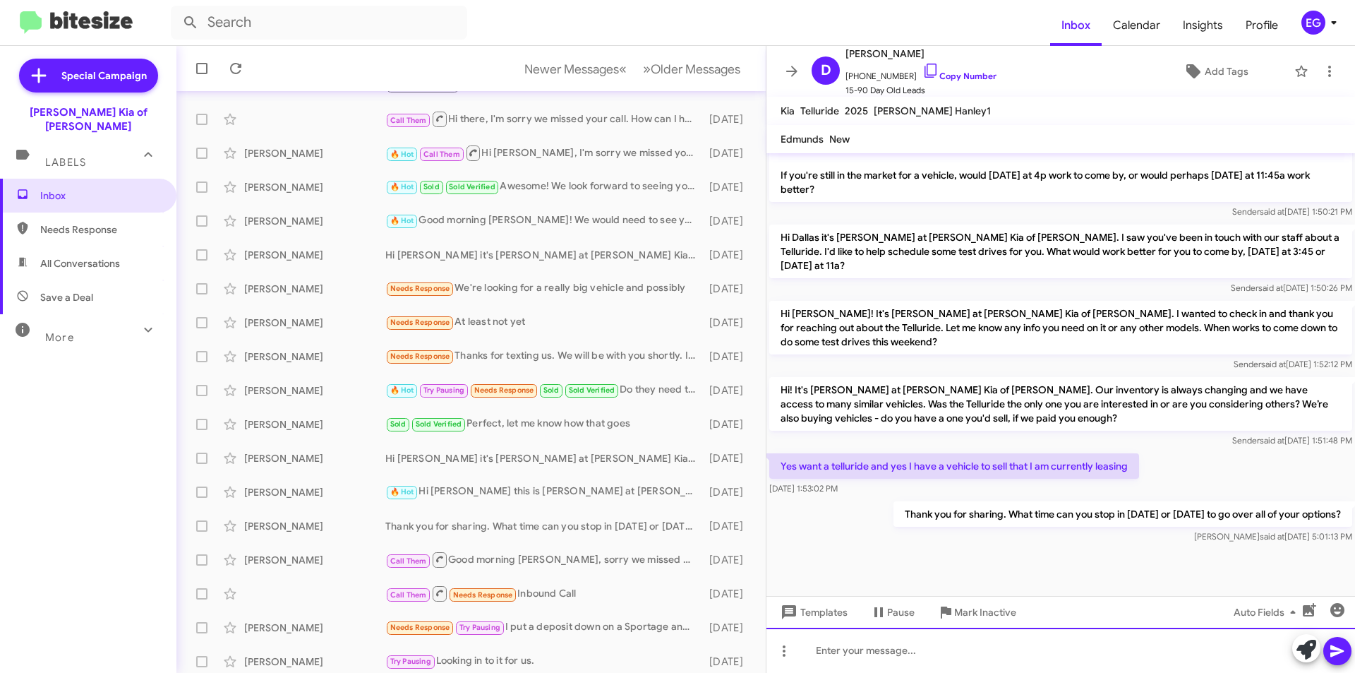
click at [857, 666] on div at bounding box center [1060, 649] width 589 height 45
click at [965, 77] on link "Copy Number" at bounding box center [959, 76] width 74 height 11
click at [1068, 651] on div "Hello Dallas, Were you ever able to come in" at bounding box center [1060, 649] width 589 height 45
click at [1340, 654] on icon at bounding box center [1337, 650] width 17 height 17
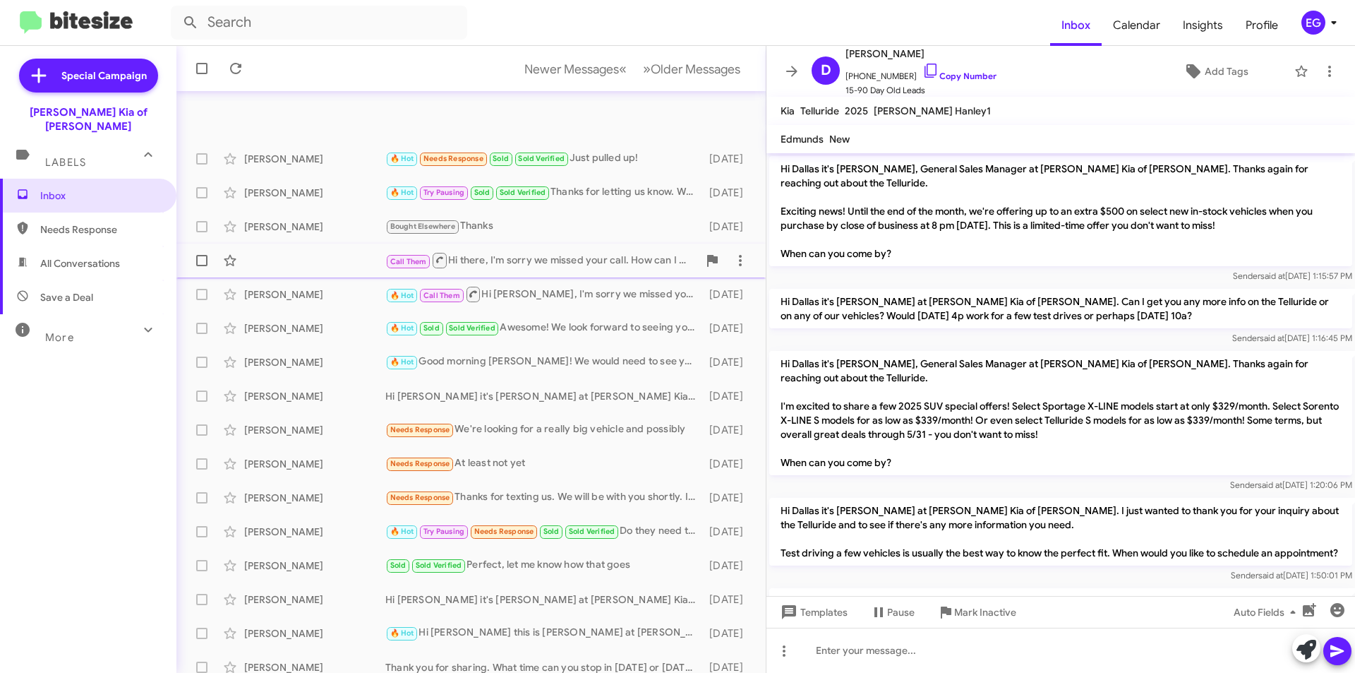
scroll to position [147, 0]
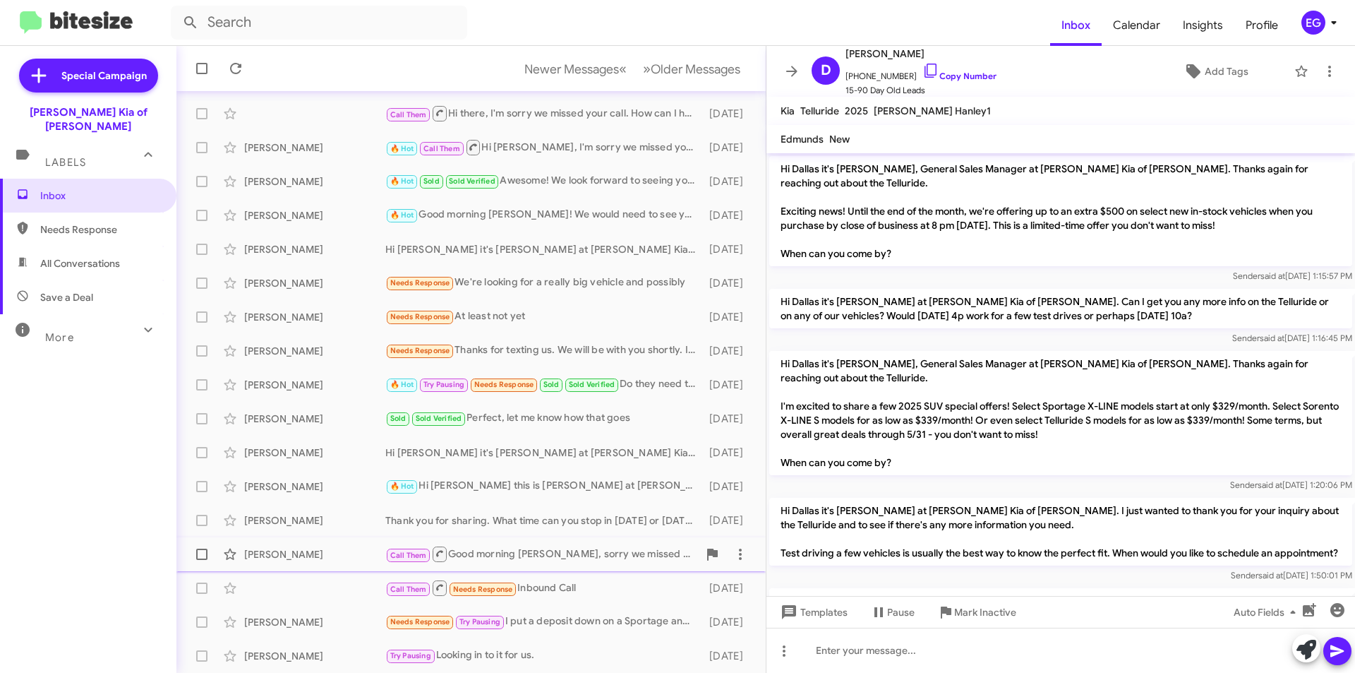
click at [318, 544] on div "Mark Brennan Call Them Good morning Mark, sorry we missed your call. How can I …" at bounding box center [471, 554] width 567 height 28
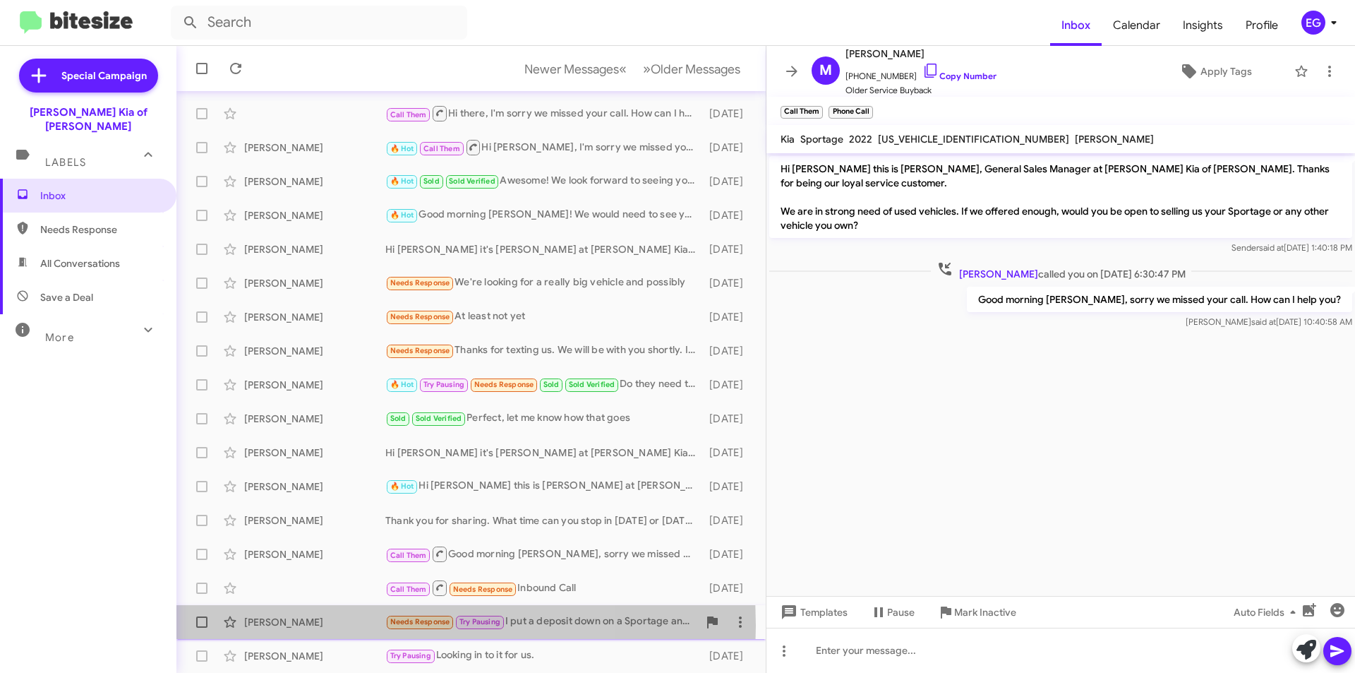
click at [327, 625] on div "Colleen Hughes" at bounding box center [314, 622] width 141 height 14
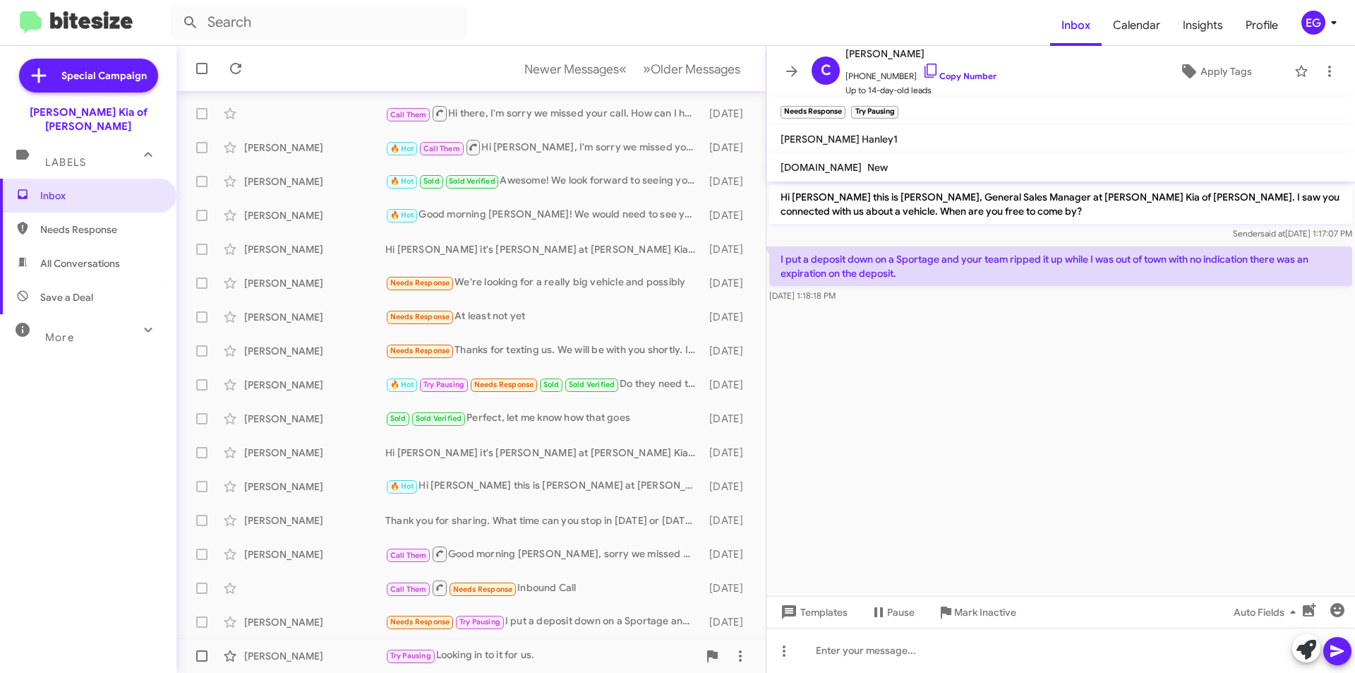
click at [315, 651] on div "Bruce Gladstone" at bounding box center [314, 656] width 141 height 14
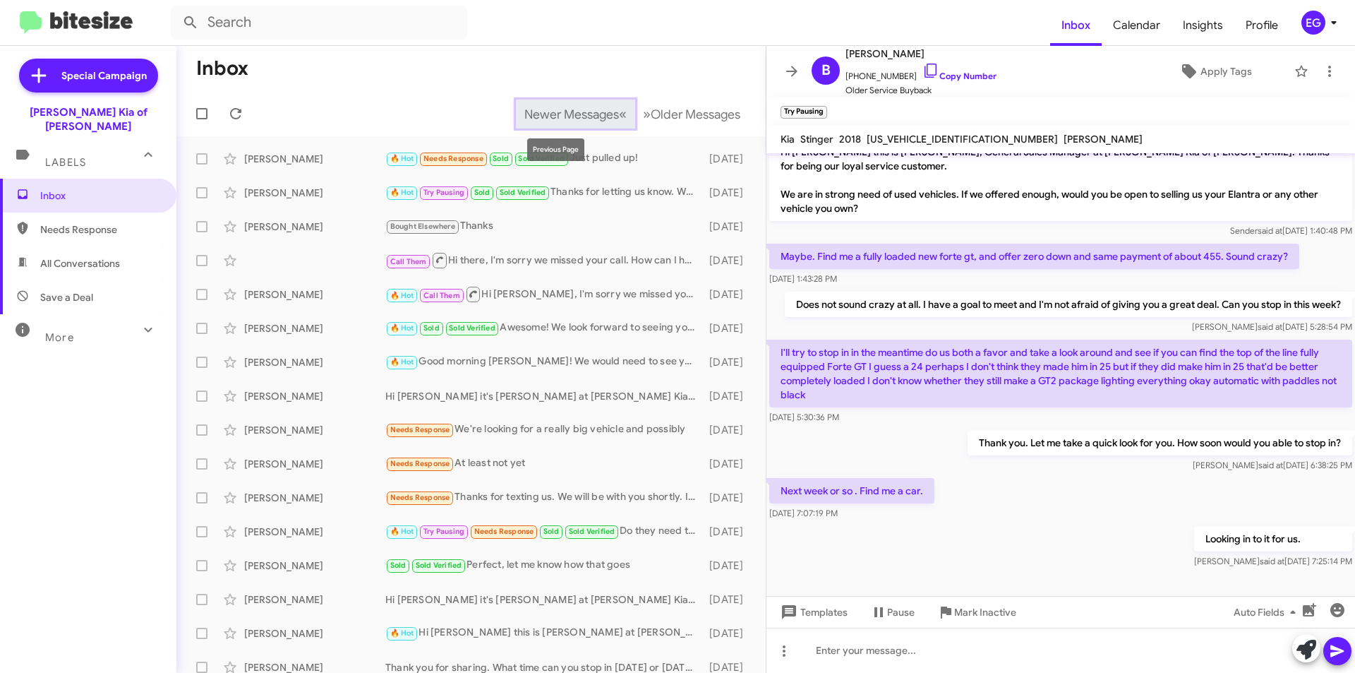
click at [550, 107] on span "Newer Messages" at bounding box center [571, 115] width 95 height 16
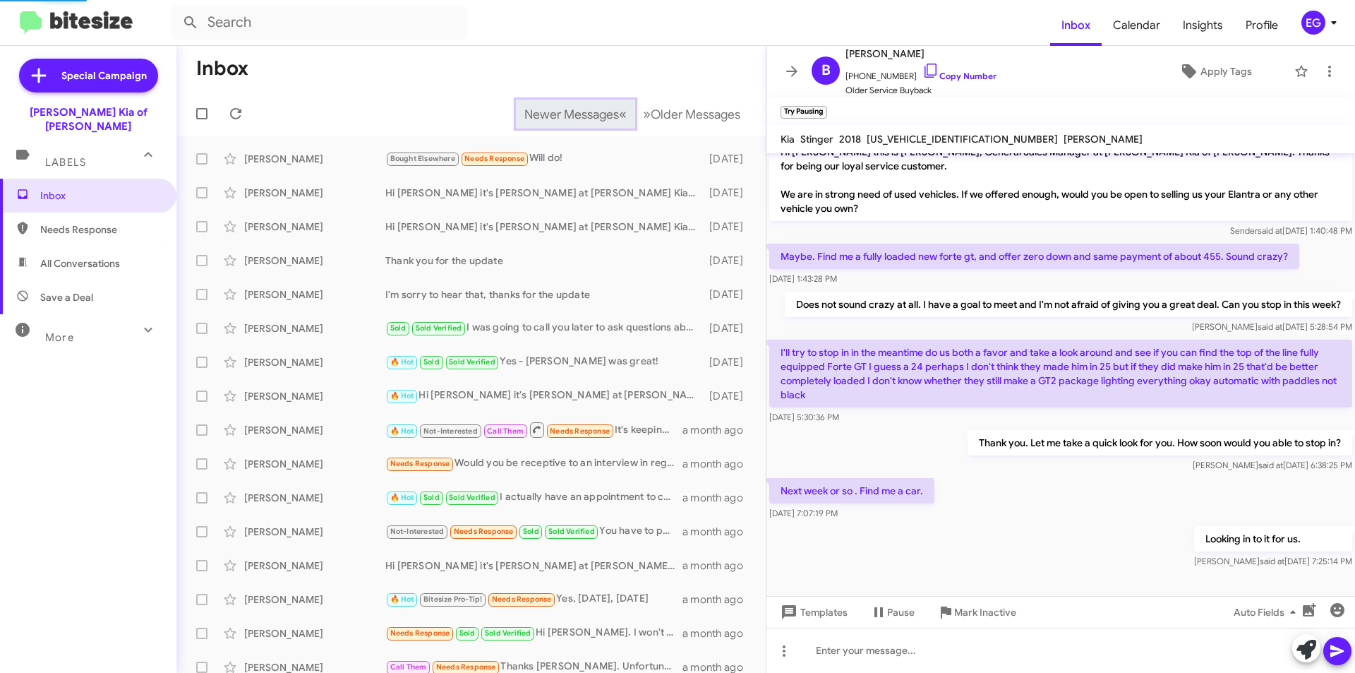
click at [550, 107] on span "Newer Messages" at bounding box center [571, 115] width 95 height 16
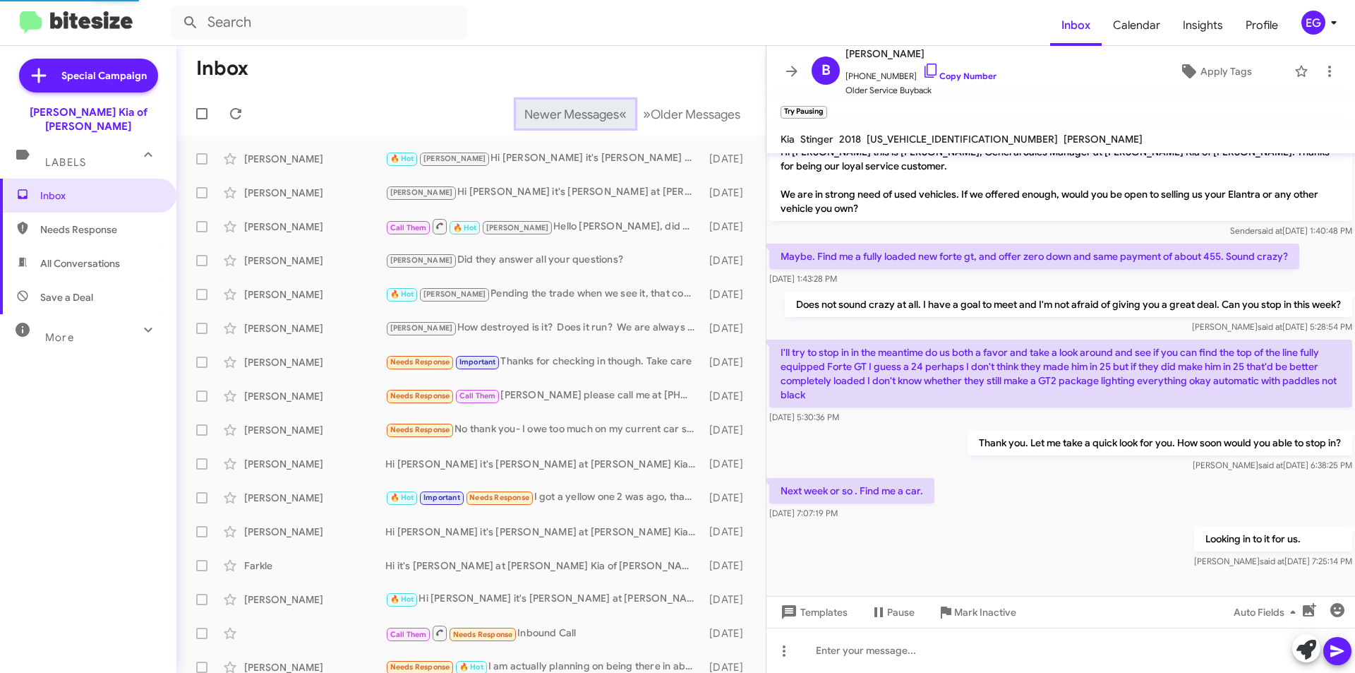
click at [550, 107] on span "Newer Messages" at bounding box center [571, 115] width 95 height 16
click at [550, 107] on mat-toolbar-row "Newer Messages « Previous » Next Older Messages" at bounding box center [470, 113] width 589 height 45
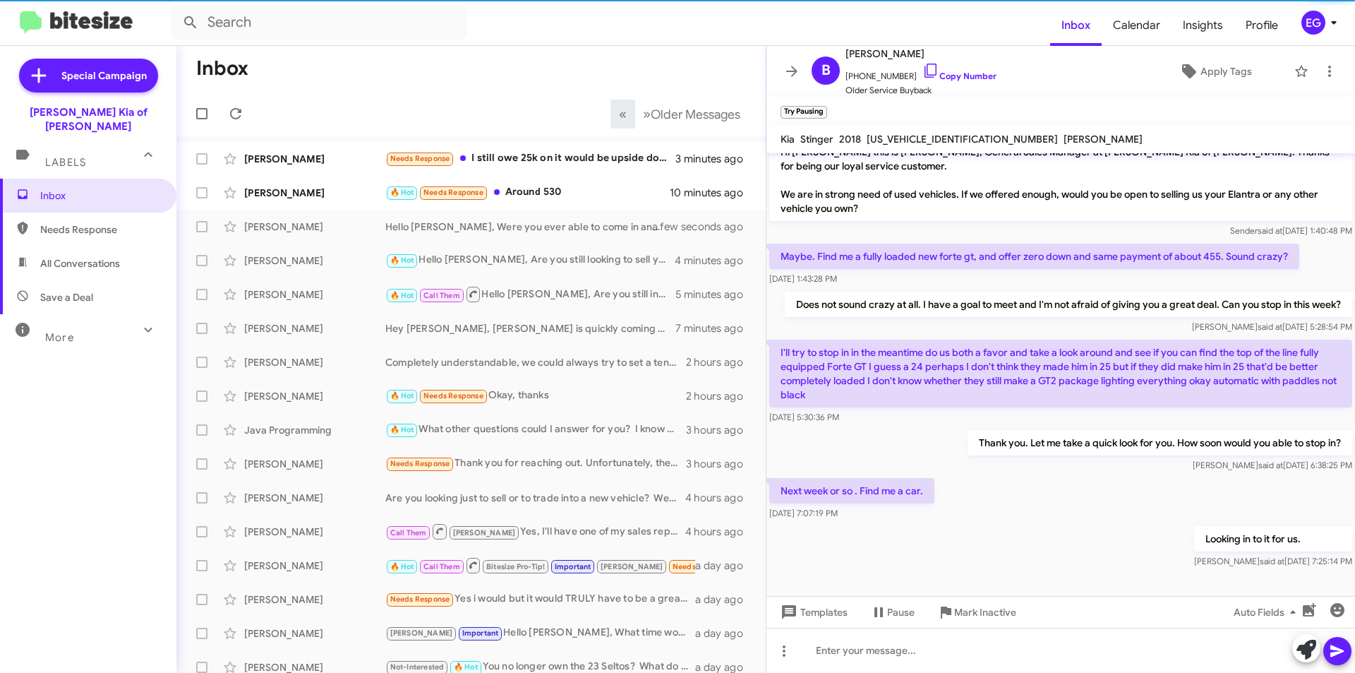
click at [550, 107] on mat-toolbar-row "« Previous » Next Older Messages" at bounding box center [470, 113] width 589 height 45
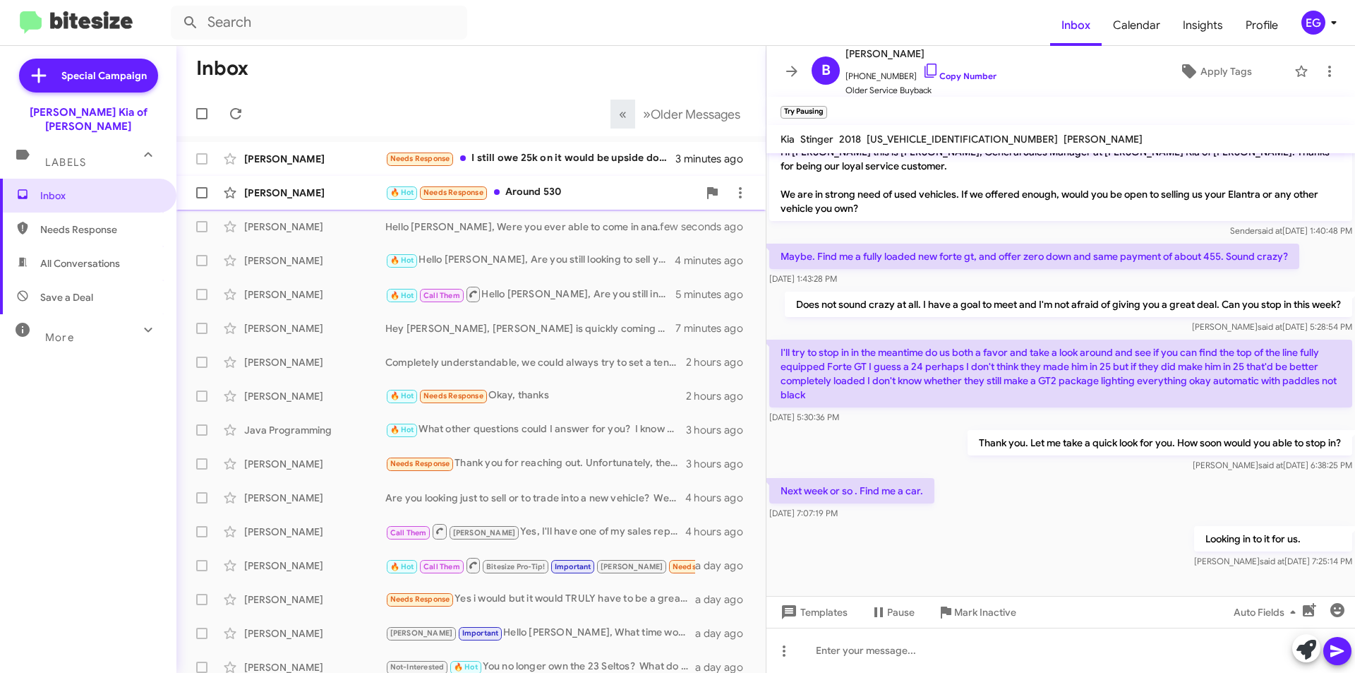
click at [532, 186] on div "🔥 Hot Needs Response Around 530" at bounding box center [541, 192] width 313 height 16
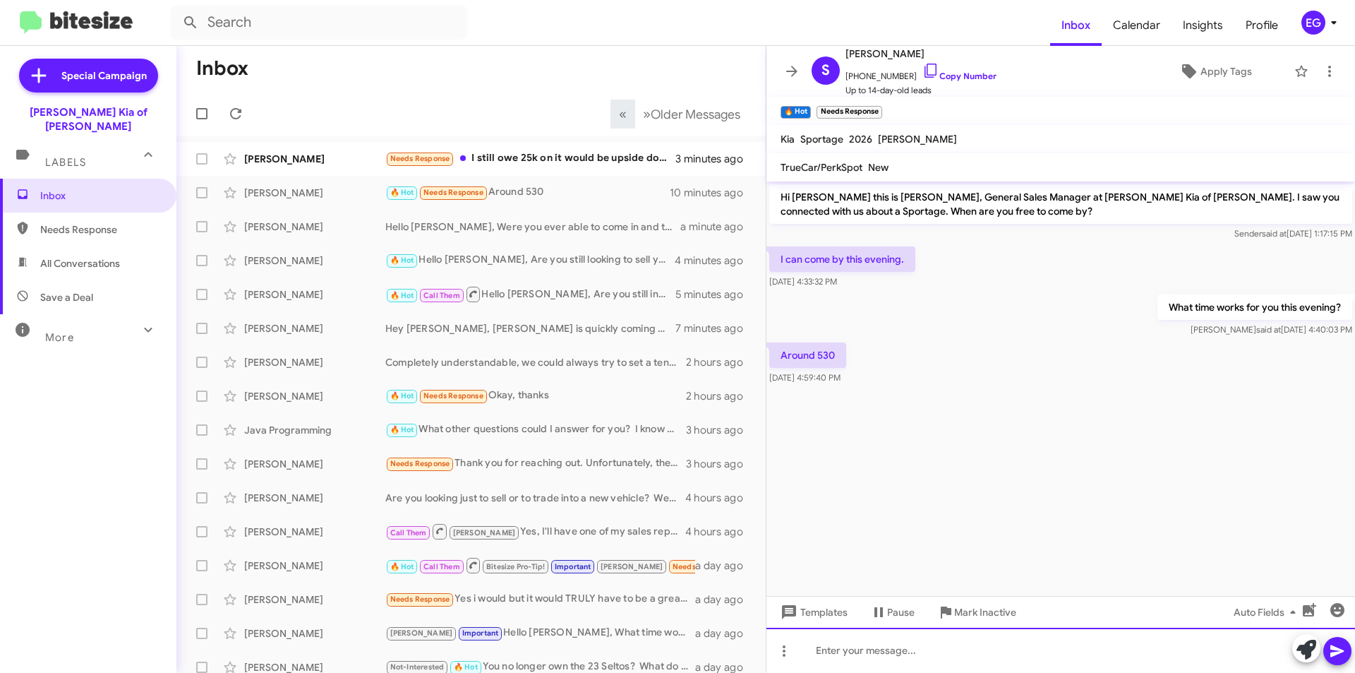
click at [855, 660] on div at bounding box center [1060, 649] width 589 height 45
click at [1336, 651] on icon at bounding box center [1336, 651] width 13 height 12
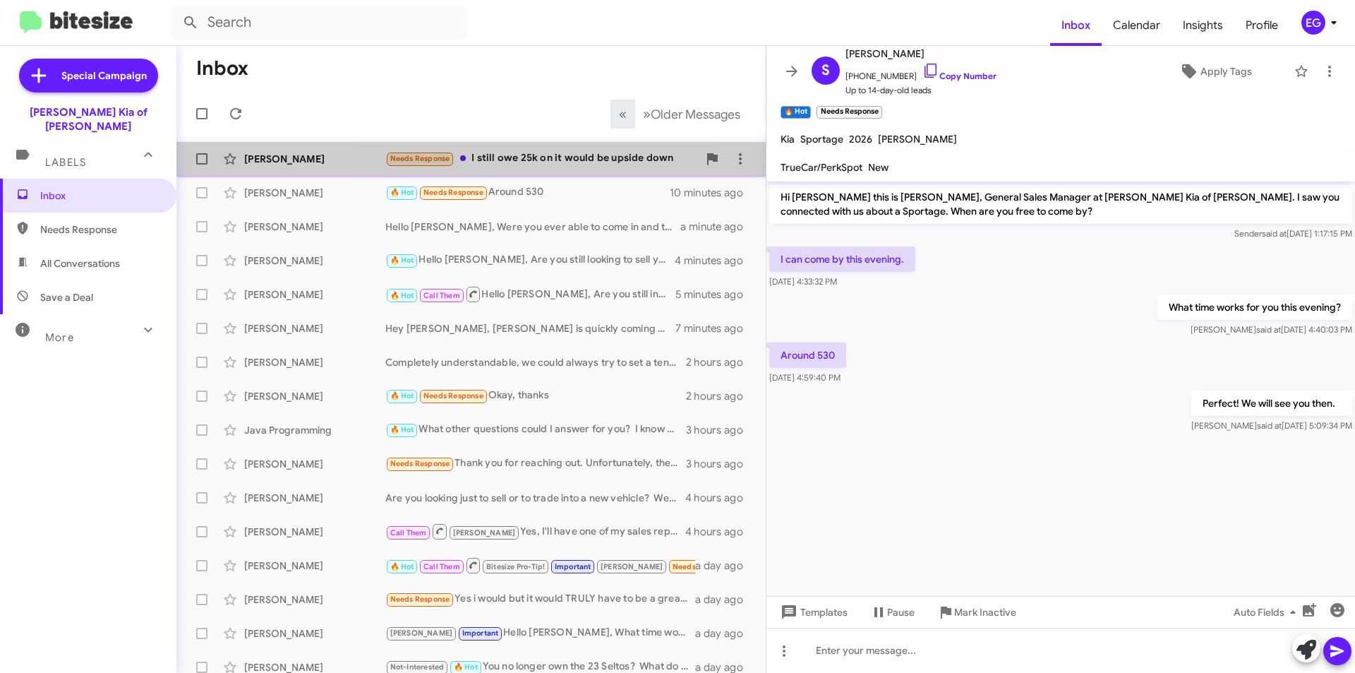
click at [538, 160] on div "Needs Response I still owe 25k on it would be upside down" at bounding box center [541, 158] width 313 height 16
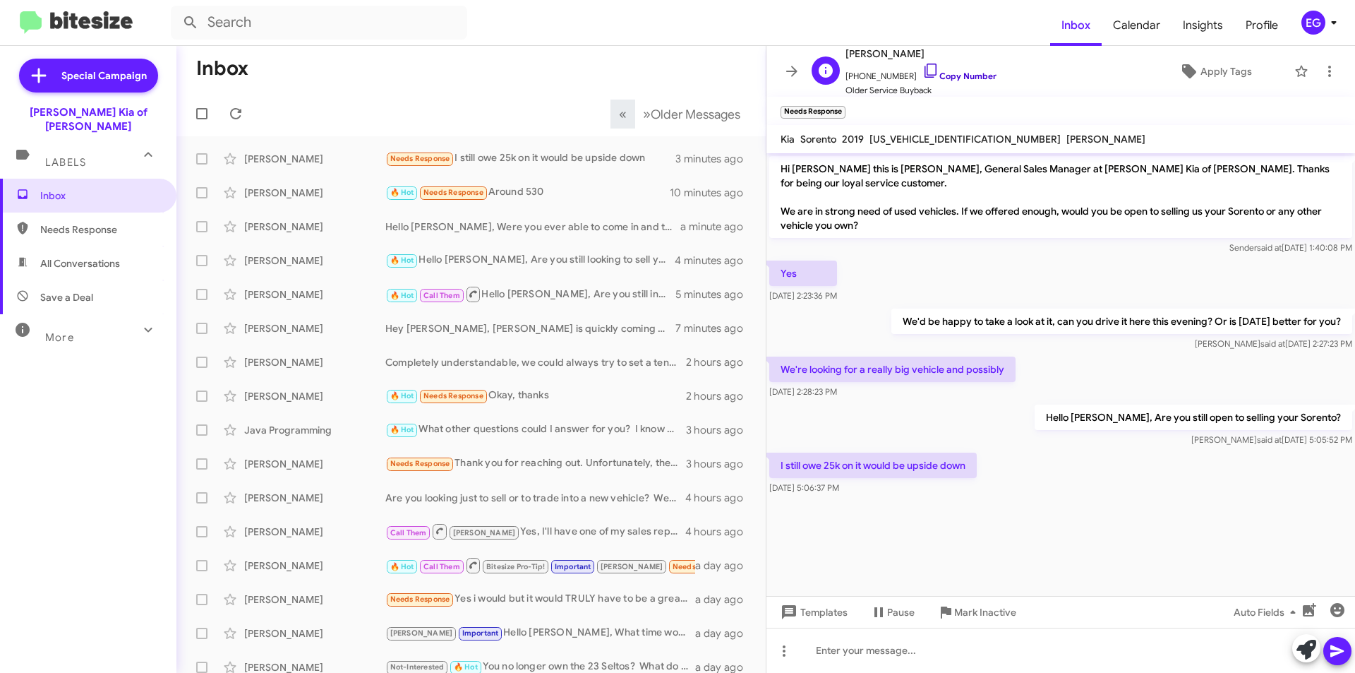
click at [937, 73] on link "Copy Number" at bounding box center [959, 76] width 74 height 11
click at [944, 75] on link "Copy Number" at bounding box center [959, 76] width 74 height 11
click at [855, 650] on div at bounding box center [1060, 649] width 589 height 45
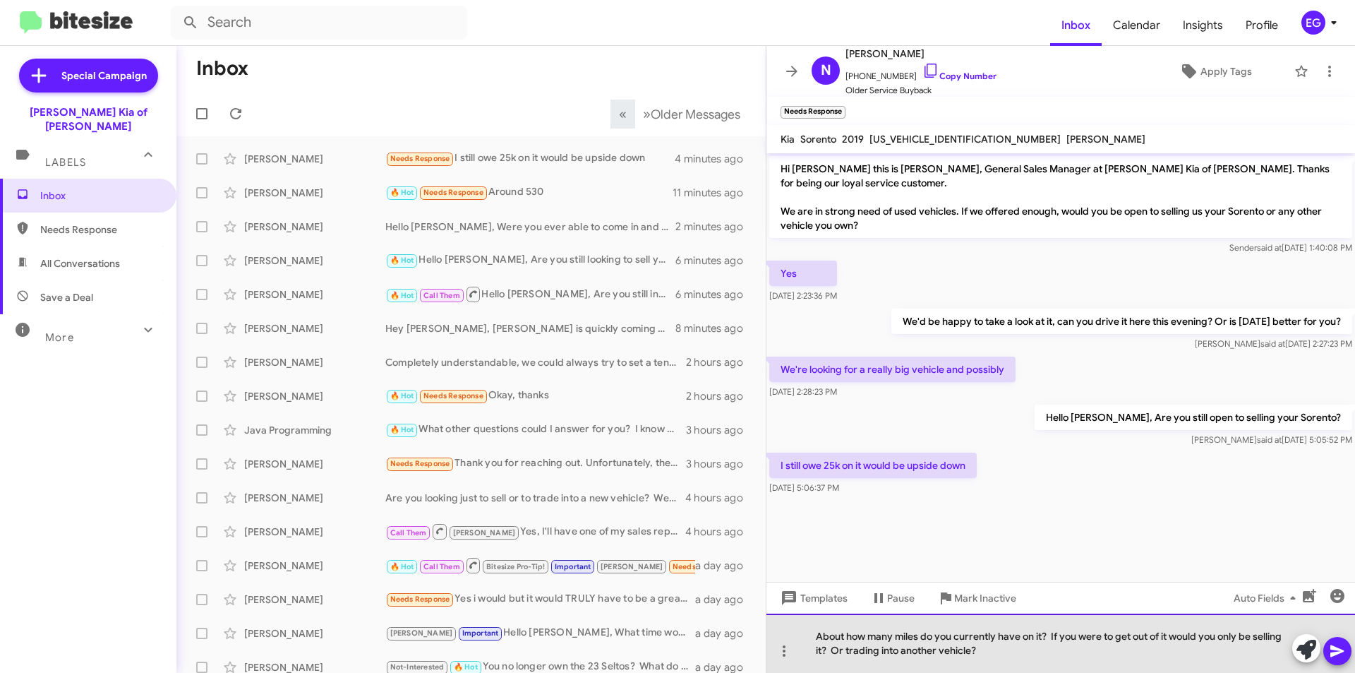
click at [814, 637] on div "About how many miles do you currently have on it? If you were to get out of it …" at bounding box center [1060, 642] width 589 height 59
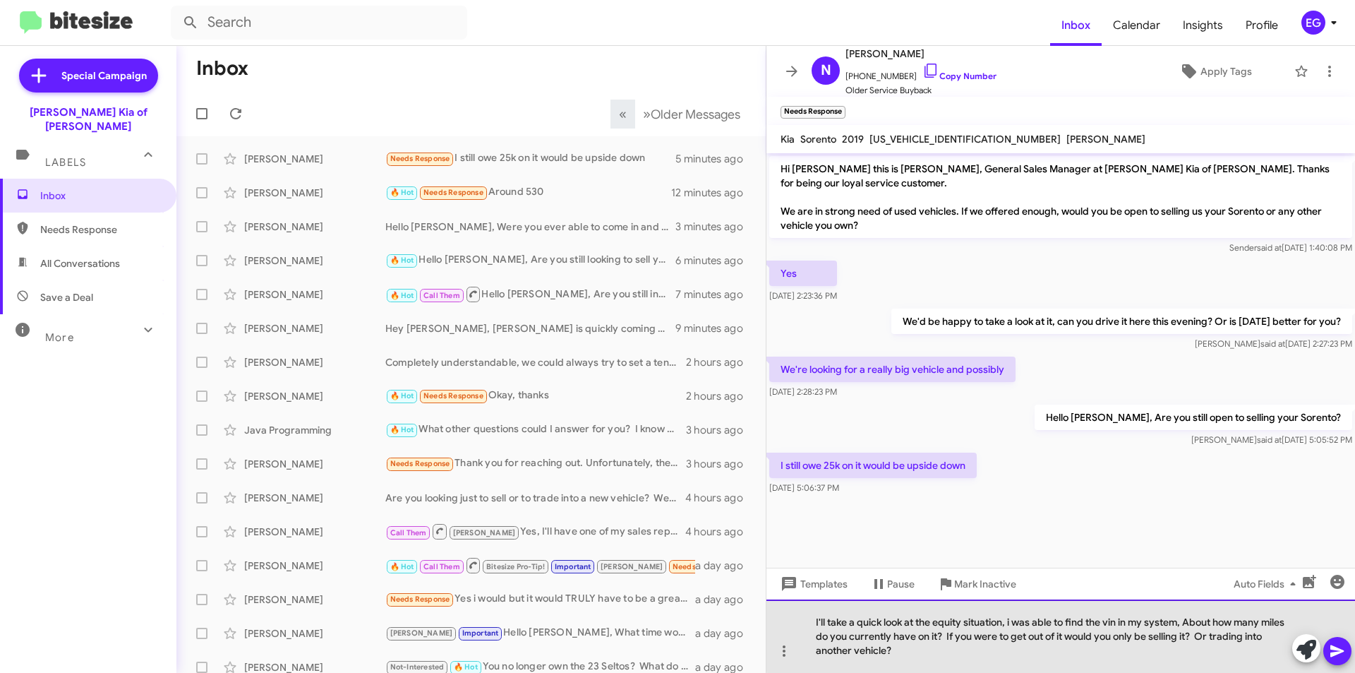
click at [1193, 622] on div "I'll take a quick look at the equity situation, i was able to find the vin in m…" at bounding box center [1060, 635] width 589 height 73
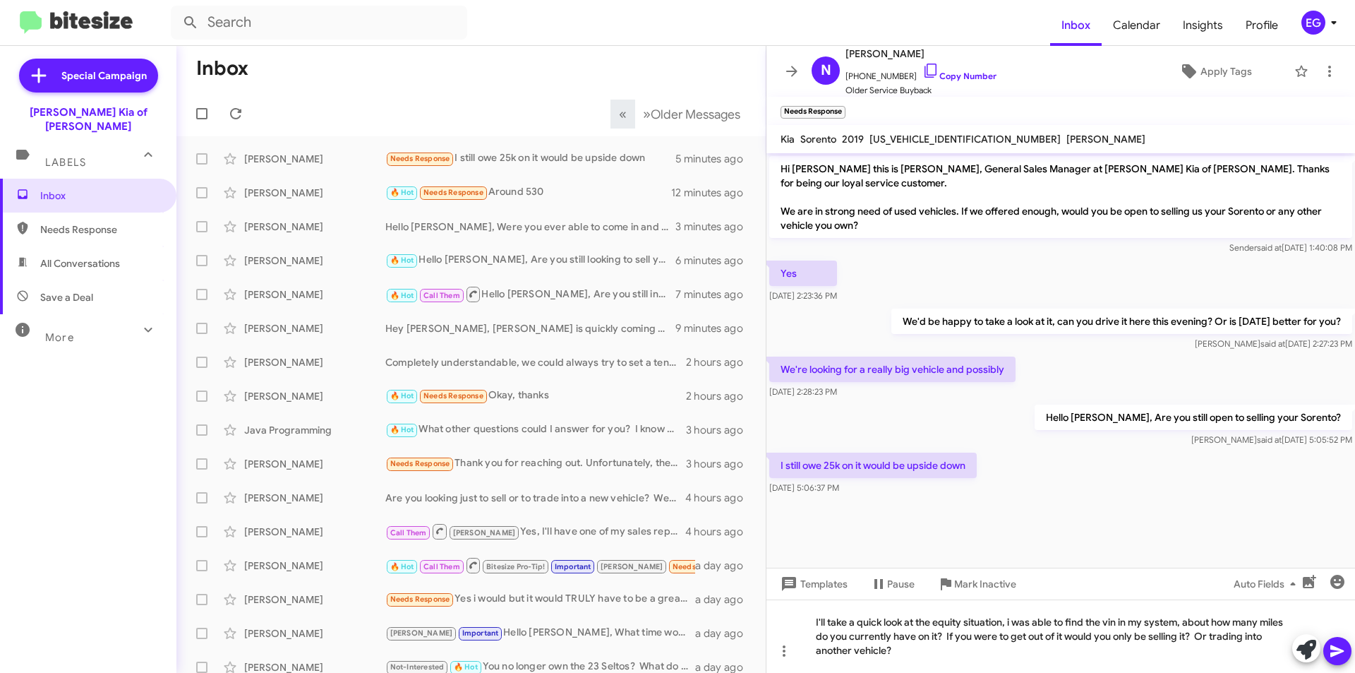
click at [1340, 651] on icon at bounding box center [1337, 650] width 17 height 17
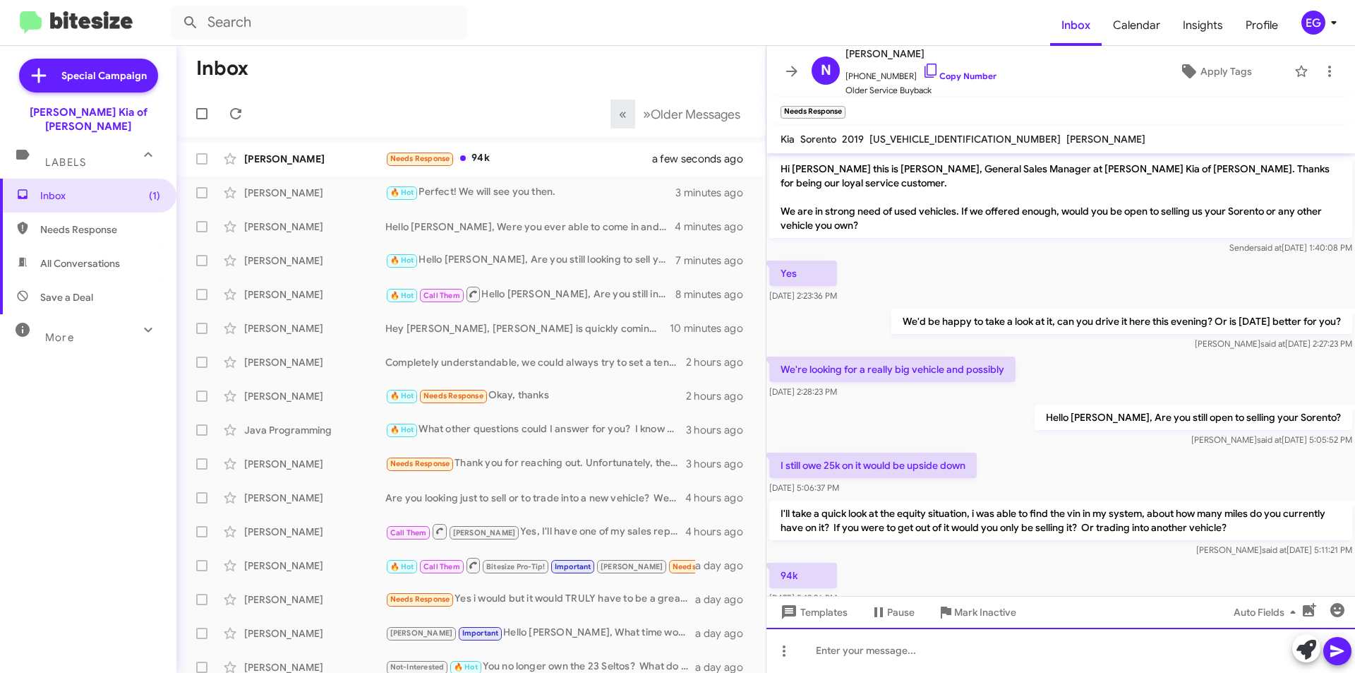
scroll to position [40, 0]
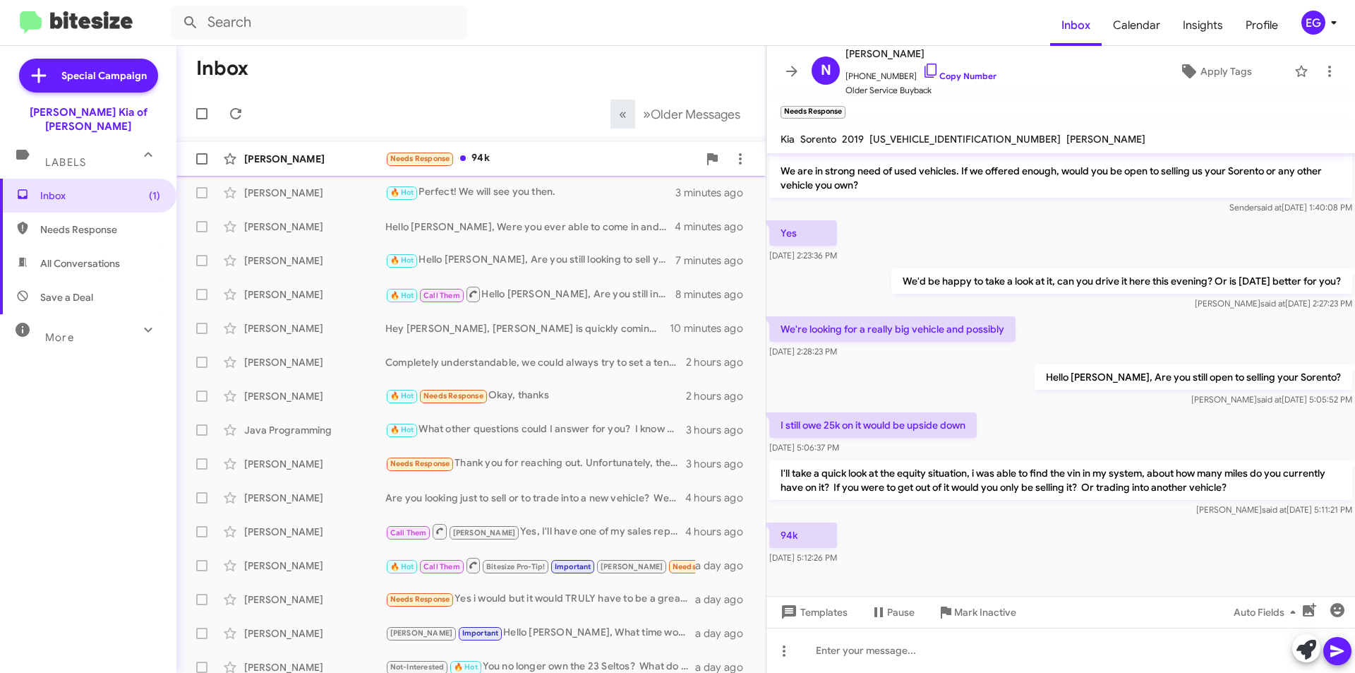
click at [499, 163] on div "Needs Response 94k" at bounding box center [541, 158] width 313 height 16
click at [981, 74] on div "N Nicholas Katsock +19732612053 Copy Number Older Service Buyback Apply Tags" at bounding box center [1046, 71] width 481 height 52
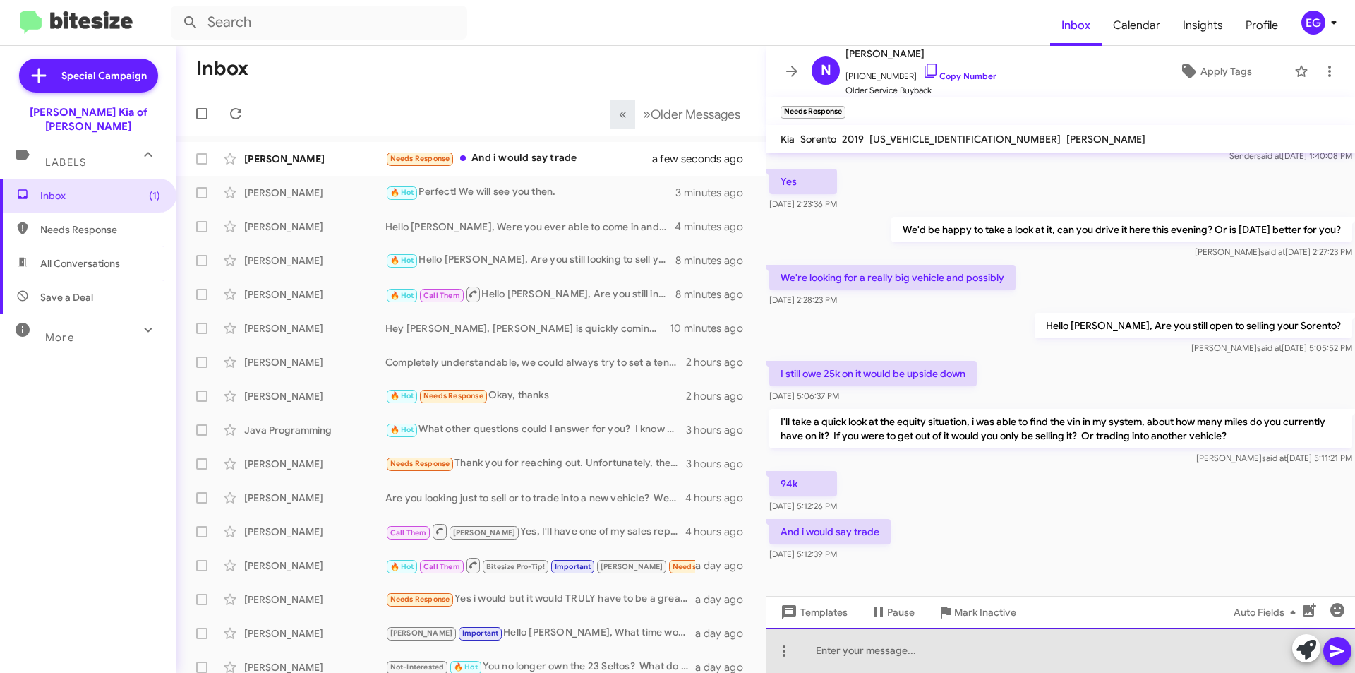
click at [865, 657] on div at bounding box center [1060, 649] width 589 height 45
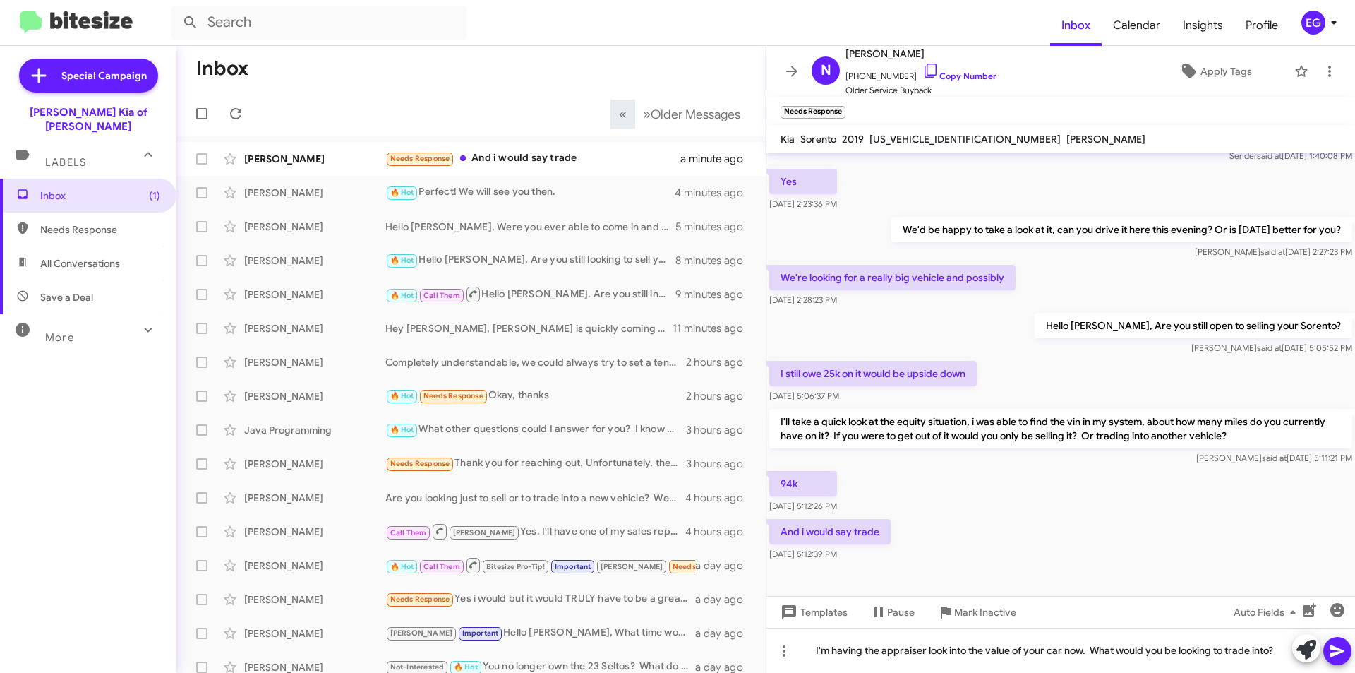
click at [1349, 647] on button at bounding box center [1337, 651] width 28 height 28
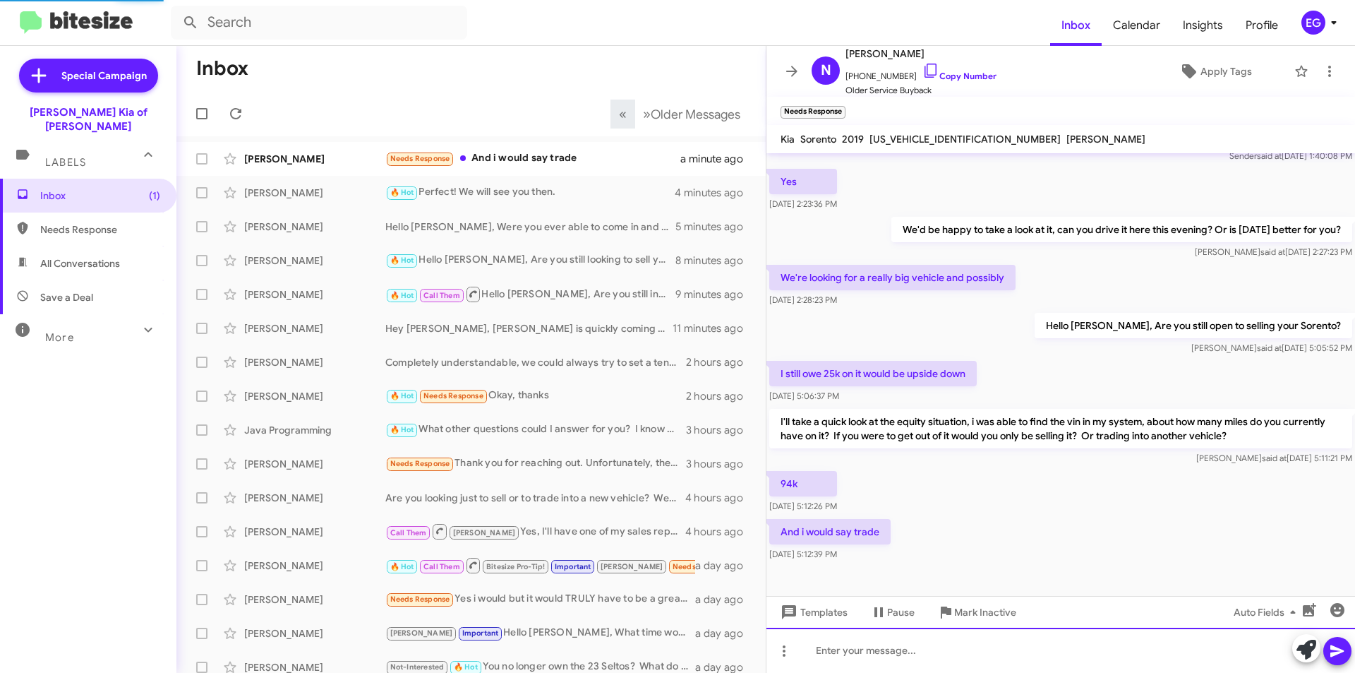
scroll to position [0, 0]
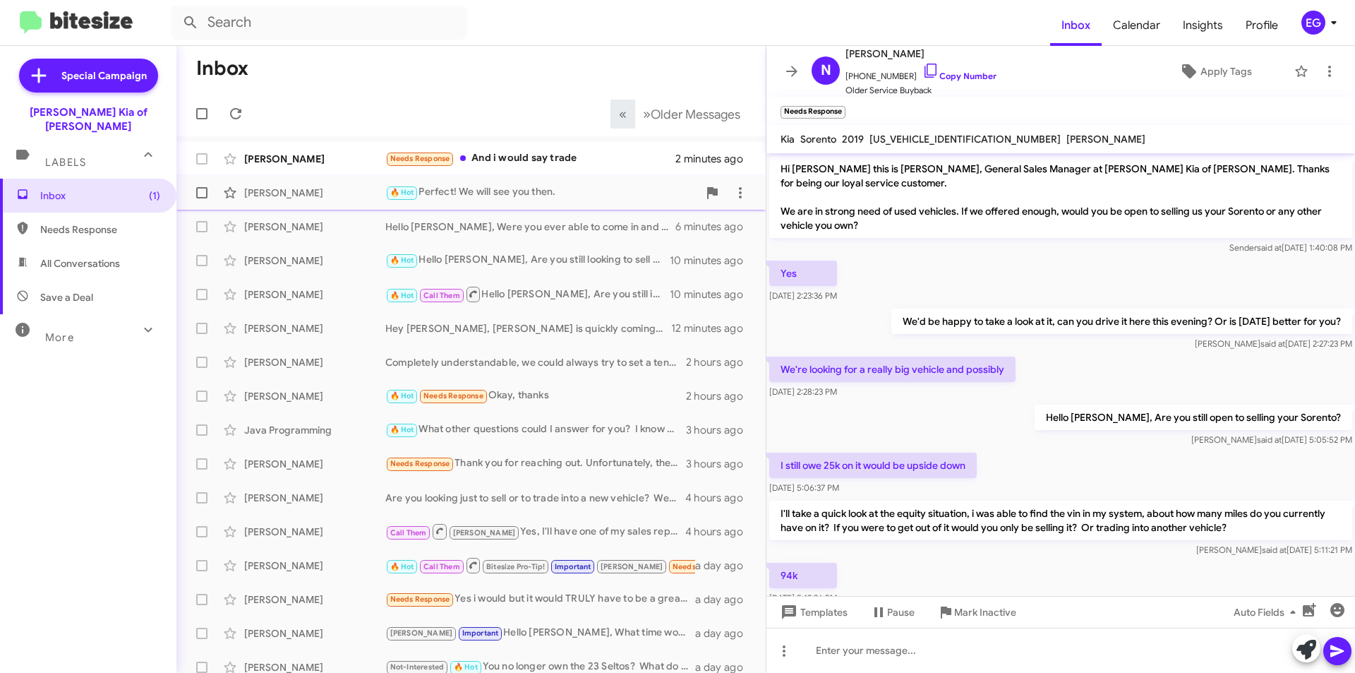
click at [485, 195] on div "🔥 Hot Perfect! We will see you then." at bounding box center [541, 192] width 313 height 16
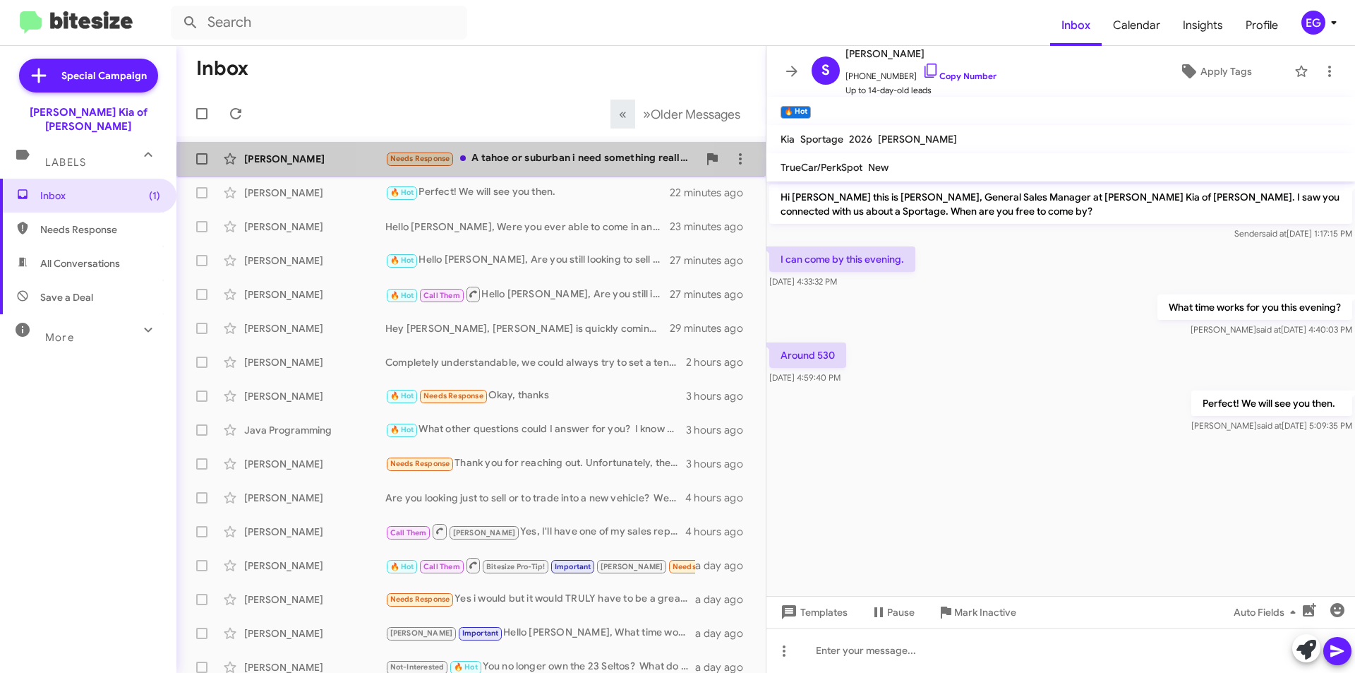
click at [532, 168] on div "Nicholas Katsock Needs Response A tahoe or suburban i need something really big…" at bounding box center [471, 159] width 567 height 28
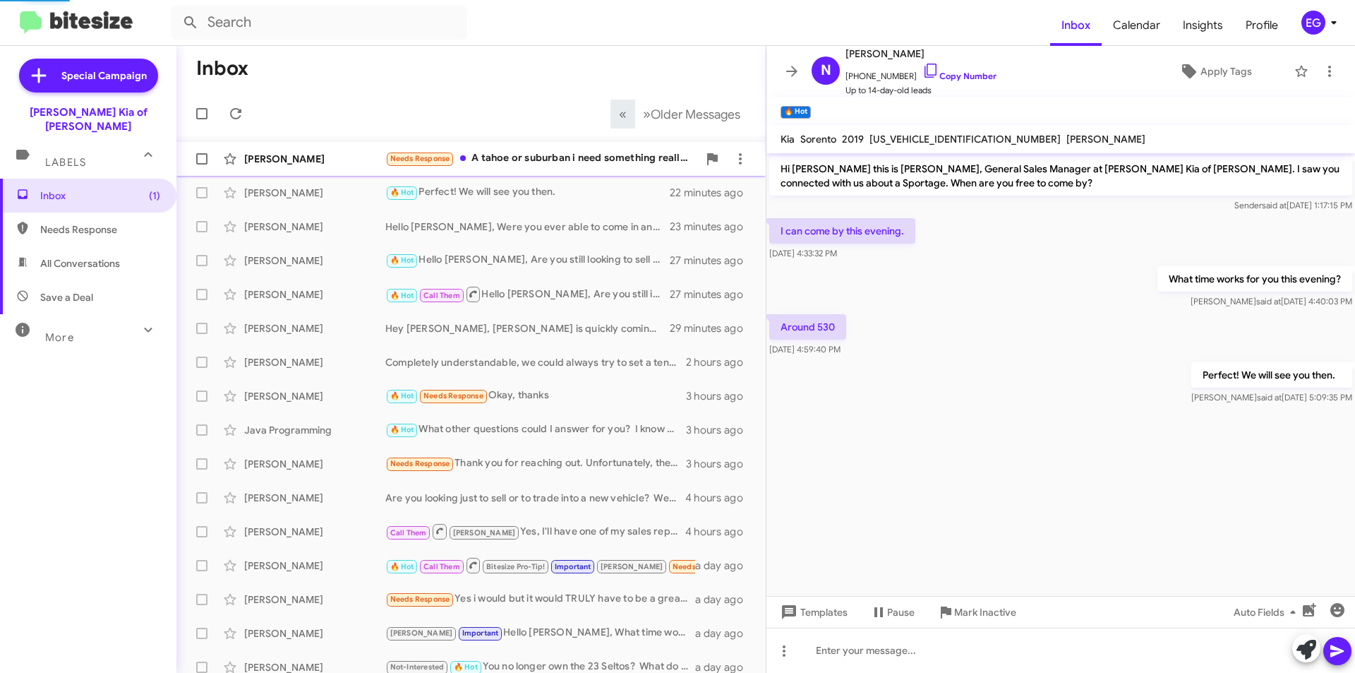
scroll to position [195, 0]
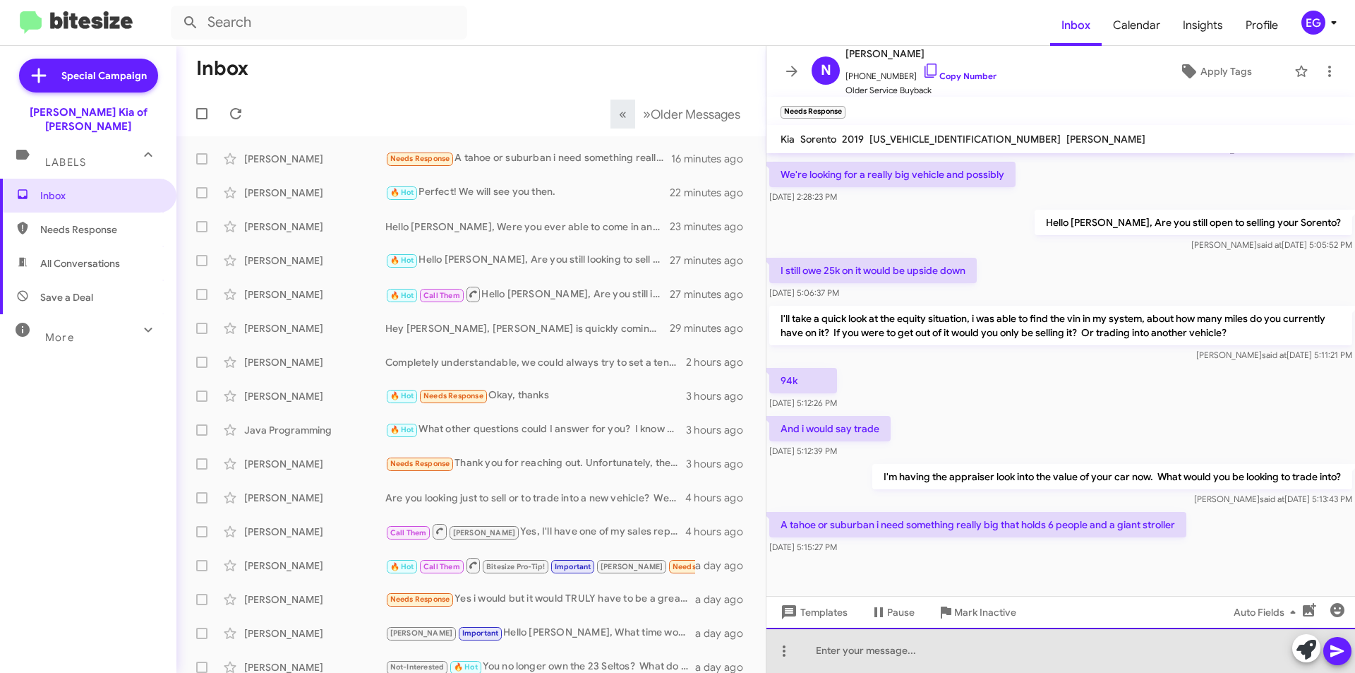
click at [830, 652] on div at bounding box center [1060, 649] width 589 height 45
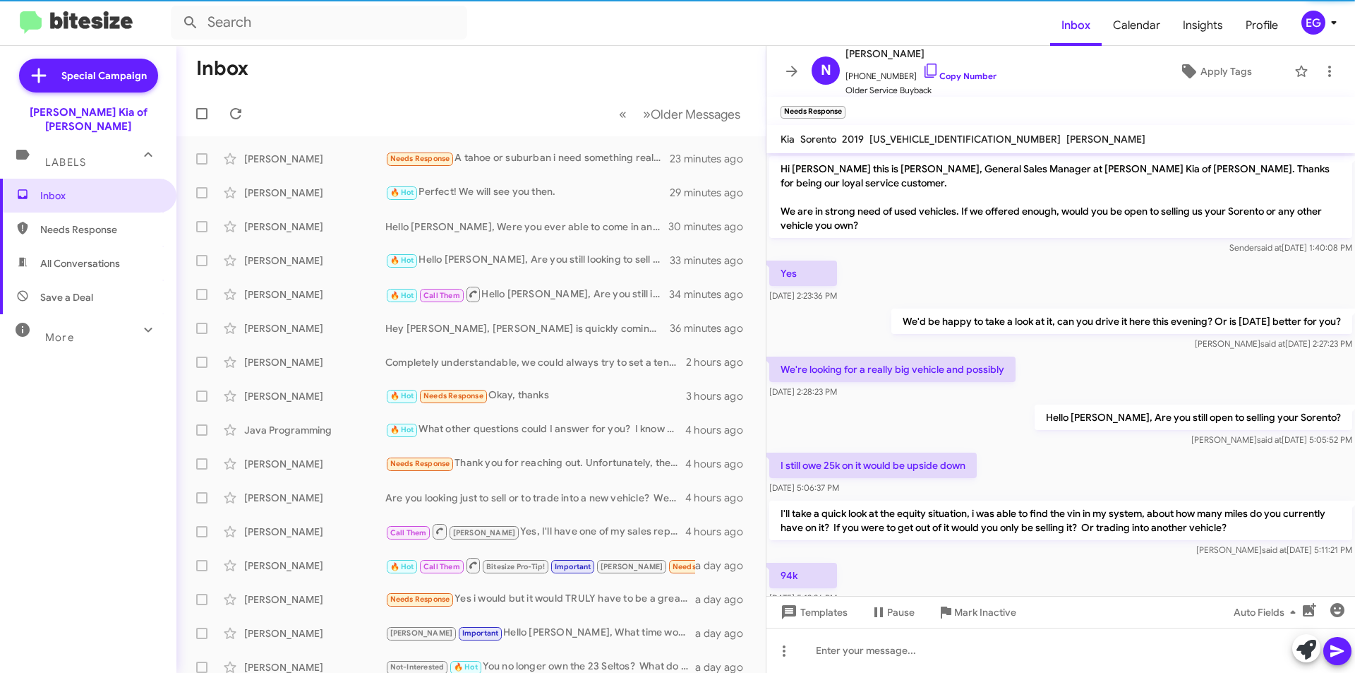
scroll to position [195, 0]
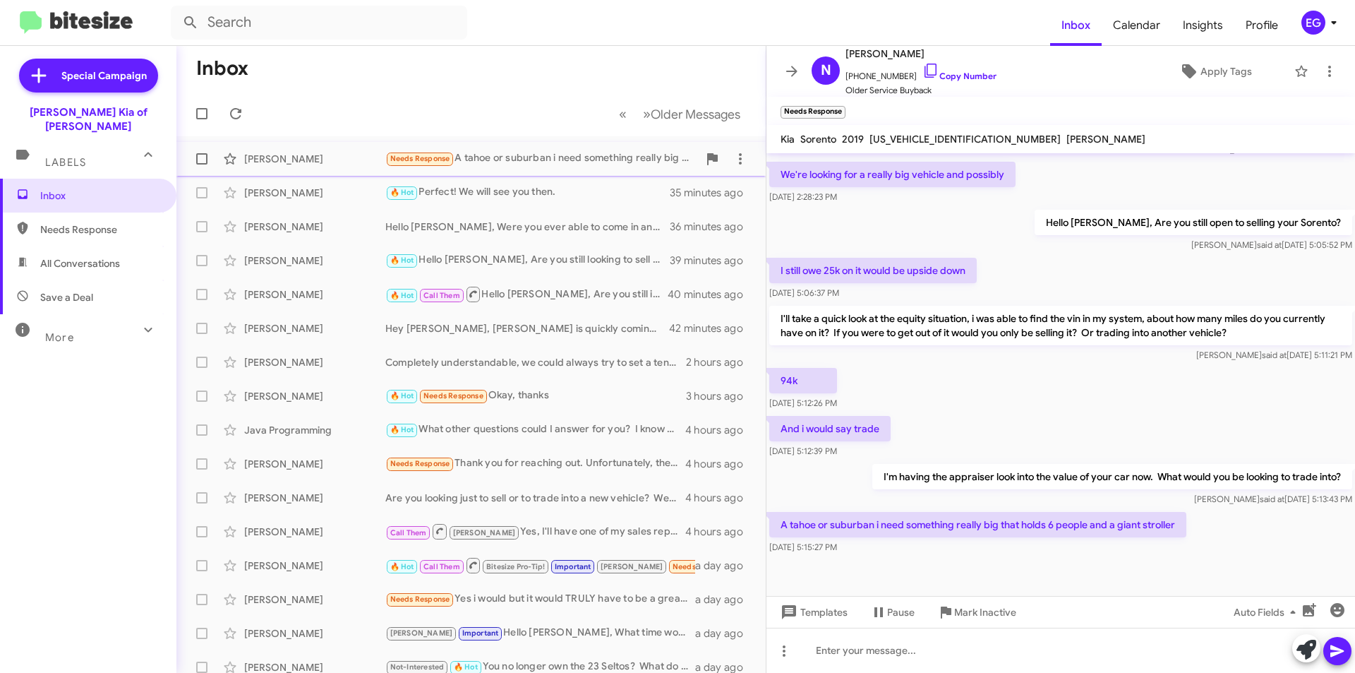
click at [312, 160] on div "[PERSON_NAME]" at bounding box center [314, 159] width 141 height 14
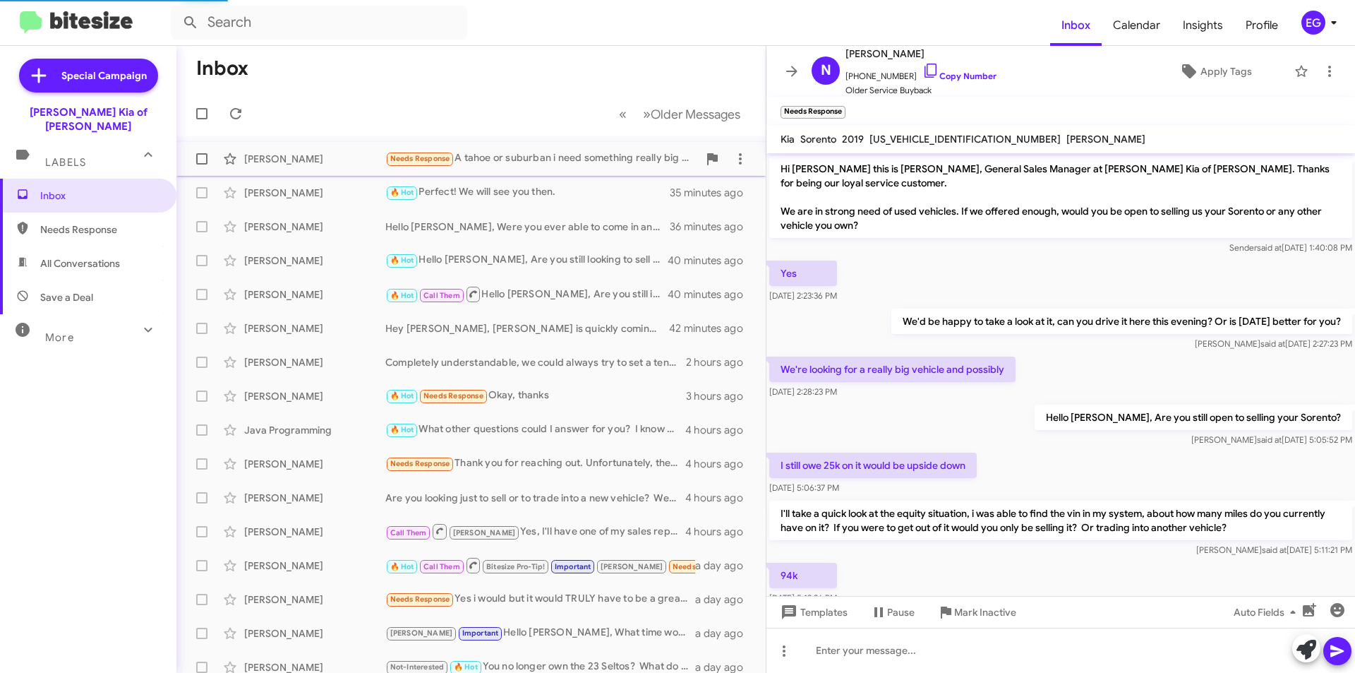
scroll to position [195, 0]
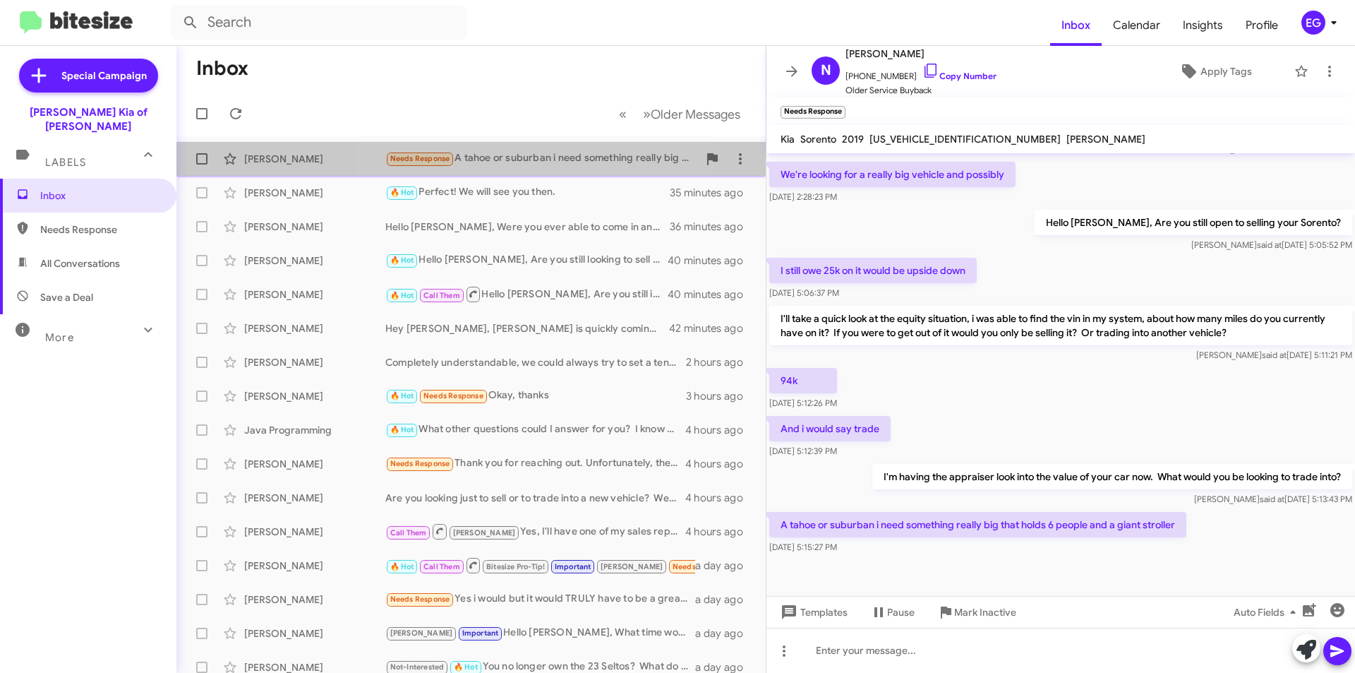
click at [552, 152] on div "Needs Response A tahoe or suburban i need something really big that holds 6 peo…" at bounding box center [541, 158] width 313 height 16
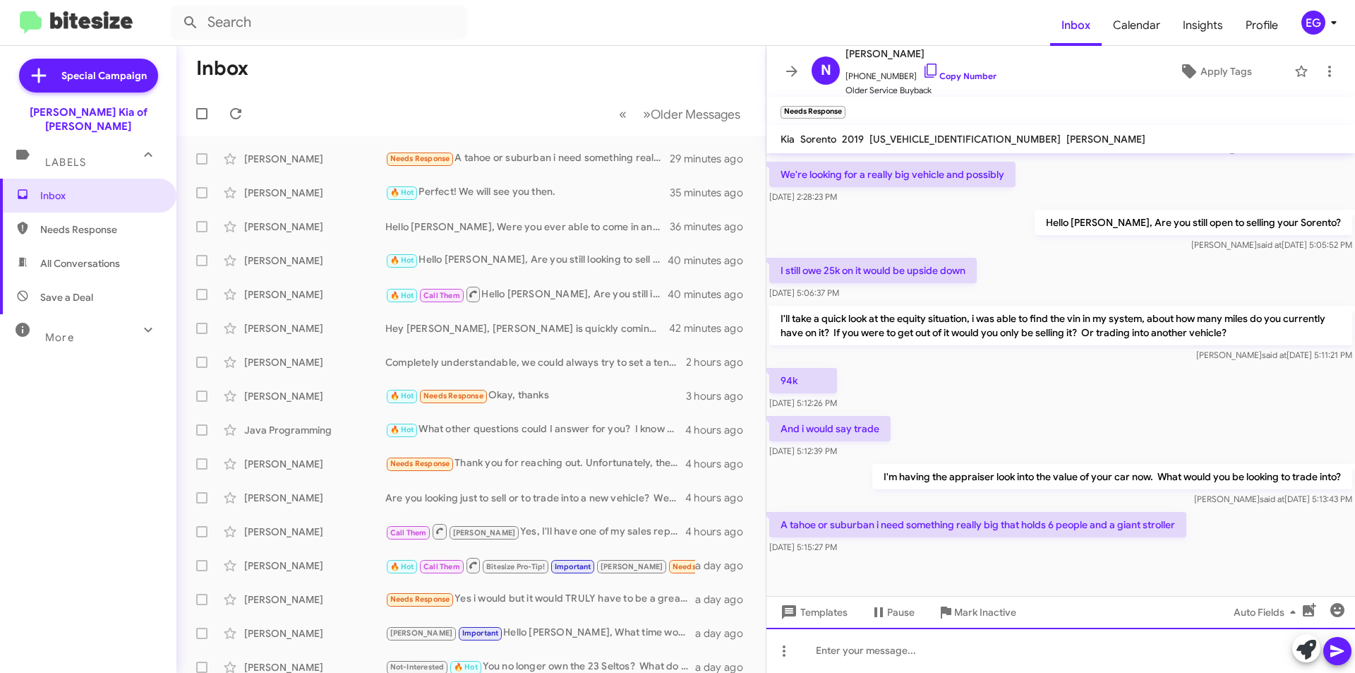
click at [1042, 637] on div at bounding box center [1060, 649] width 589 height 45
click at [818, 654] on div "Are you open to pre owned?" at bounding box center [1060, 649] width 589 height 45
click at [1333, 646] on icon at bounding box center [1336, 651] width 13 height 12
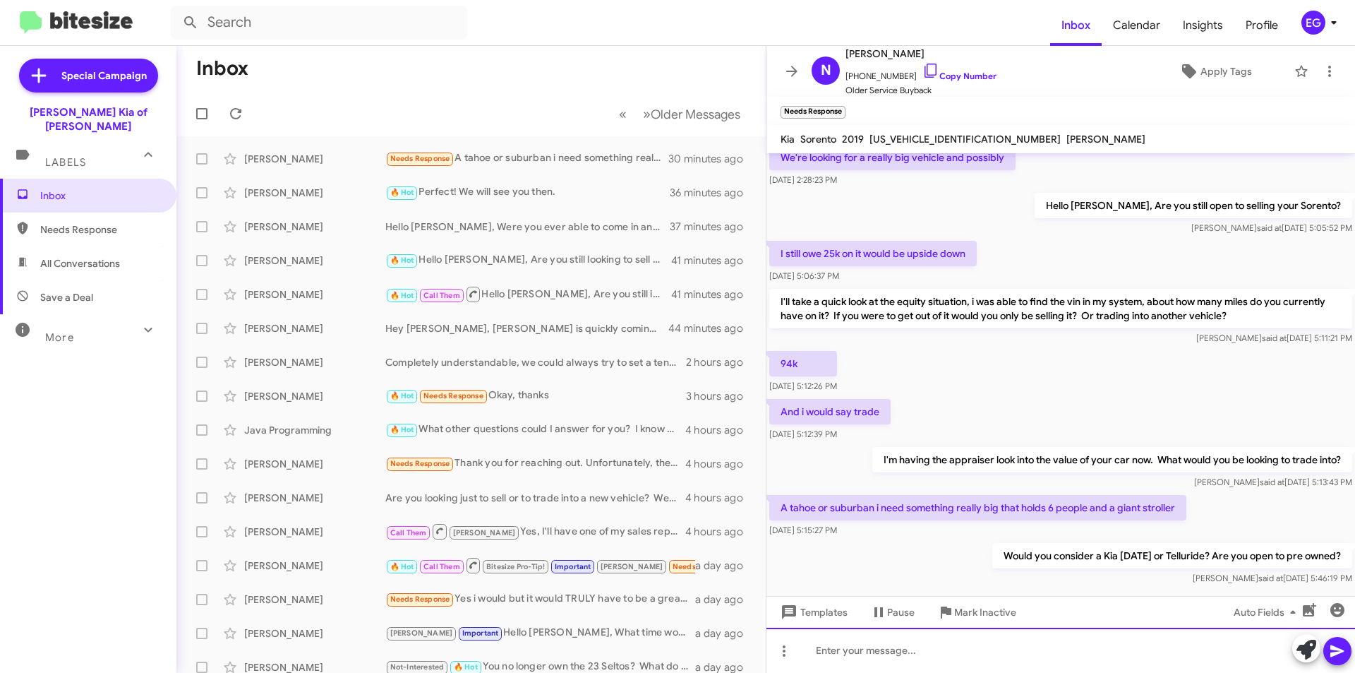
scroll to position [246, 0]
